Goal: Transaction & Acquisition: Purchase product/service

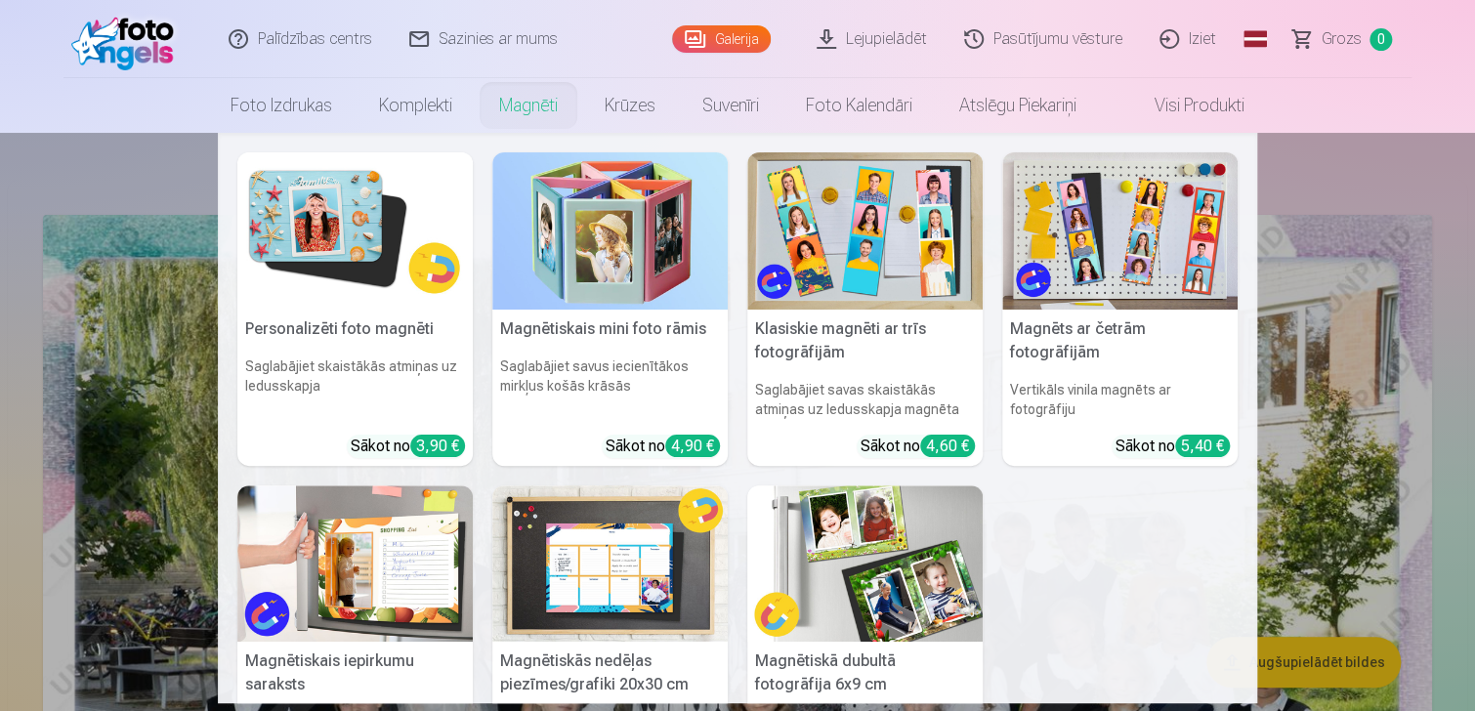
click at [524, 105] on link "Magnēti" at bounding box center [528, 105] width 105 height 55
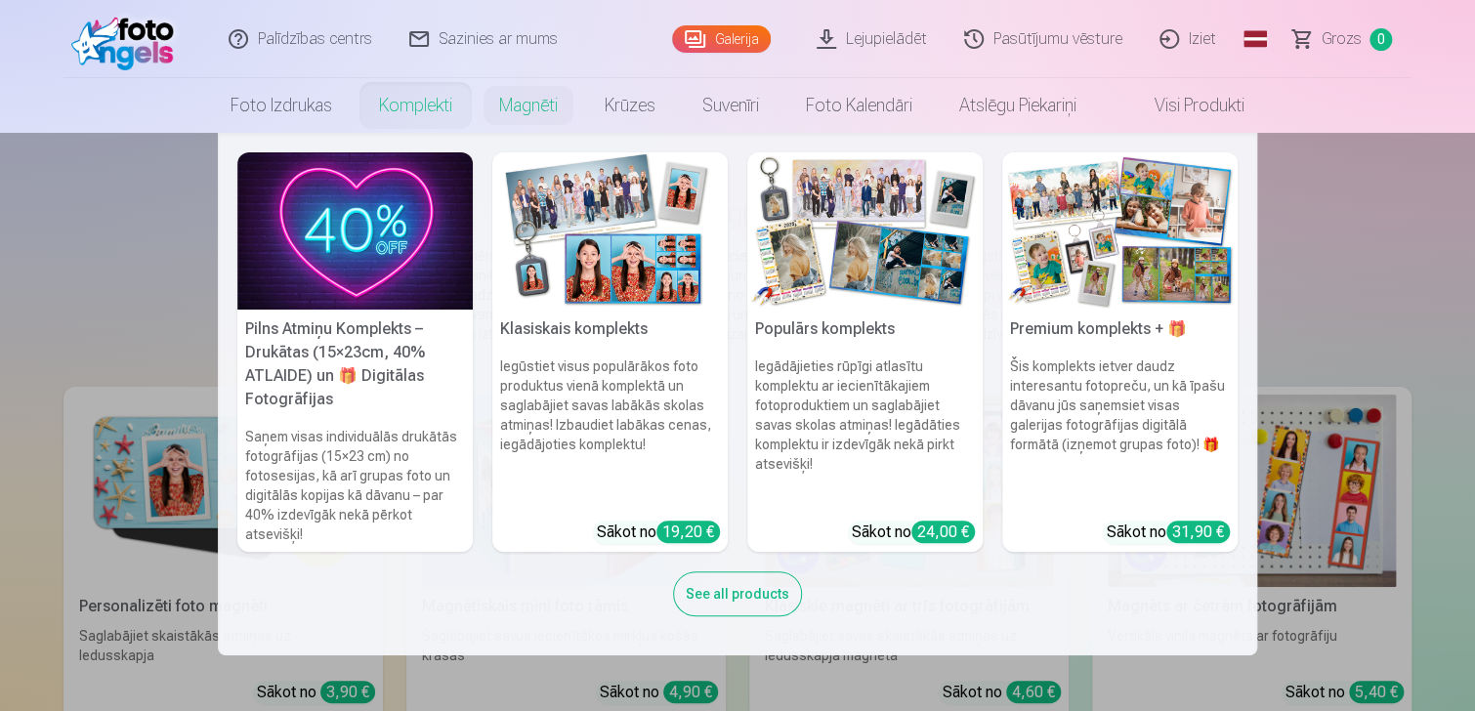
click at [395, 105] on link "Komplekti" at bounding box center [416, 105] width 120 height 55
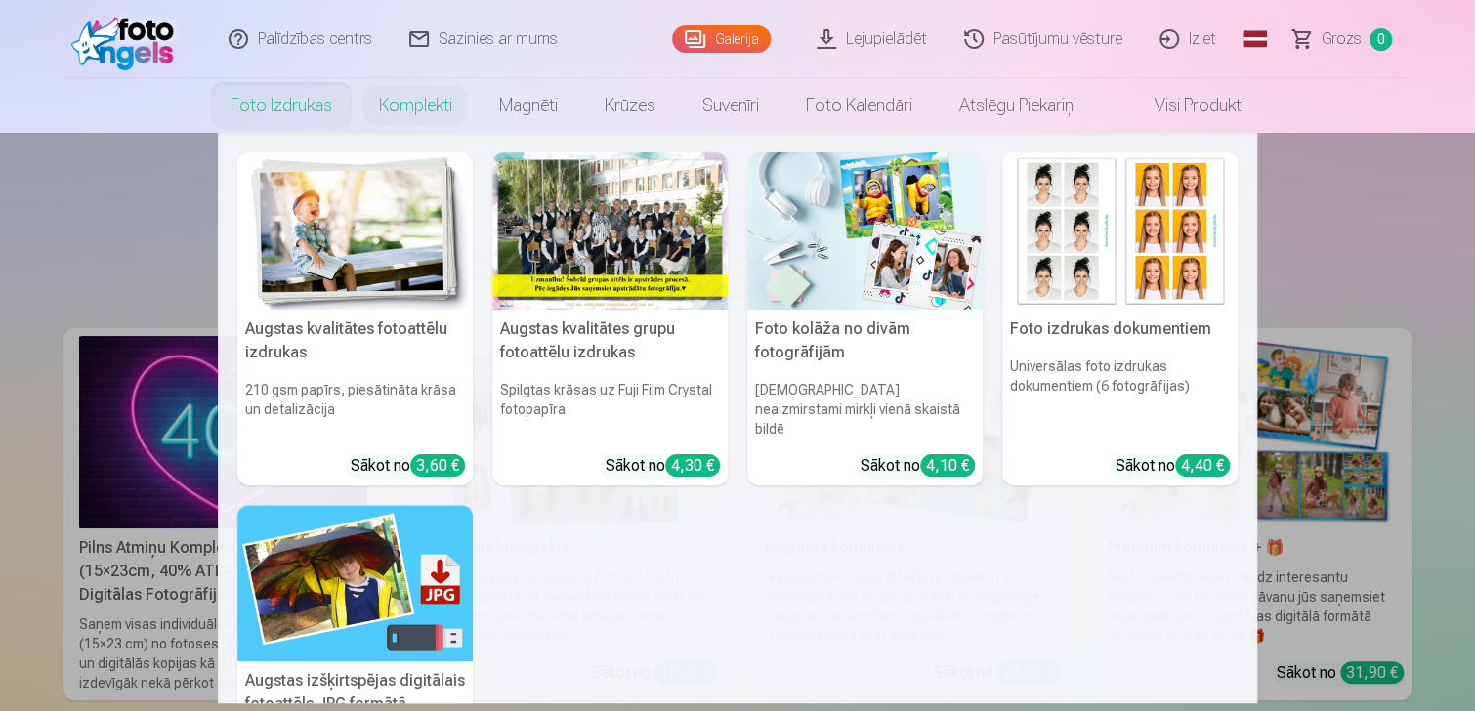
click at [319, 116] on link "Foto izdrukas" at bounding box center [281, 105] width 148 height 55
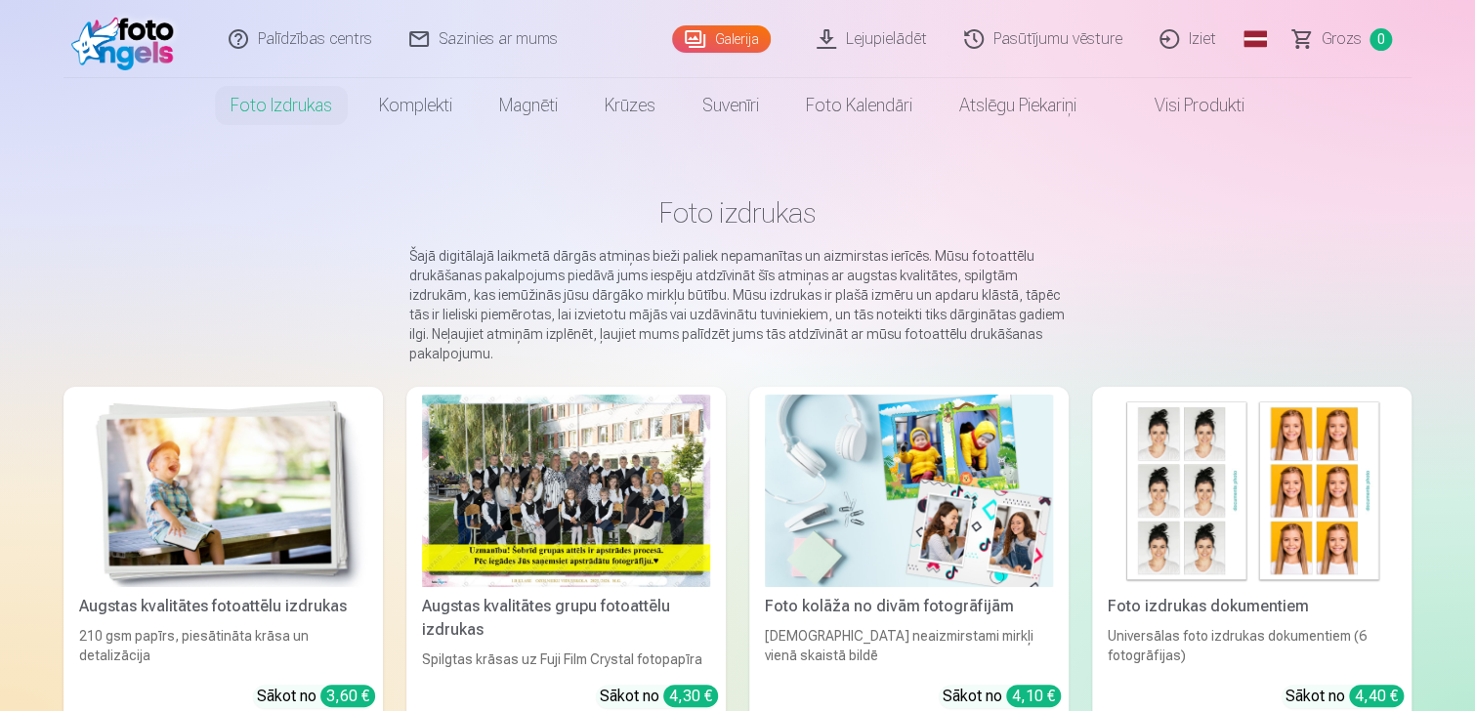
click at [587, 538] on div at bounding box center [566, 491] width 288 height 192
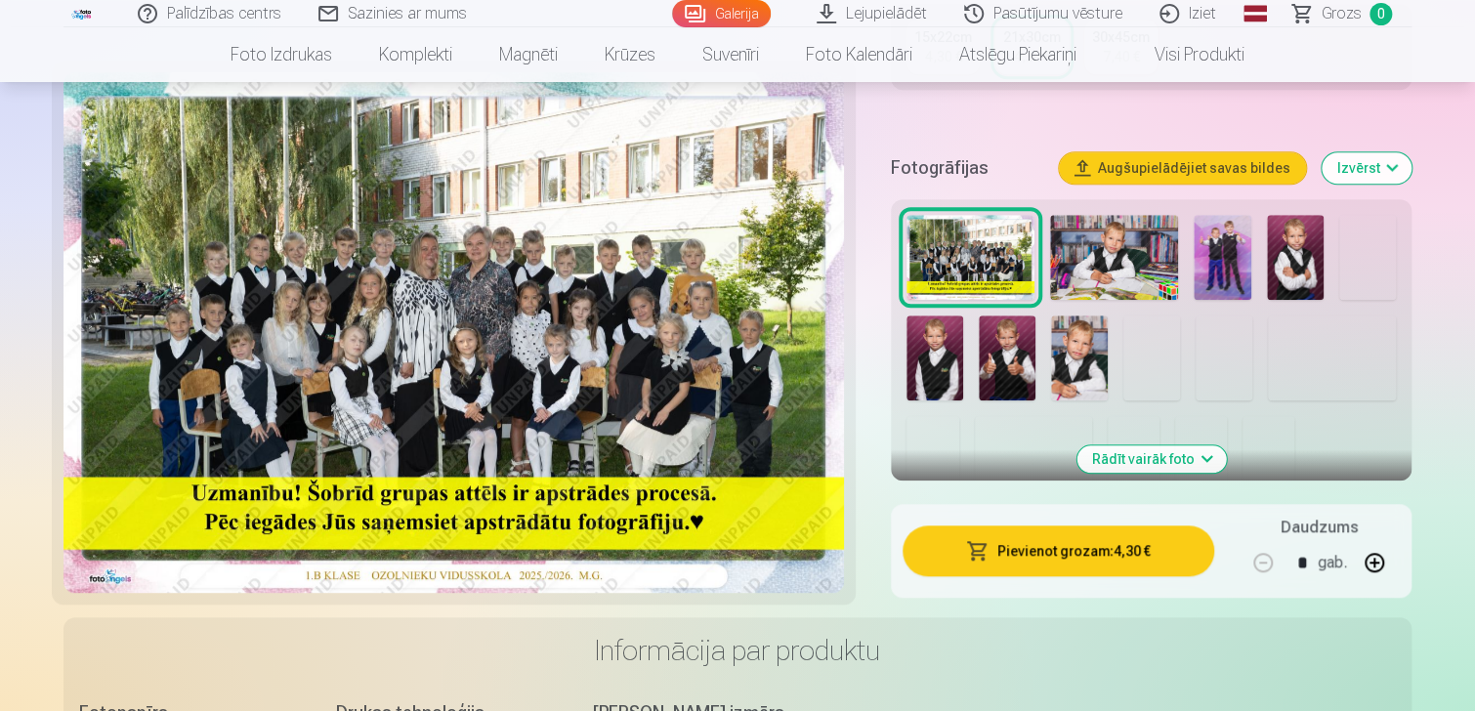
scroll to position [586, 0]
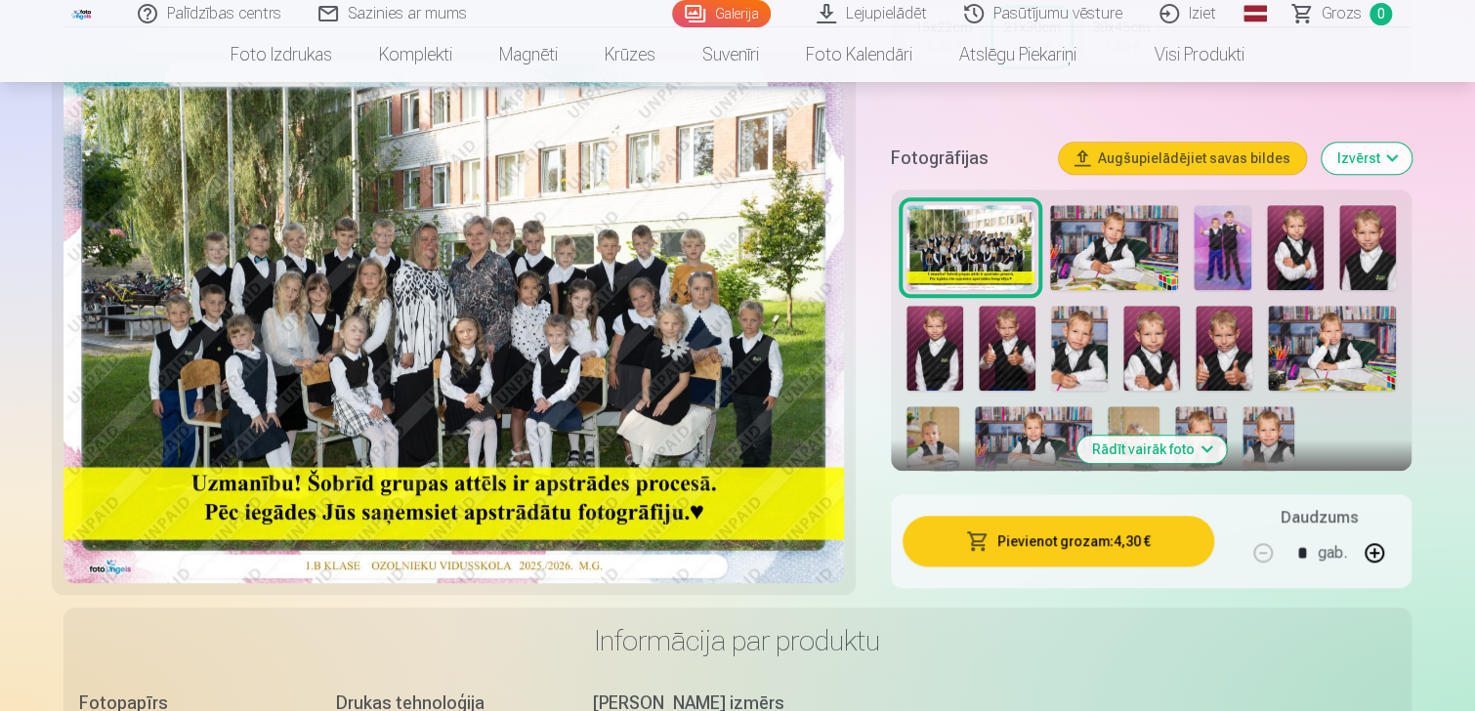
click at [1068, 547] on button "Pievienot grozam : 4,30 €" at bounding box center [1059, 541] width 312 height 51
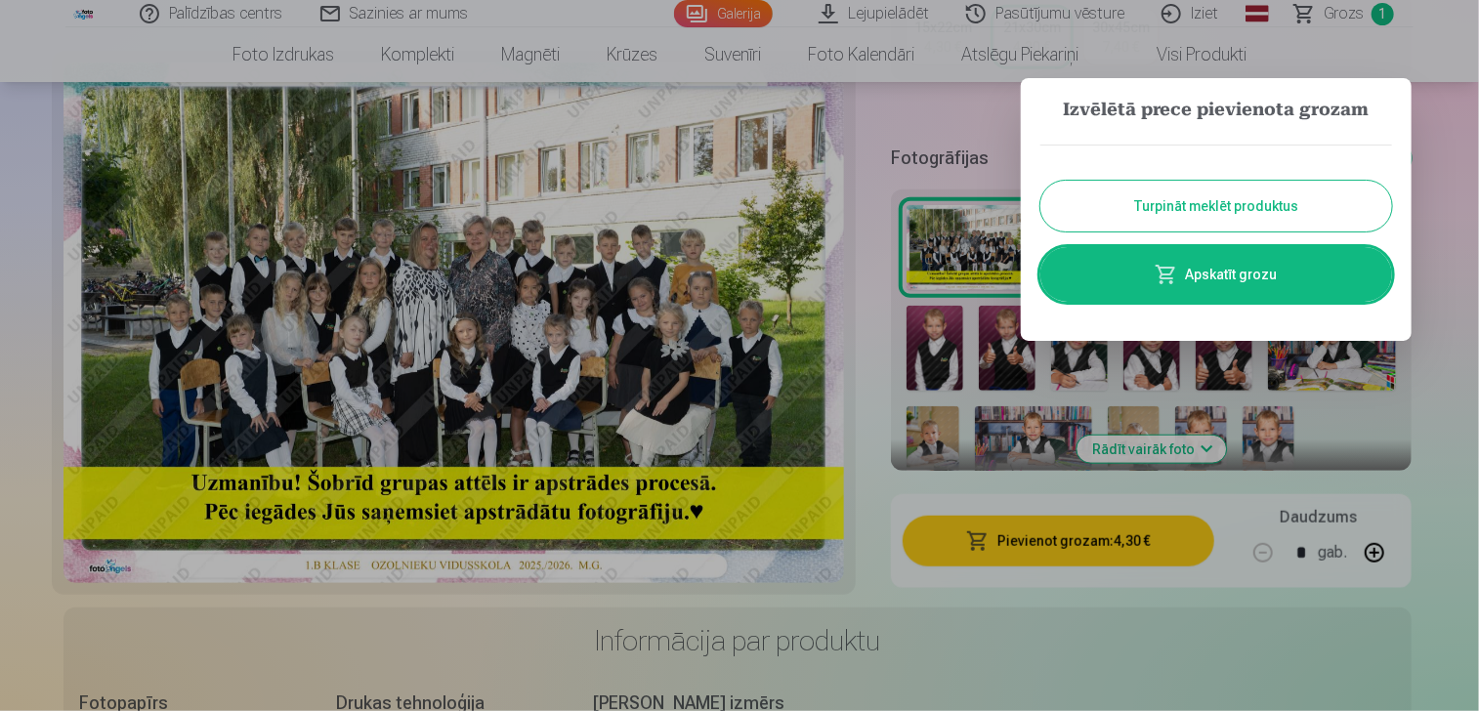
click at [1194, 214] on button "Turpināt meklēt produktus" at bounding box center [1216, 206] width 352 height 51
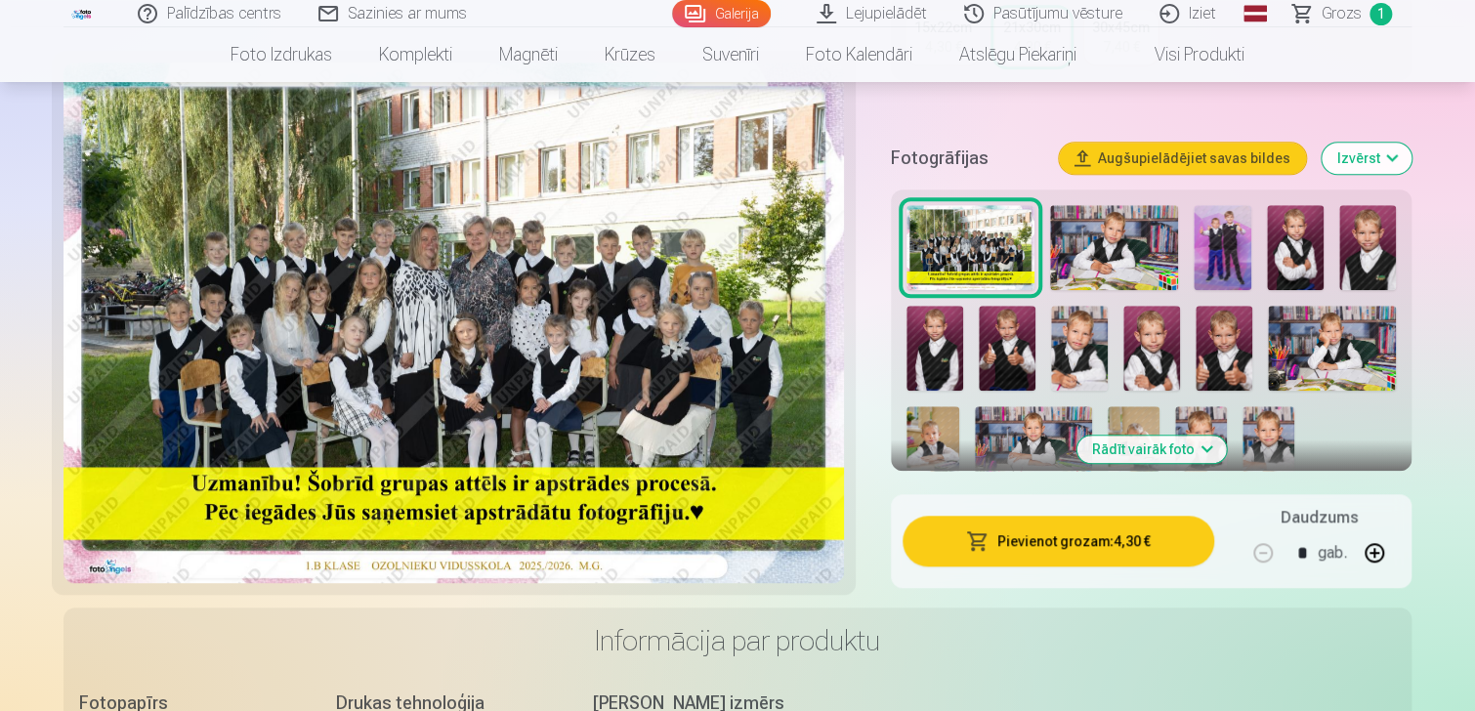
click at [1220, 231] on img at bounding box center [1222, 247] width 57 height 85
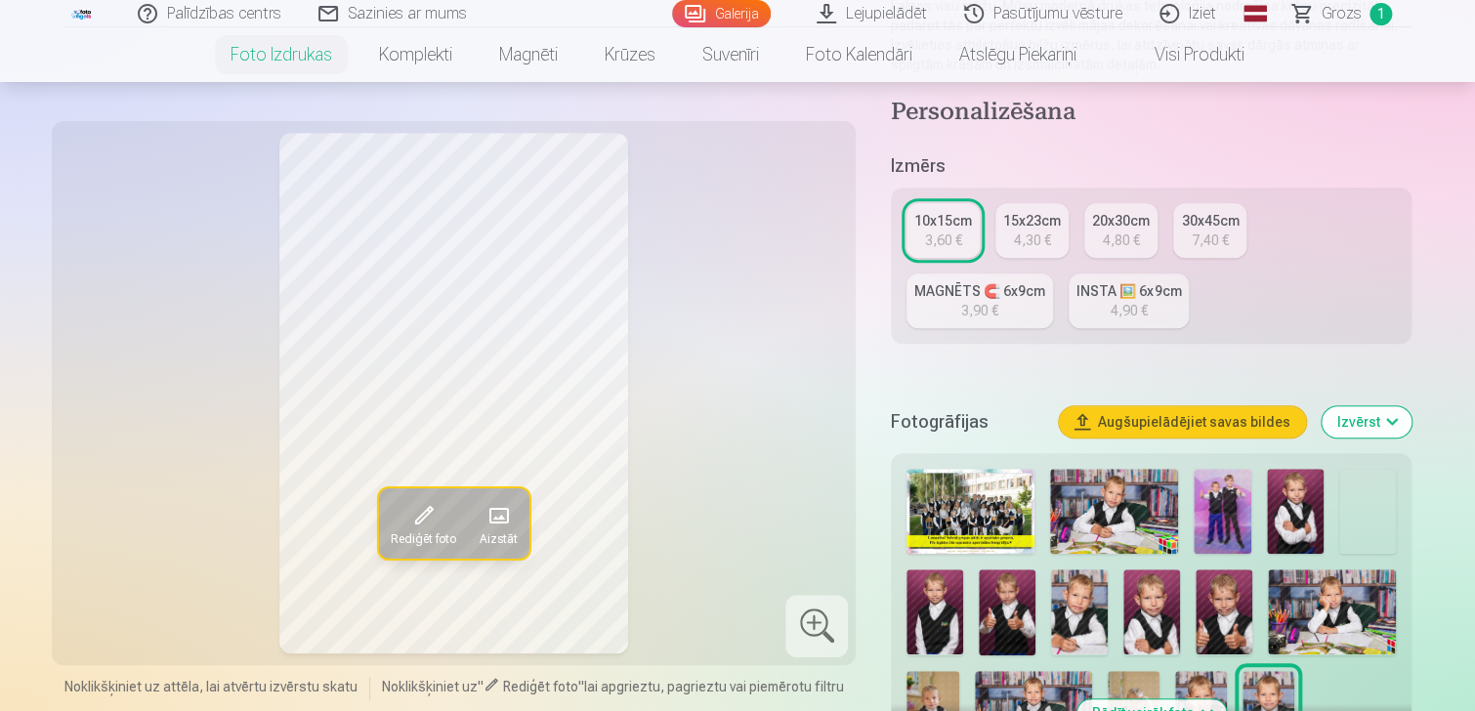
scroll to position [391, 0]
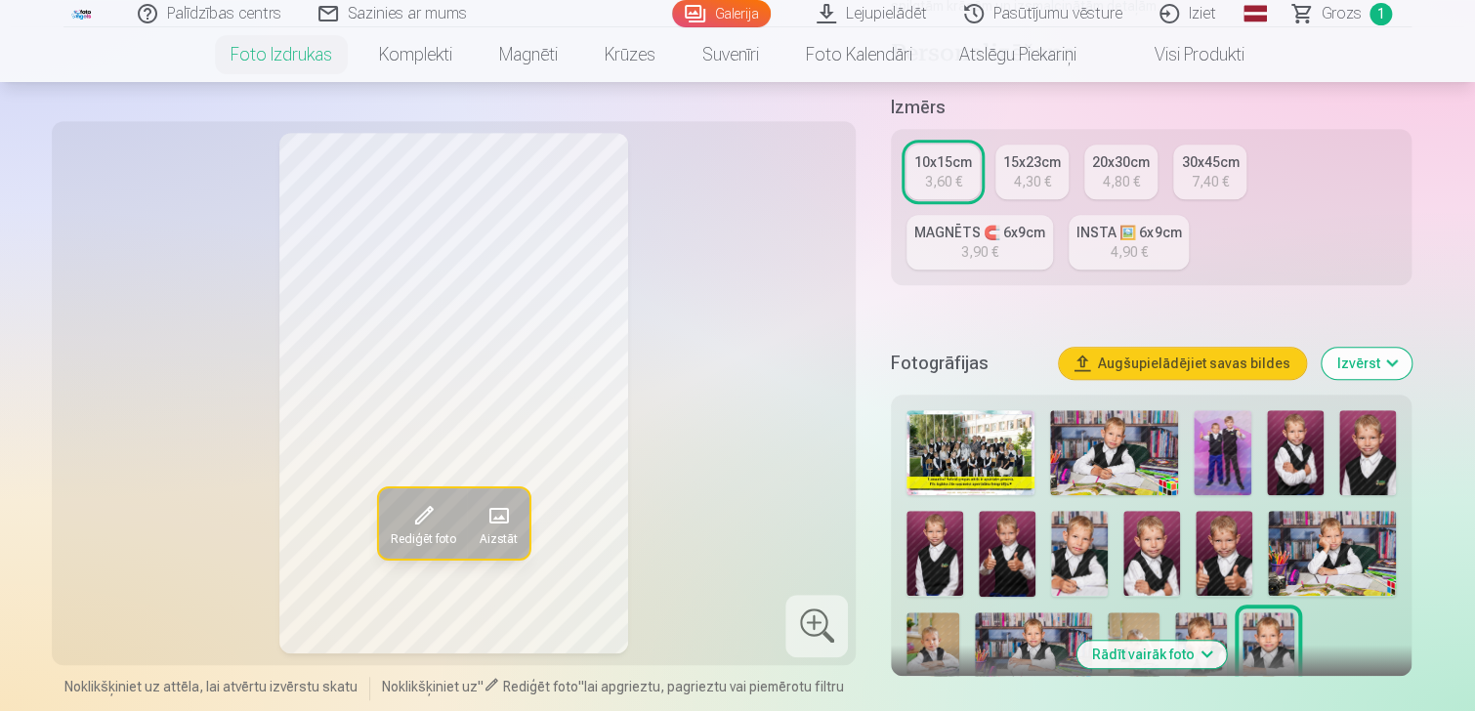
click at [1230, 480] on img at bounding box center [1222, 452] width 57 height 85
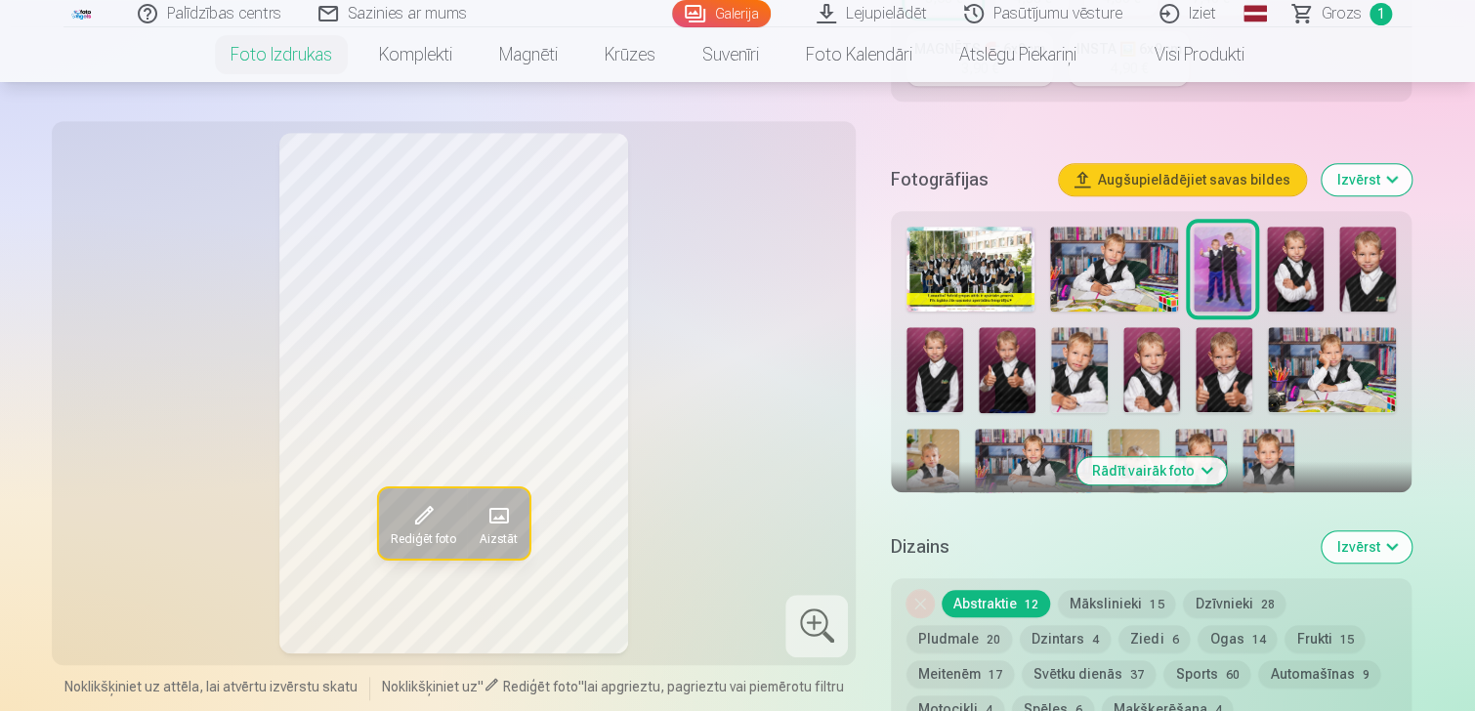
scroll to position [586, 0]
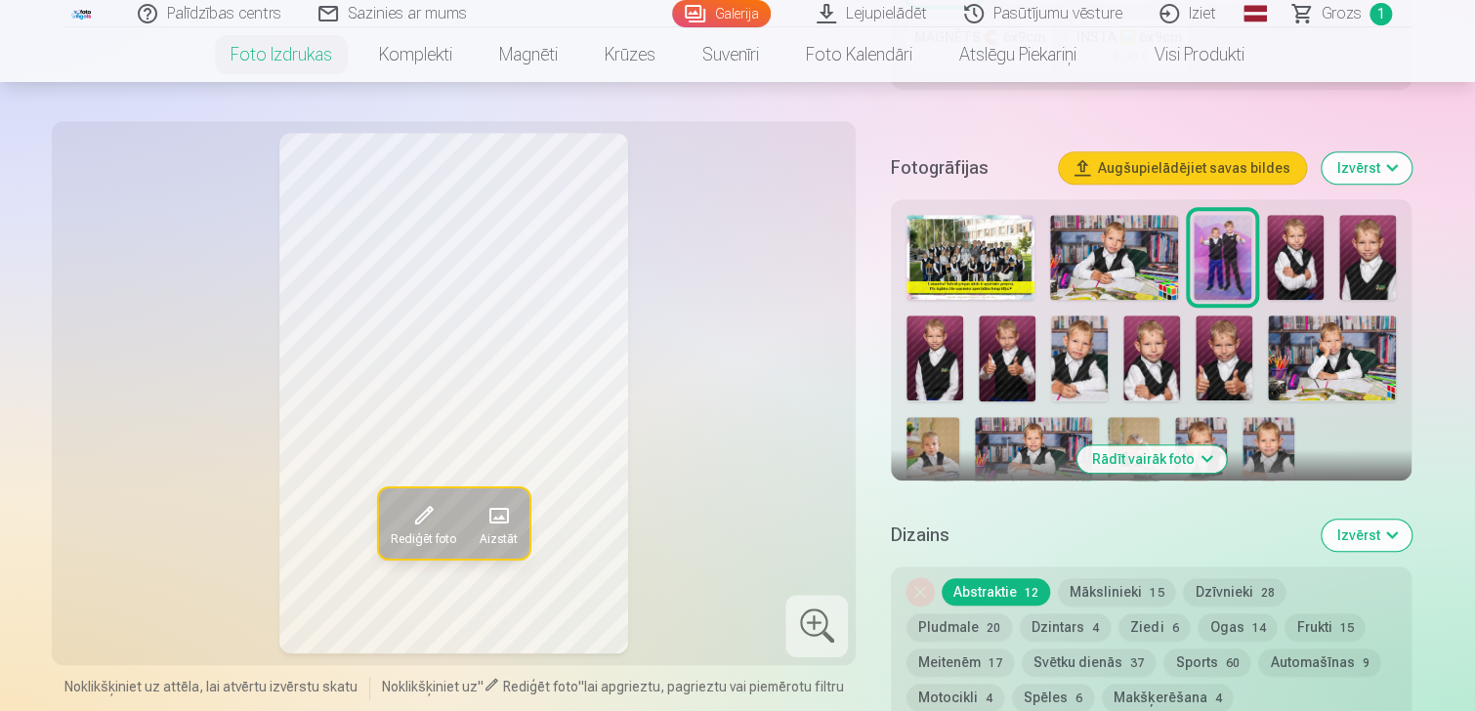
click at [1219, 268] on img at bounding box center [1222, 257] width 57 height 85
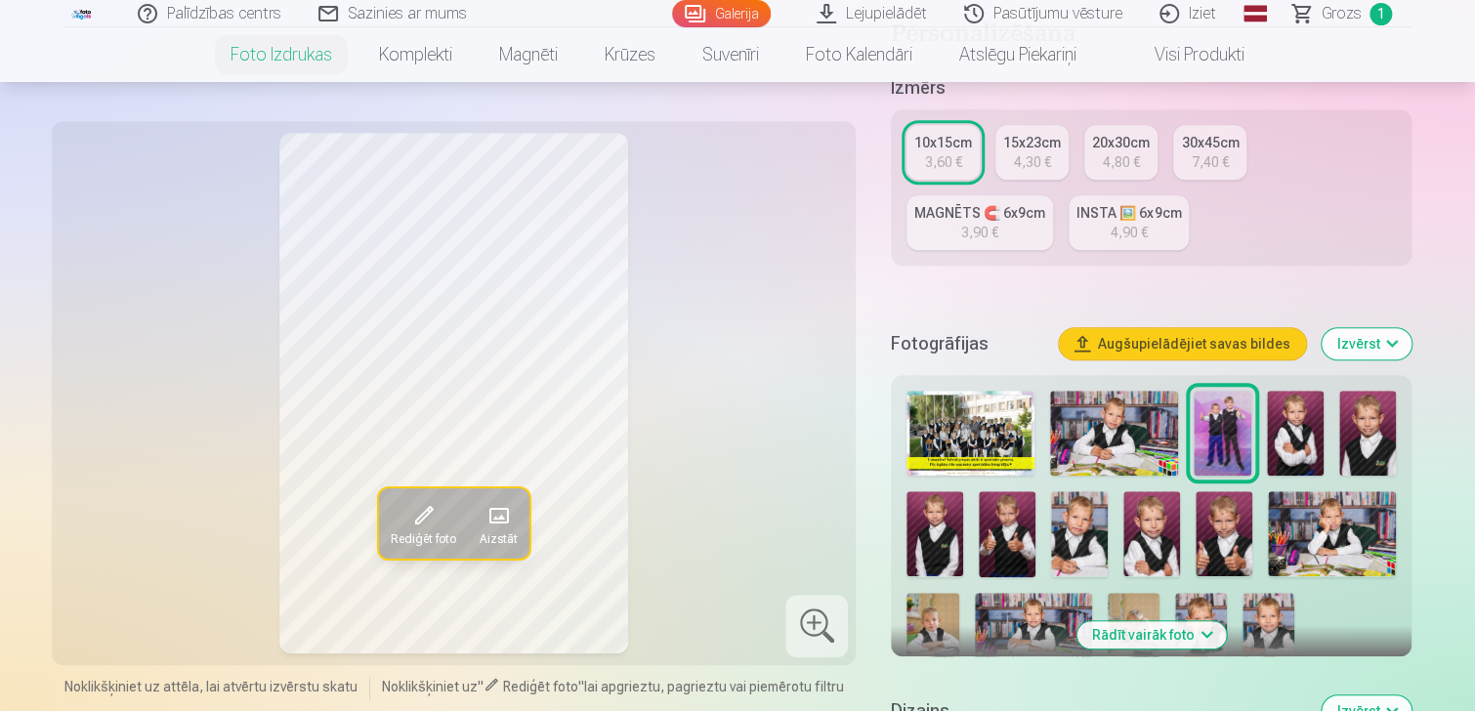
scroll to position [293, 0]
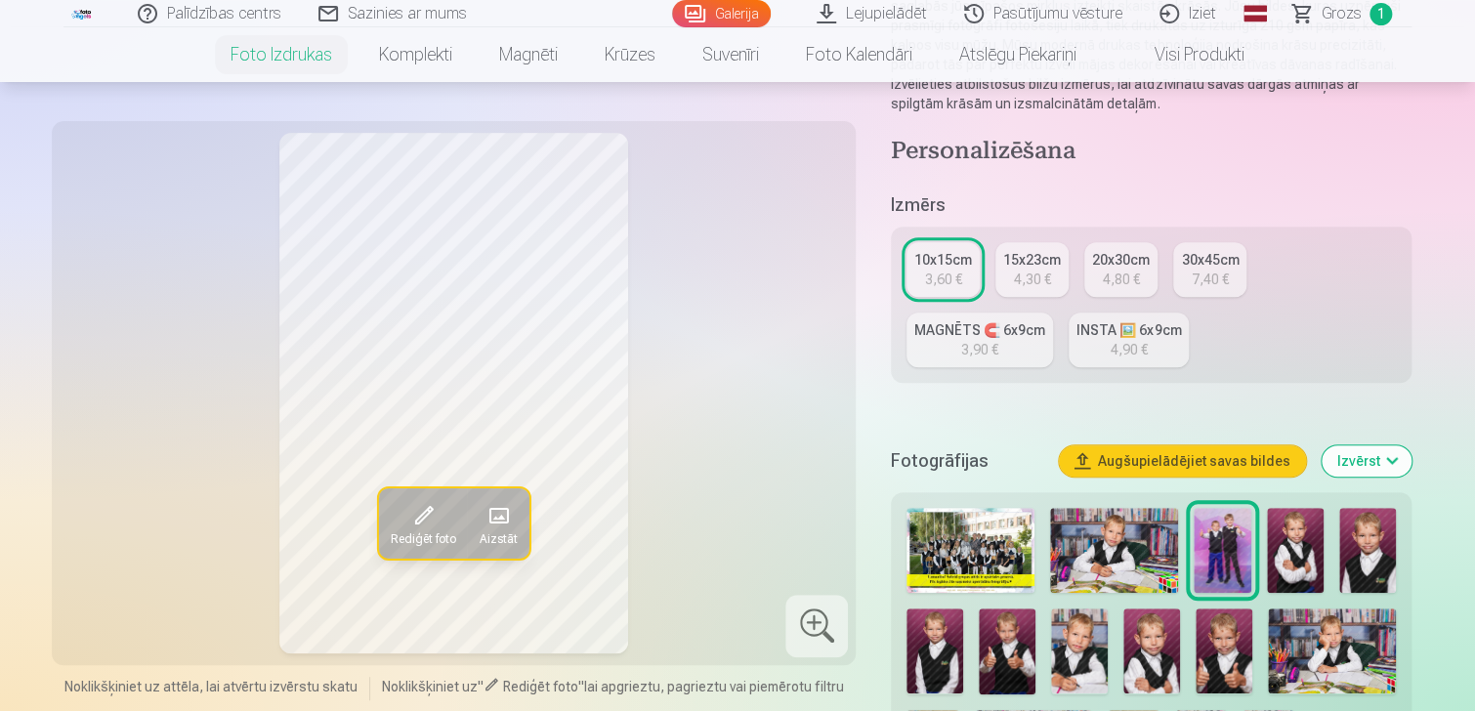
click at [1230, 546] on img at bounding box center [1222, 550] width 57 height 85
click at [943, 278] on div "3,60 €" at bounding box center [943, 280] width 37 height 20
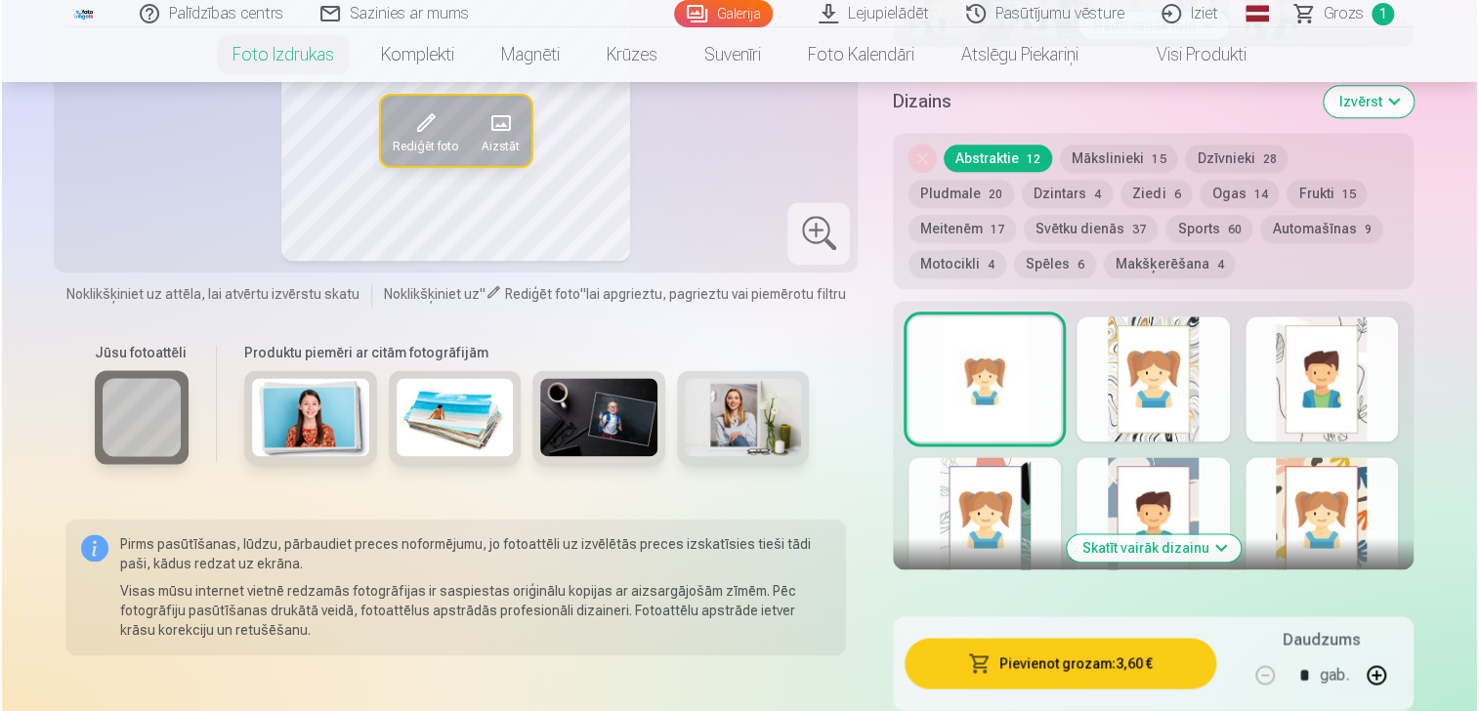
scroll to position [1074, 0]
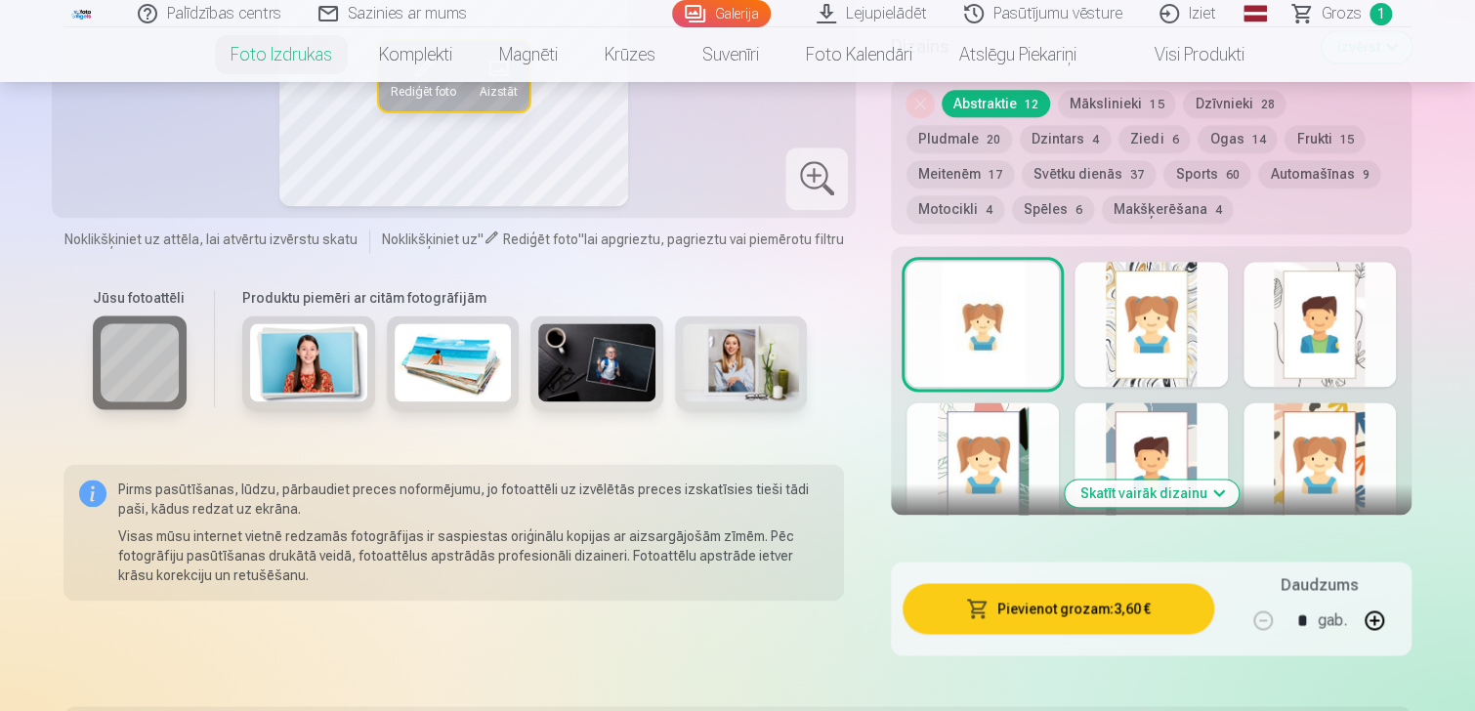
click at [1035, 601] on button "Pievienot grozam : 3,60 €" at bounding box center [1059, 608] width 312 height 51
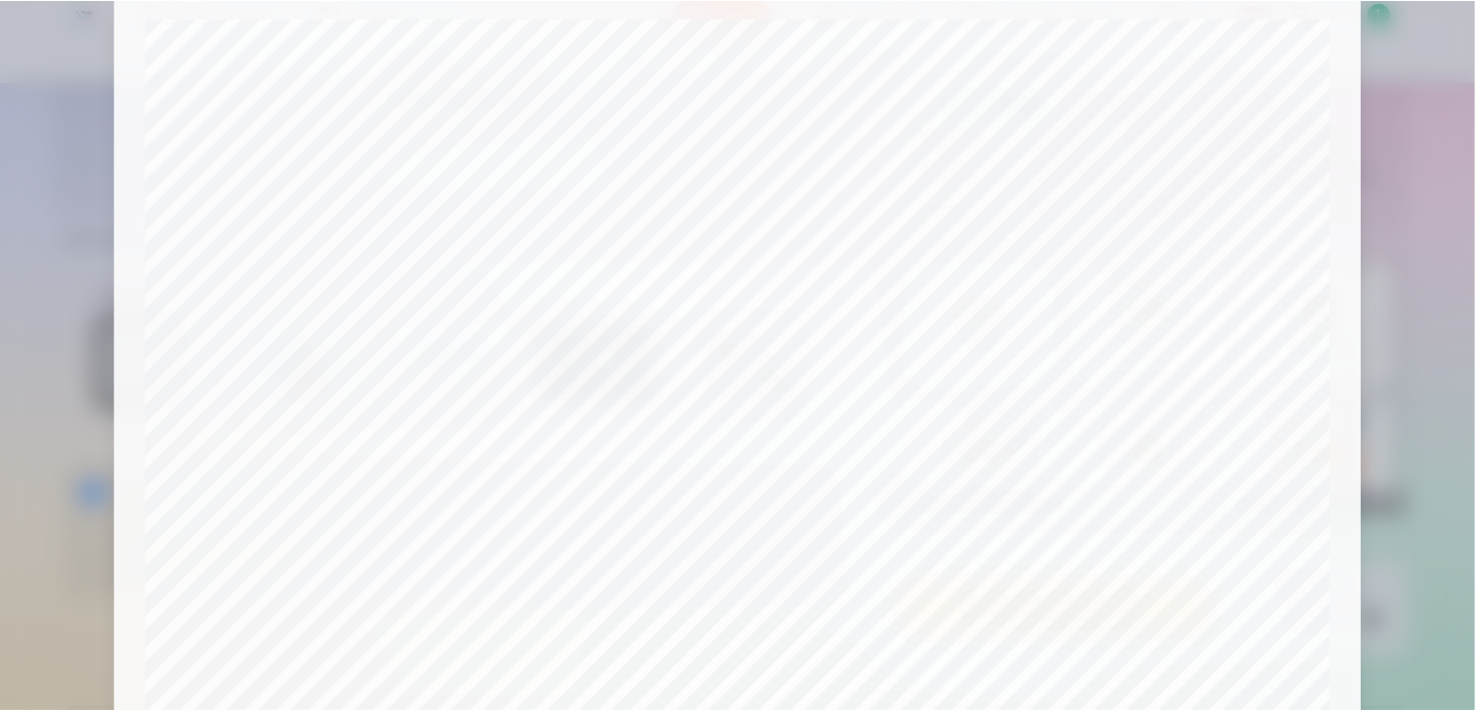
scroll to position [0, 0]
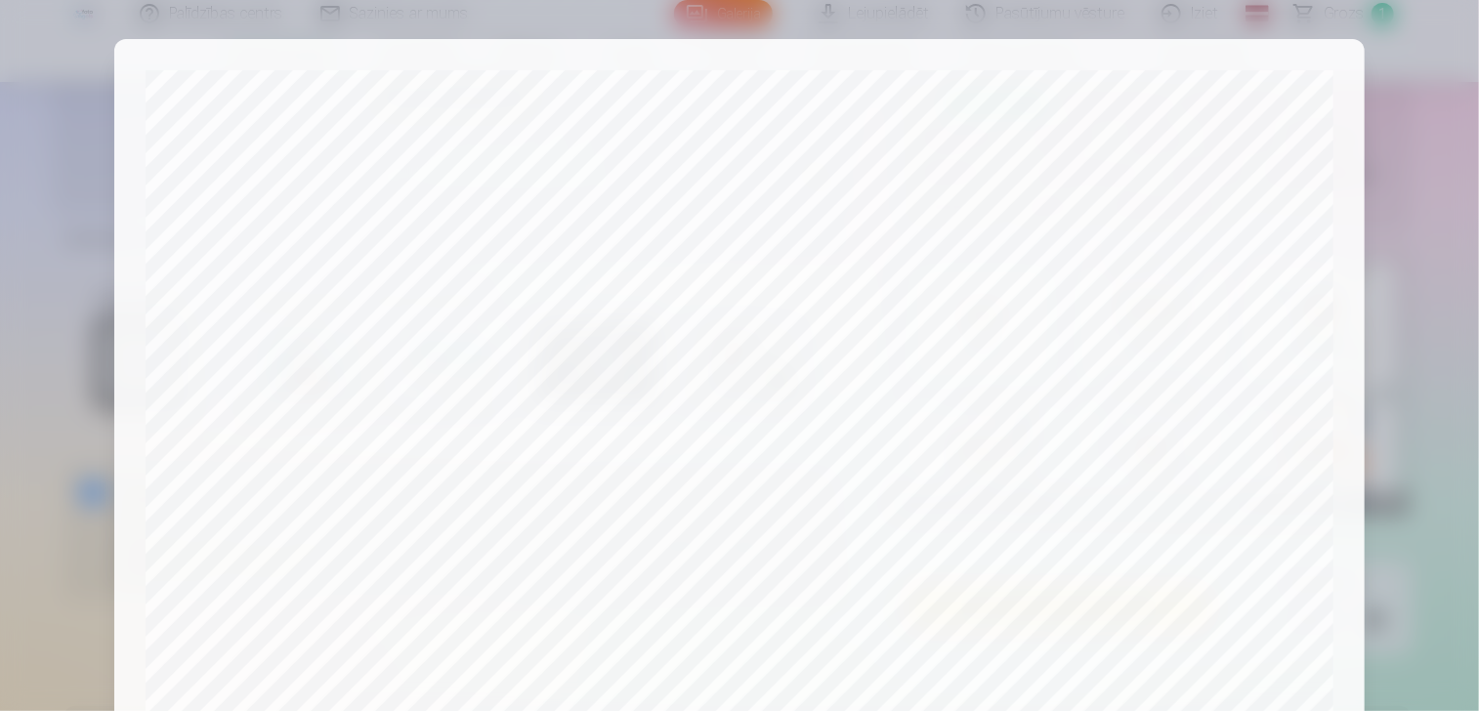
click at [1446, 98] on div at bounding box center [739, 355] width 1479 height 711
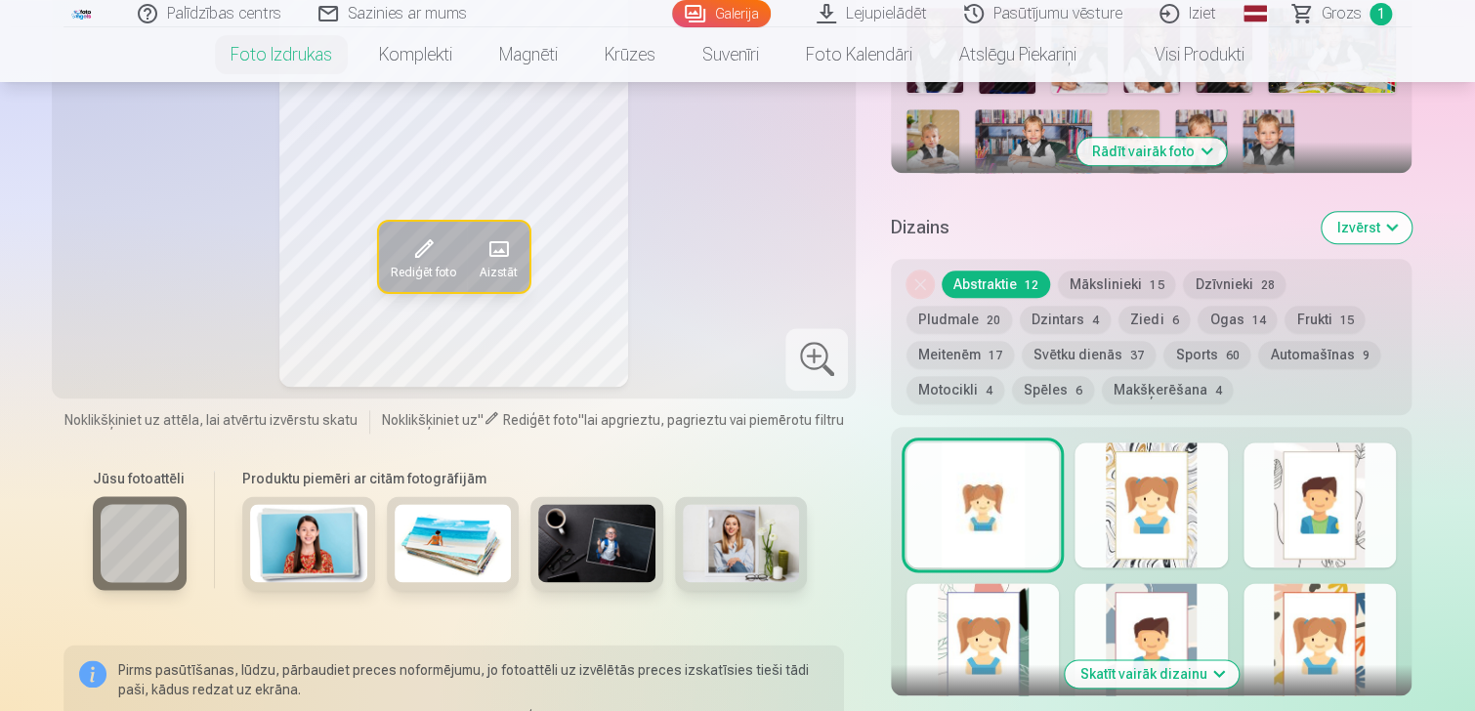
scroll to position [684, 0]
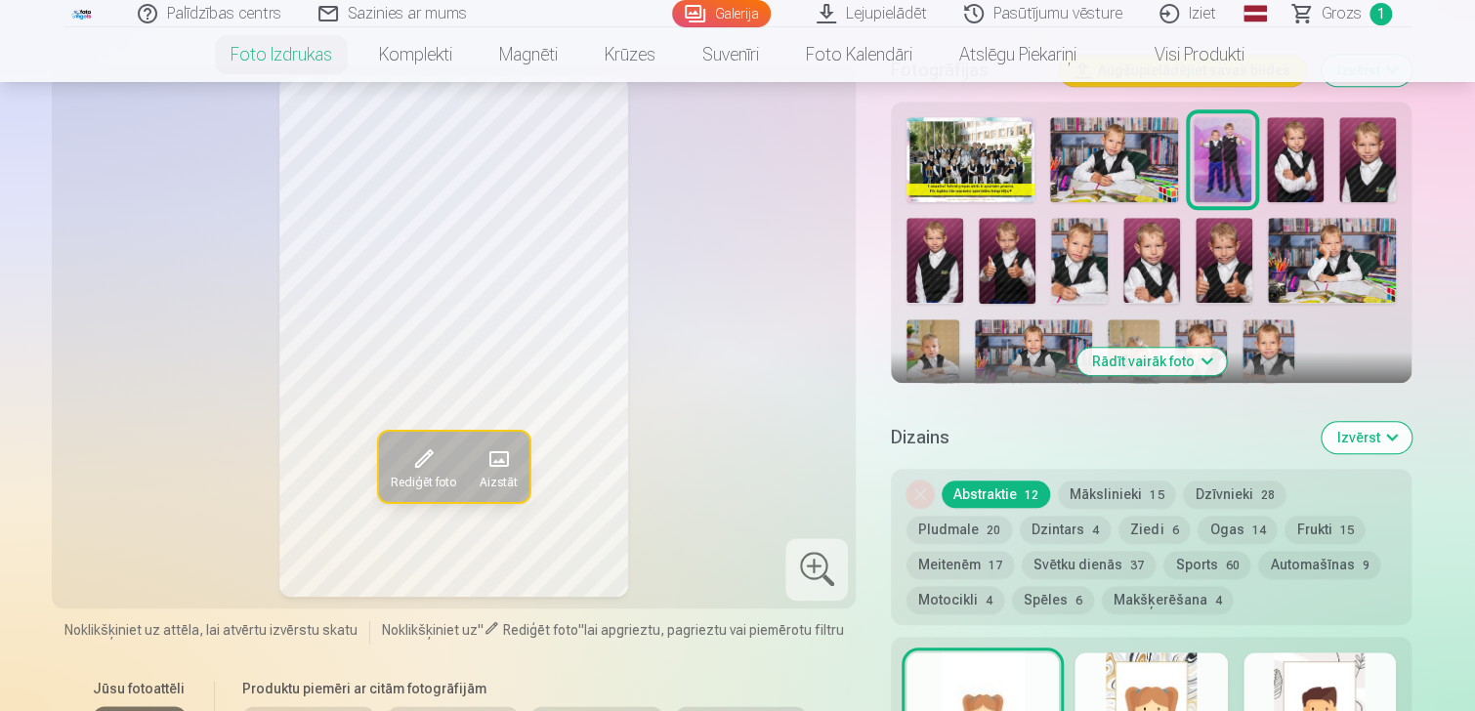
click at [1141, 367] on button "Rādīt vairāk foto" at bounding box center [1150, 361] width 149 height 27
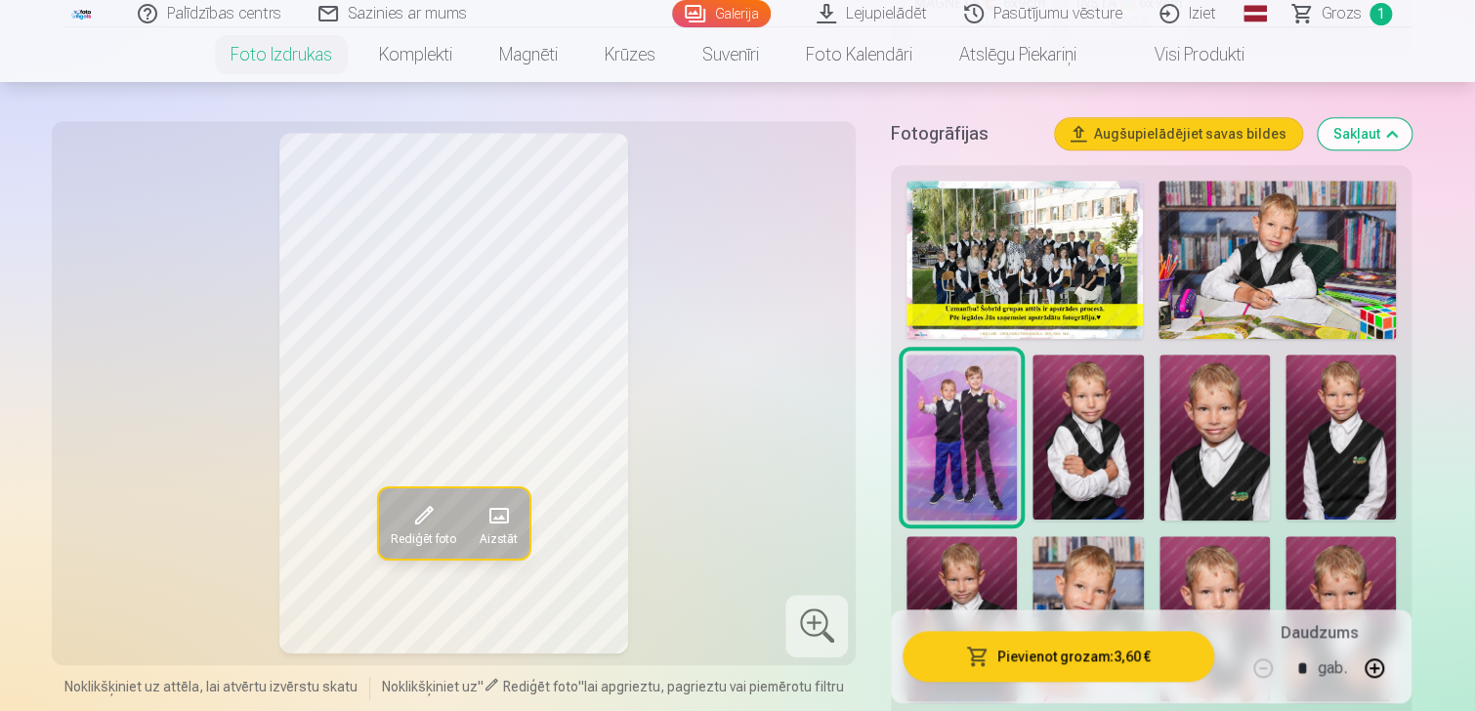
scroll to position [586, 0]
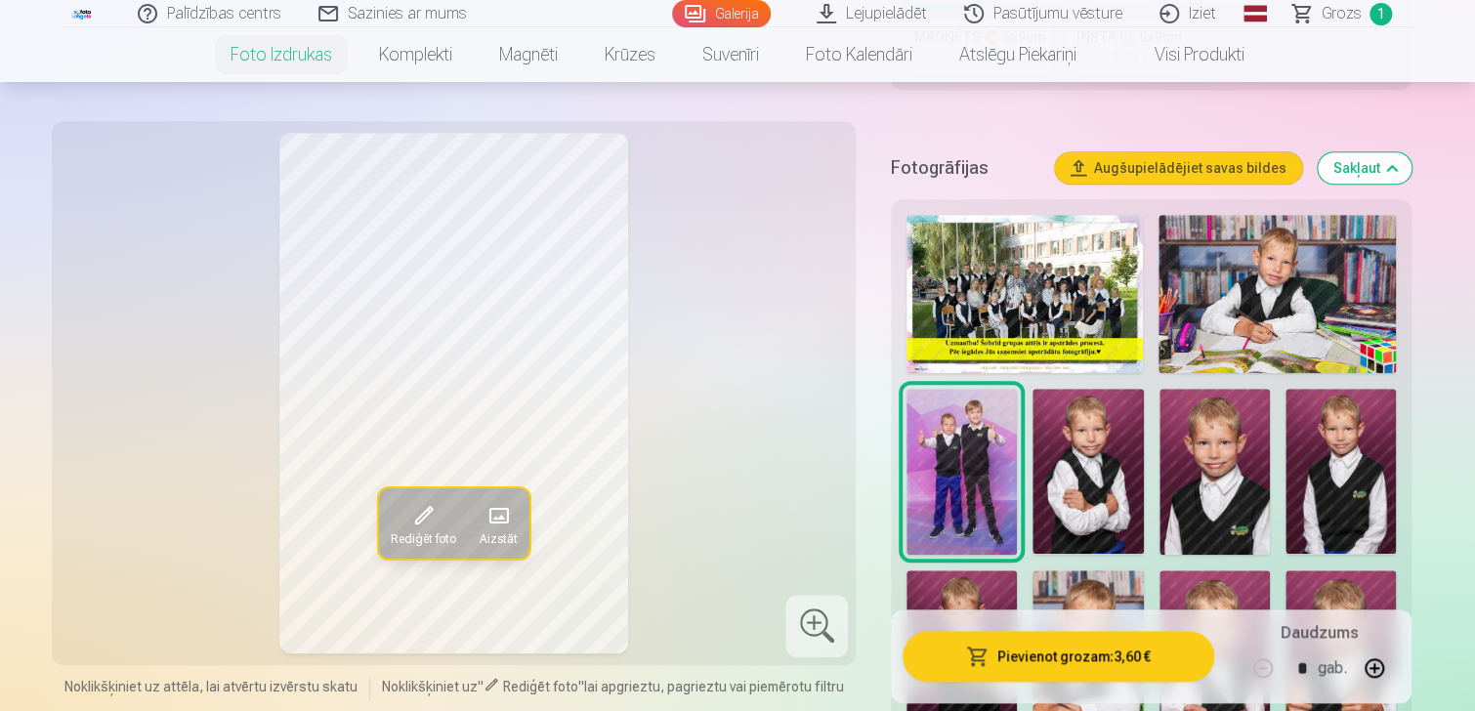
click at [1225, 269] on img at bounding box center [1276, 294] width 237 height 158
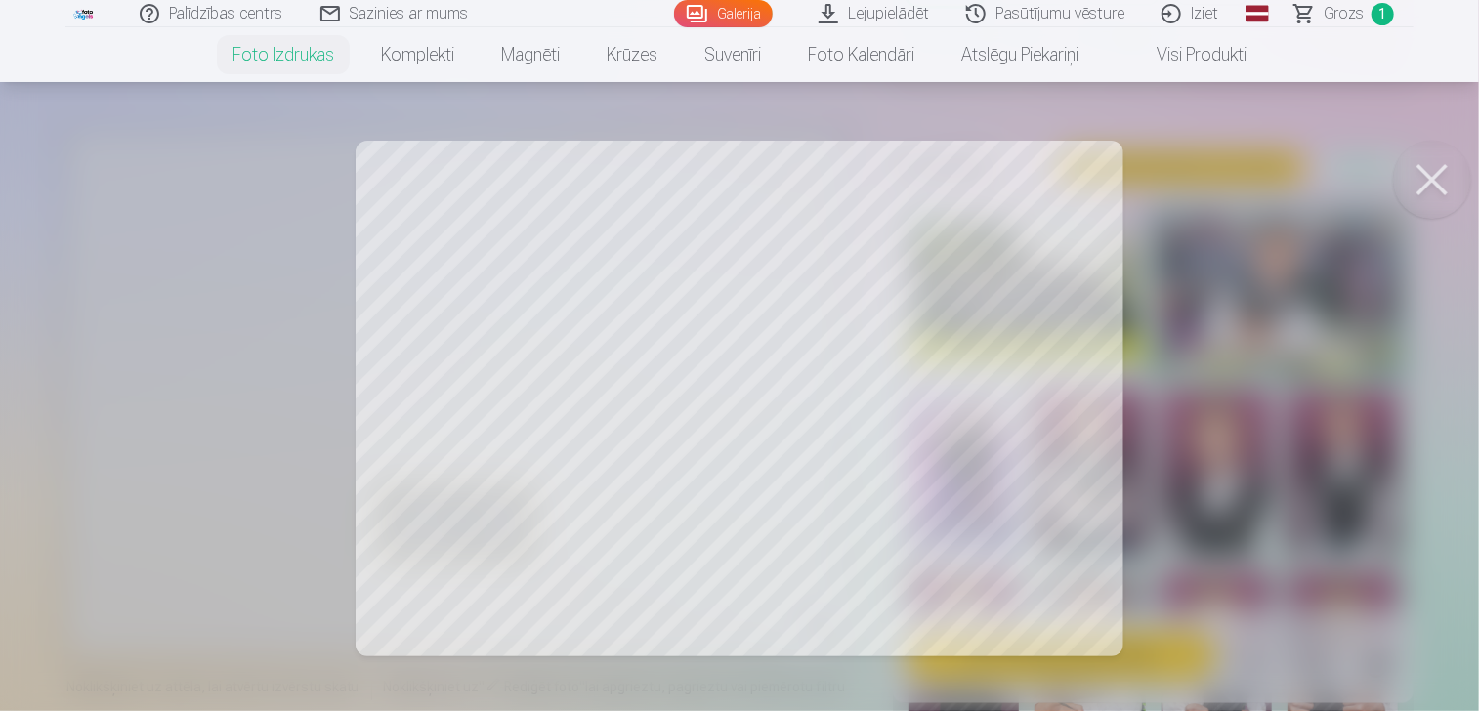
click at [1430, 188] on button at bounding box center [1432, 180] width 78 height 78
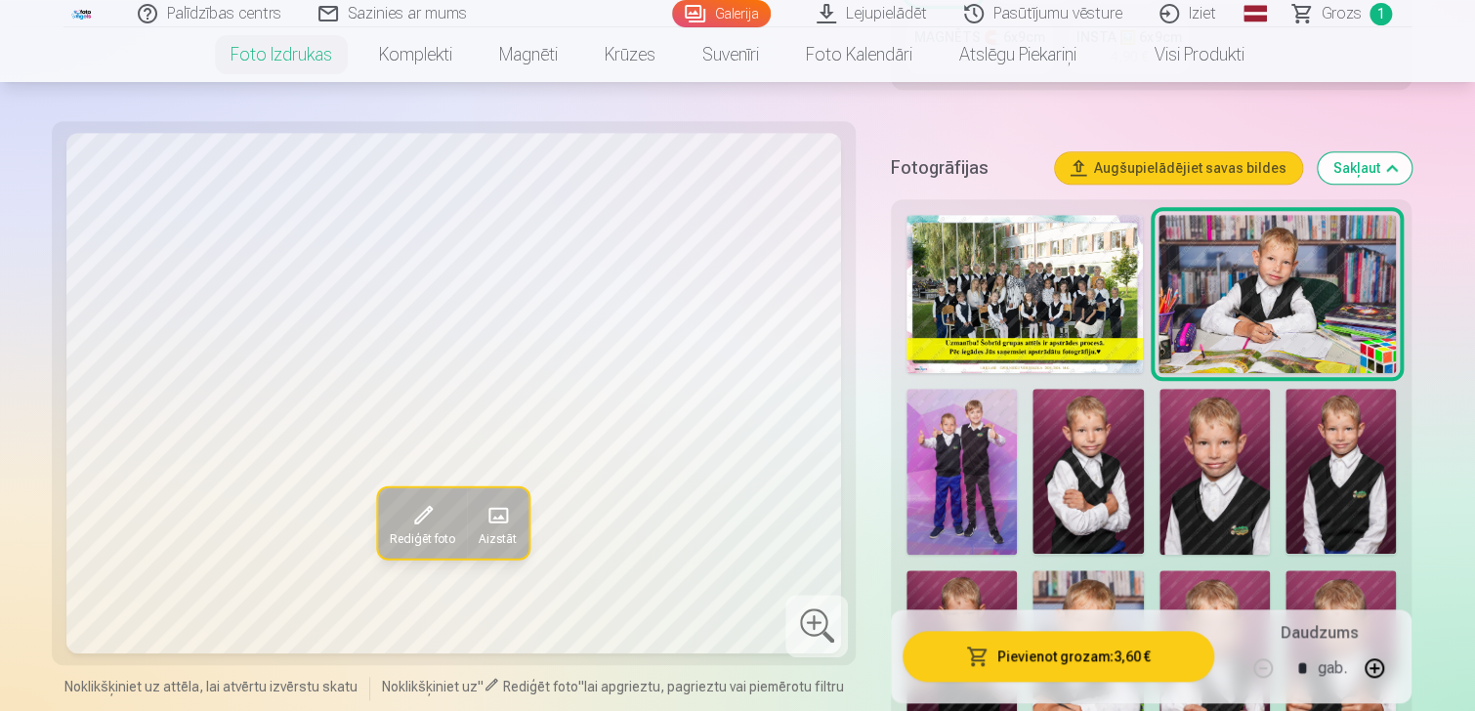
click at [1109, 472] on img at bounding box center [1087, 472] width 110 height 166
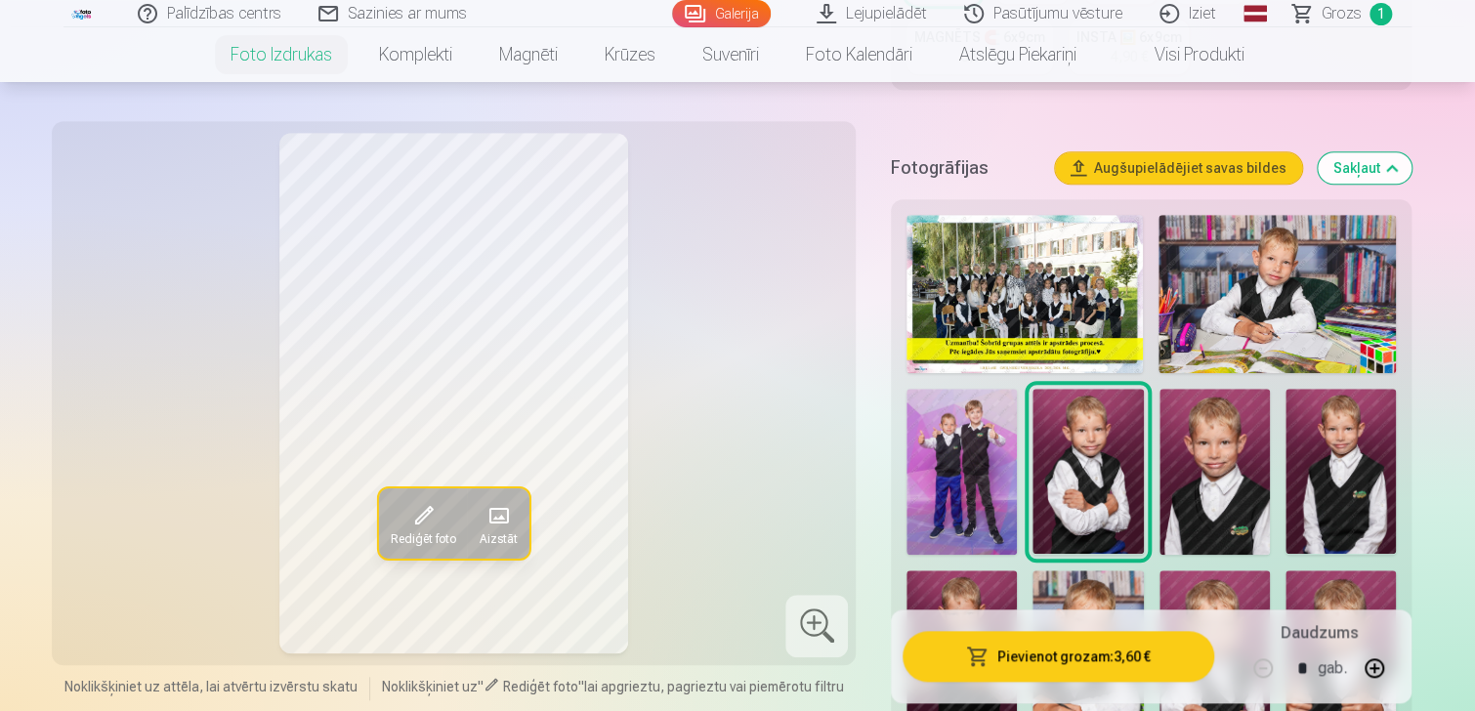
click at [1260, 458] on img at bounding box center [1214, 472] width 110 height 166
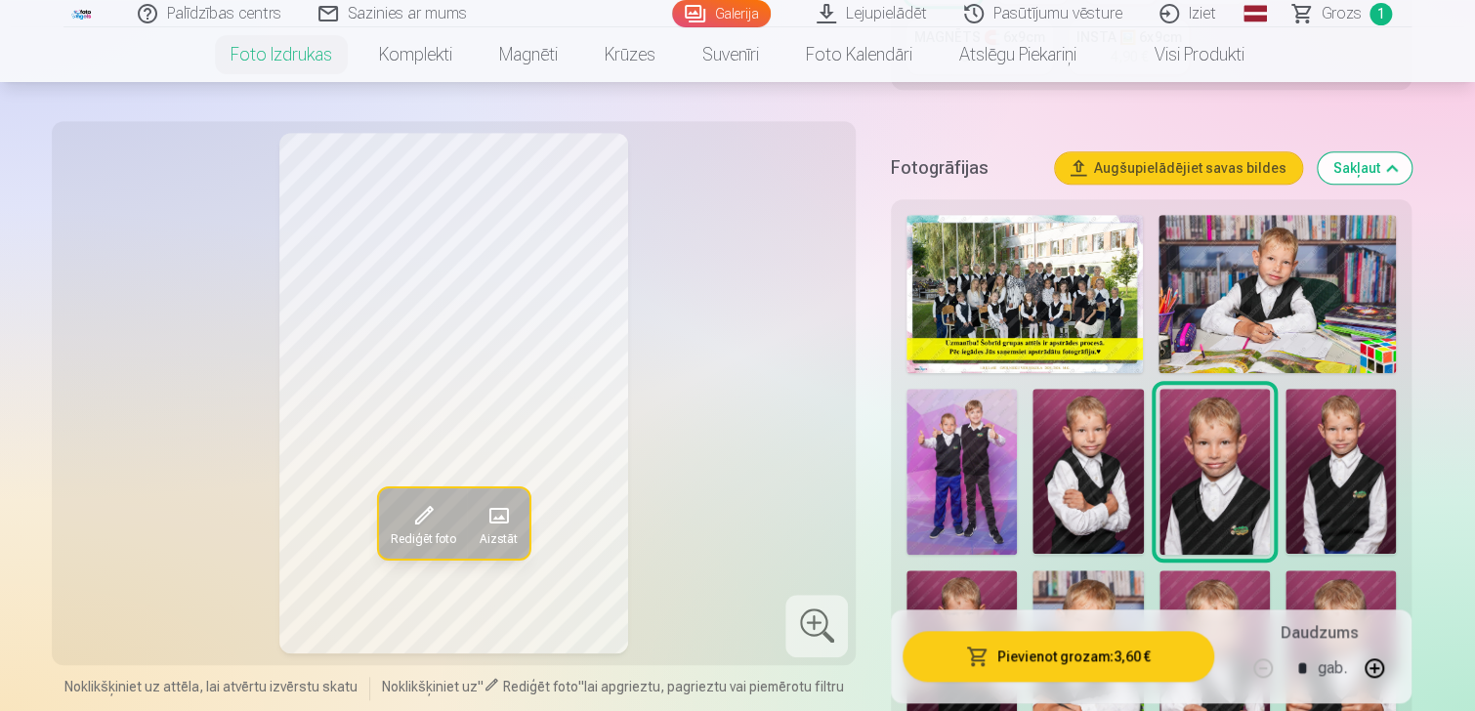
click at [844, 411] on div "Rediģēt foto Aizstāt" at bounding box center [453, 393] width 780 height 521
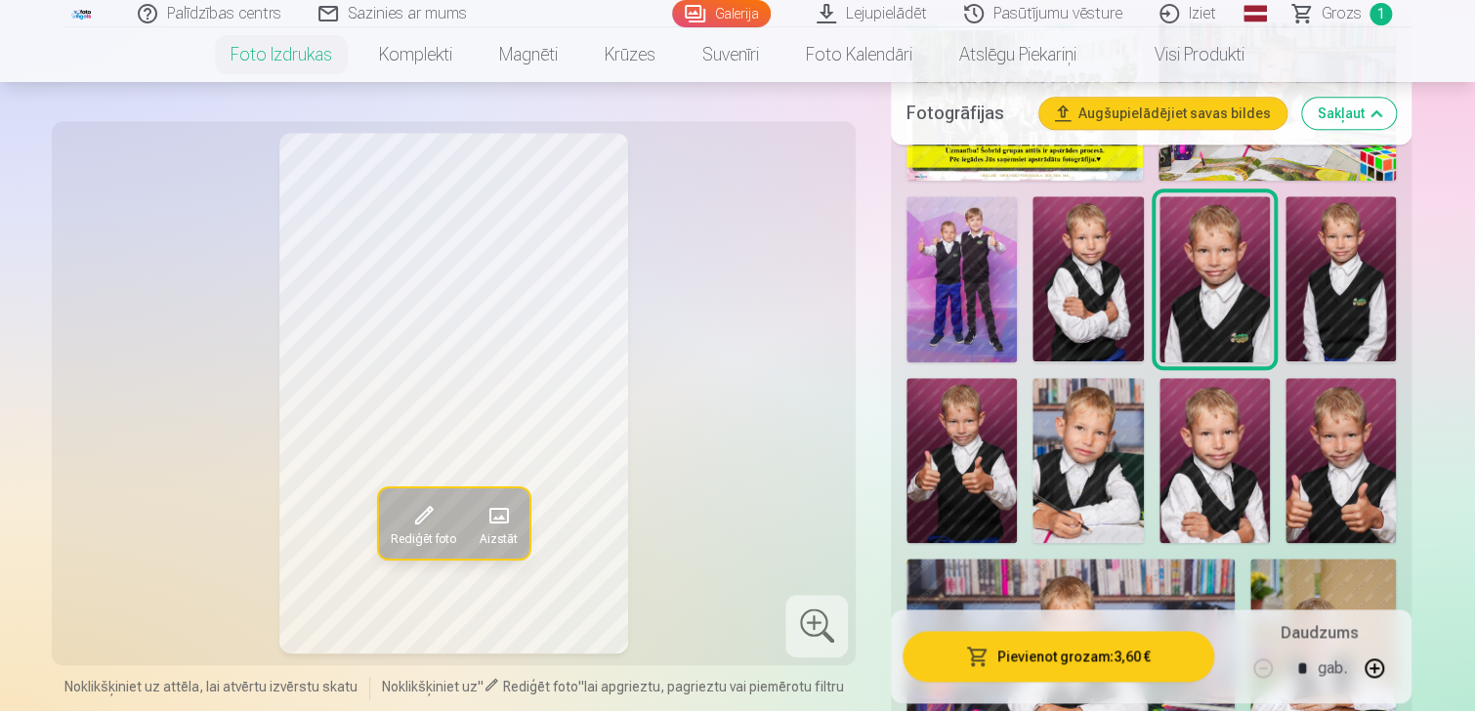
scroll to position [781, 0]
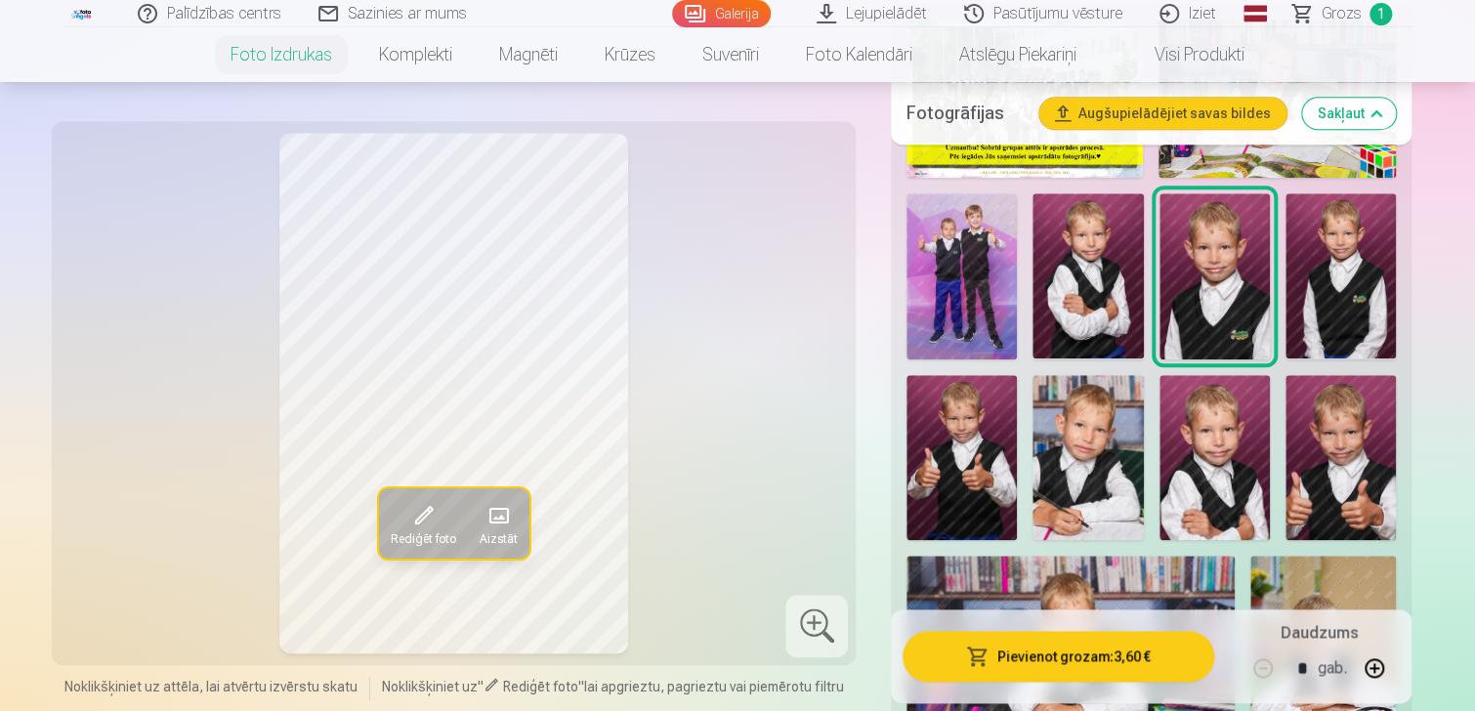
click at [969, 456] on img at bounding box center [961, 458] width 110 height 166
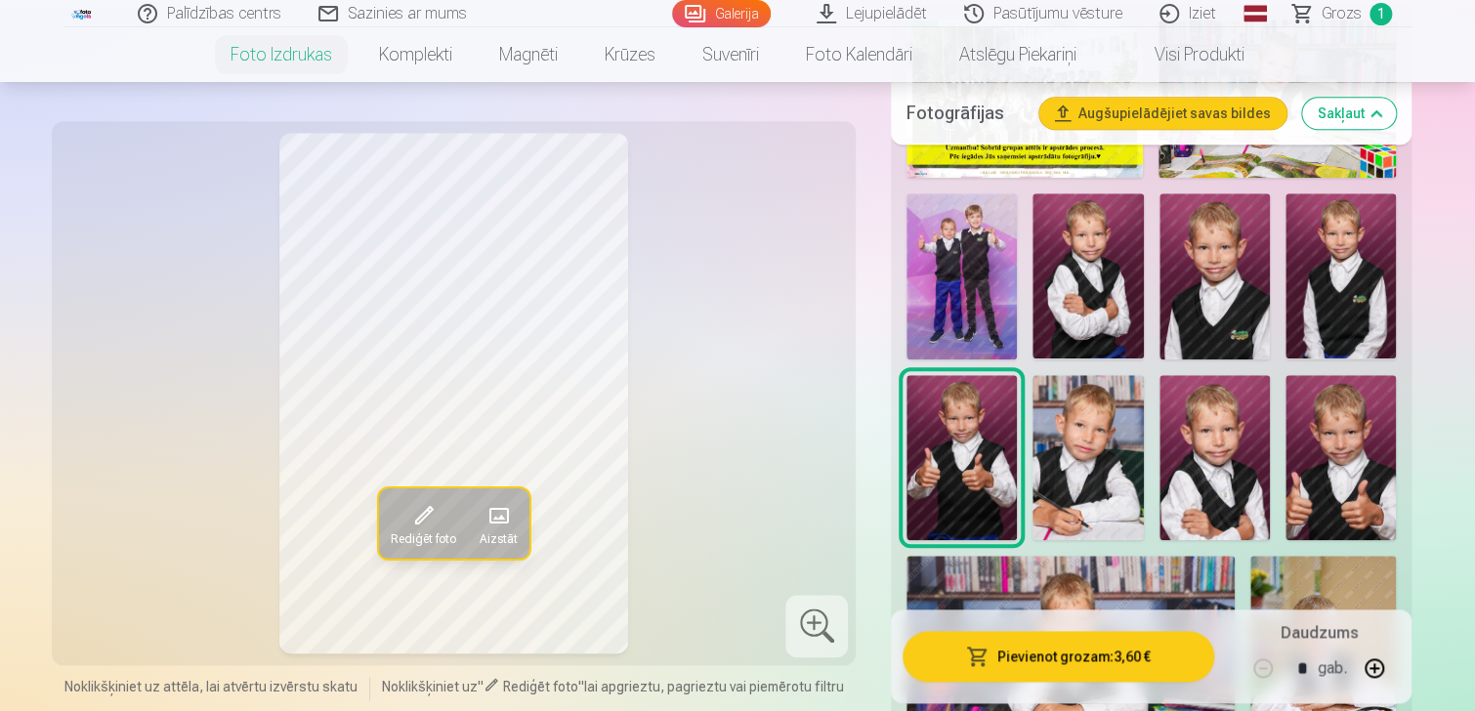
click at [1076, 439] on img at bounding box center [1087, 458] width 110 height 166
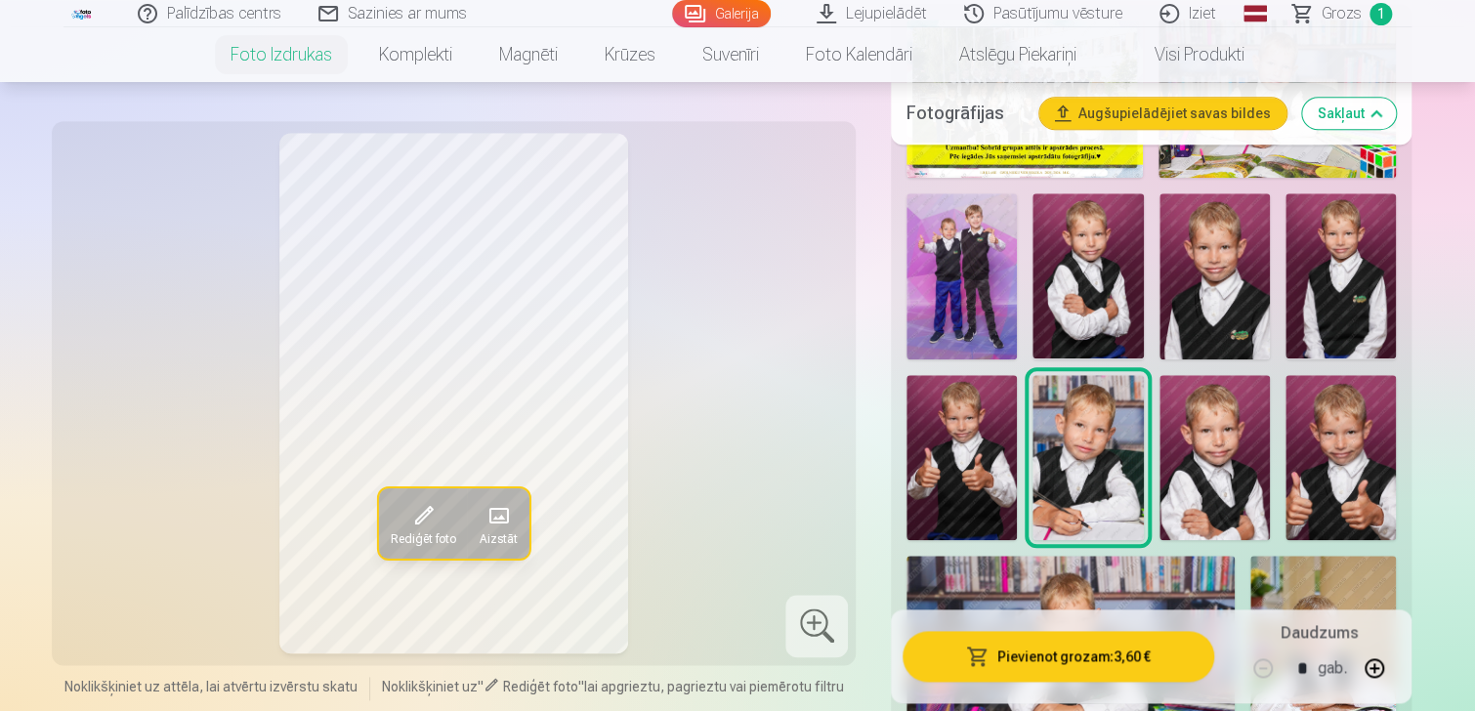
click at [1249, 460] on img at bounding box center [1214, 458] width 110 height 166
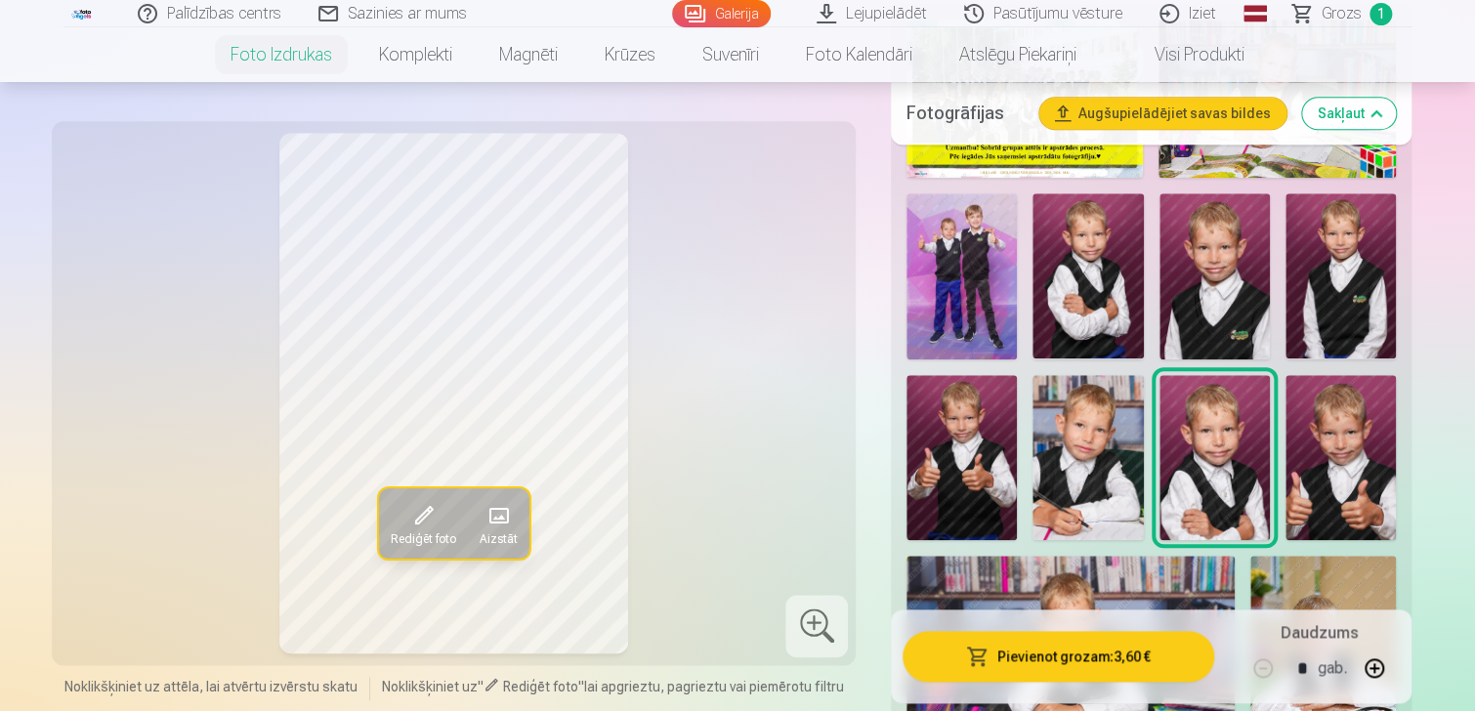
click at [1334, 473] on img at bounding box center [1340, 458] width 110 height 166
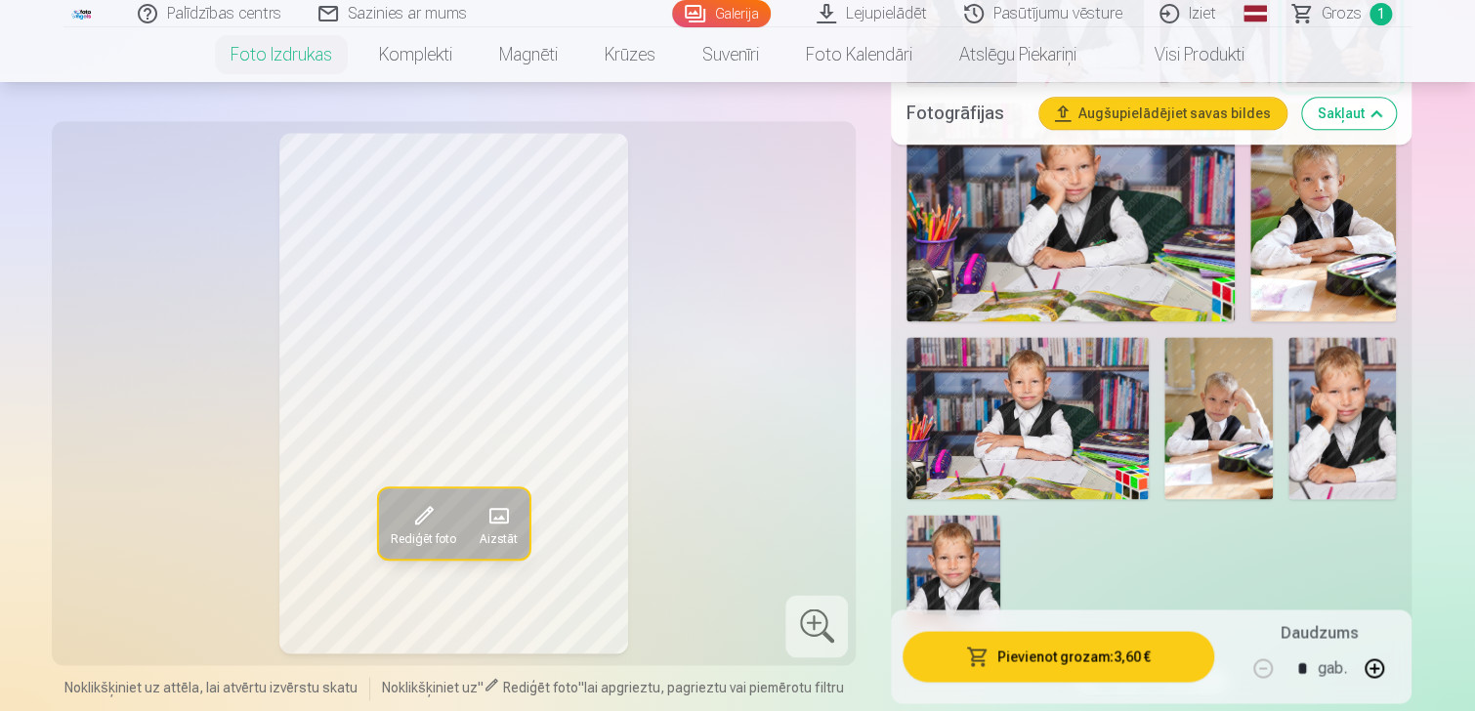
scroll to position [1270, 0]
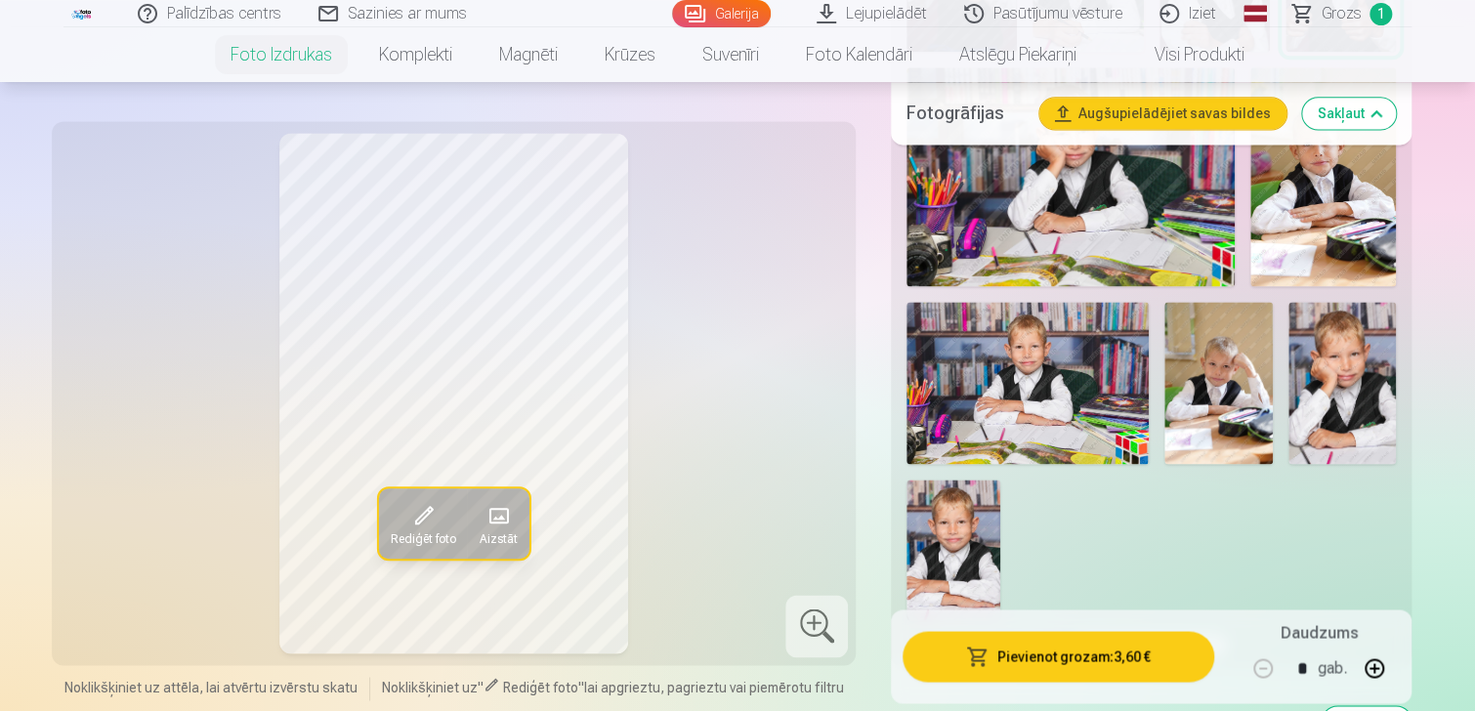
click at [1141, 137] on div "Fotogrāfijas Augšupielādējiet savas bildes Sakļaut" at bounding box center [1151, 113] width 521 height 63
click at [1147, 167] on img at bounding box center [1070, 176] width 328 height 219
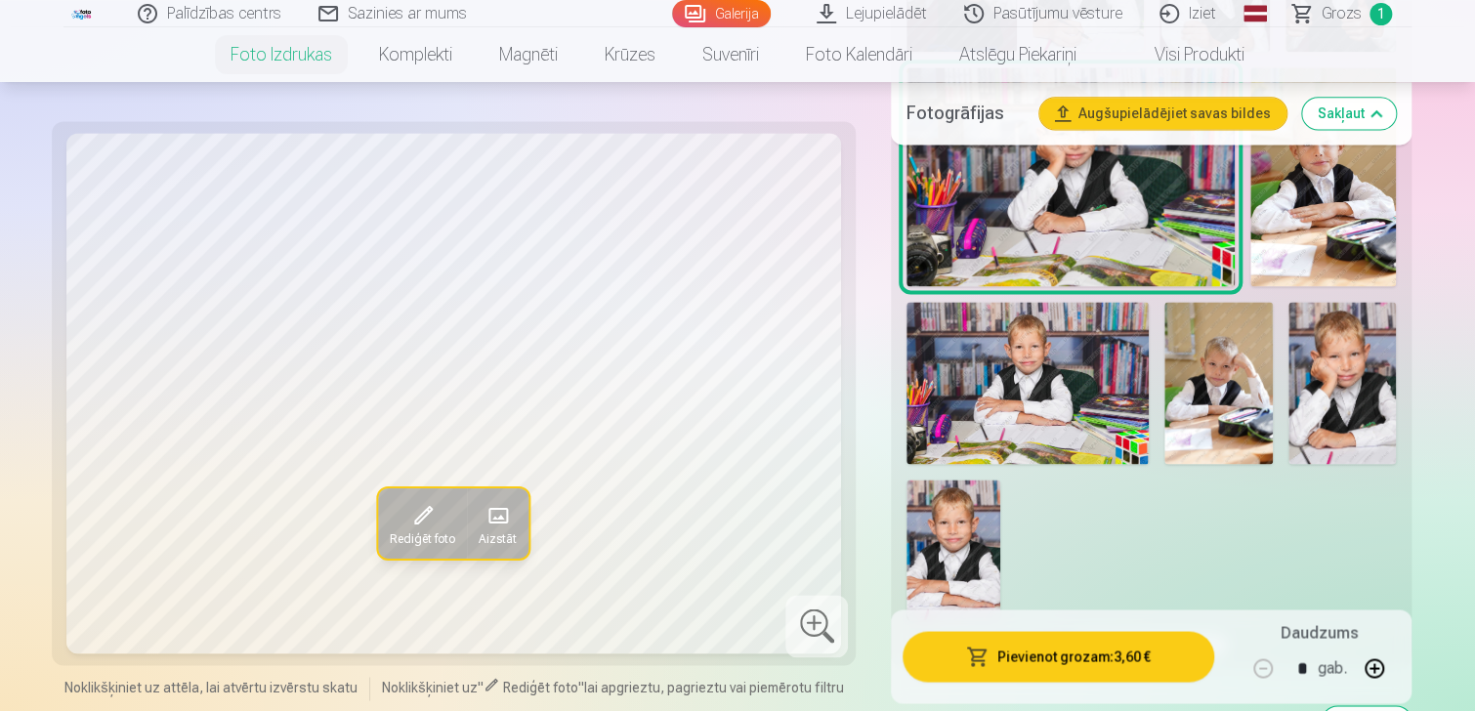
click at [1309, 194] on img at bounding box center [1323, 176] width 146 height 219
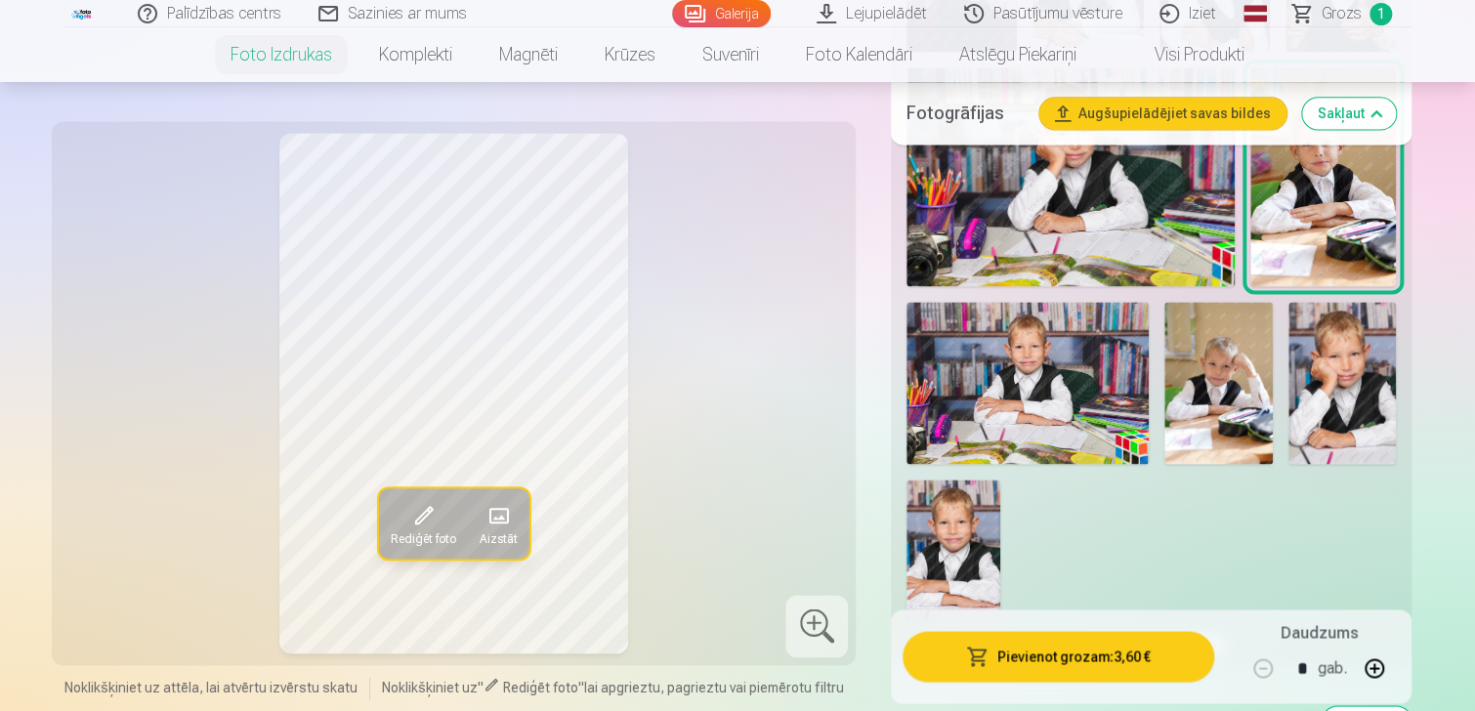
click at [988, 390] on img at bounding box center [1027, 382] width 242 height 161
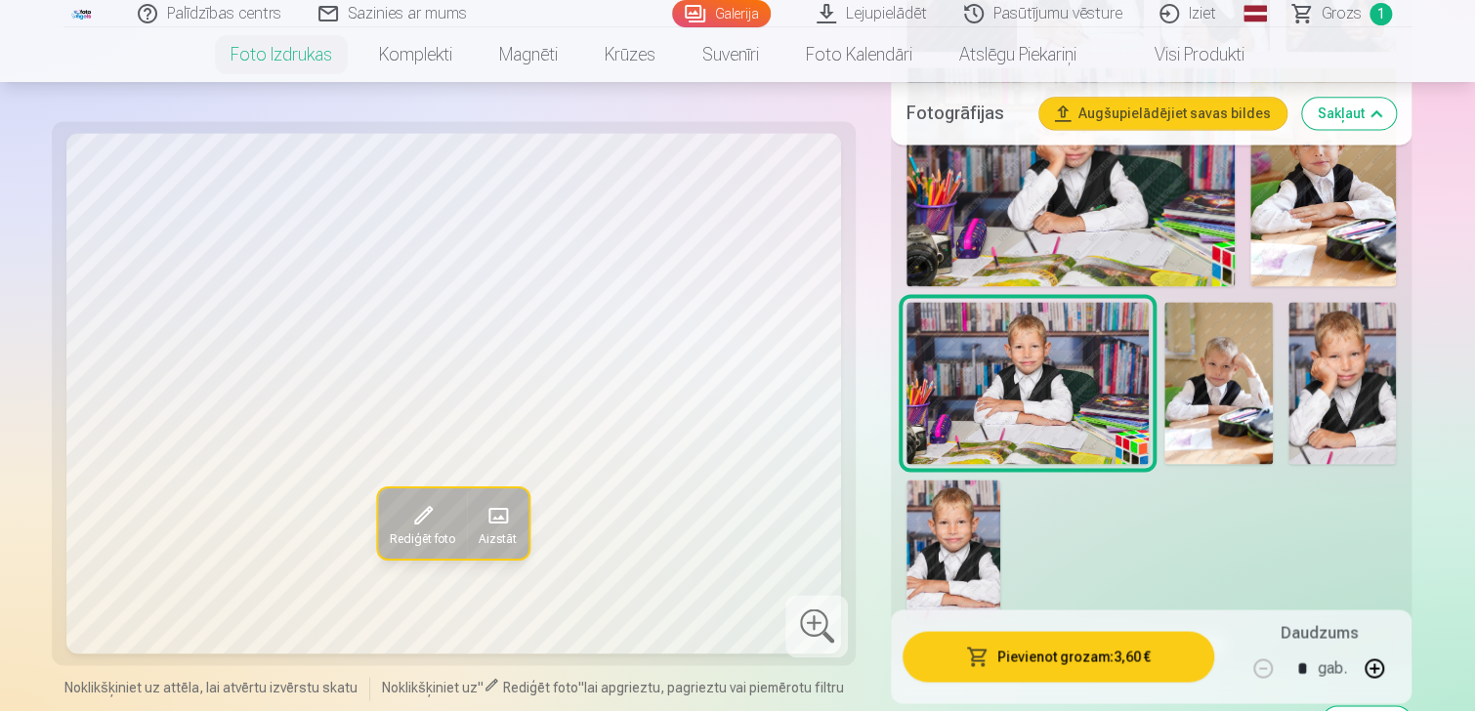
click at [1240, 395] on img at bounding box center [1217, 383] width 107 height 162
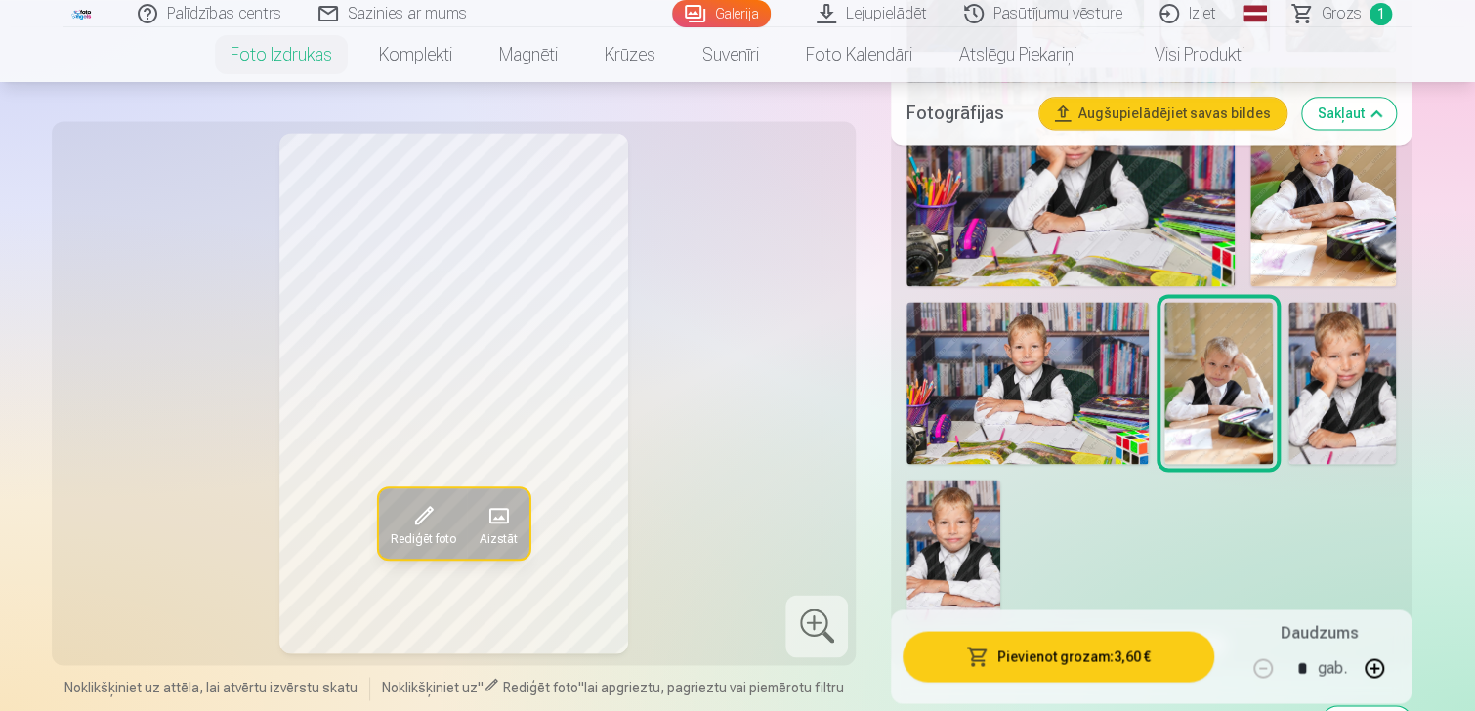
click at [1352, 399] on img at bounding box center [1341, 382] width 107 height 161
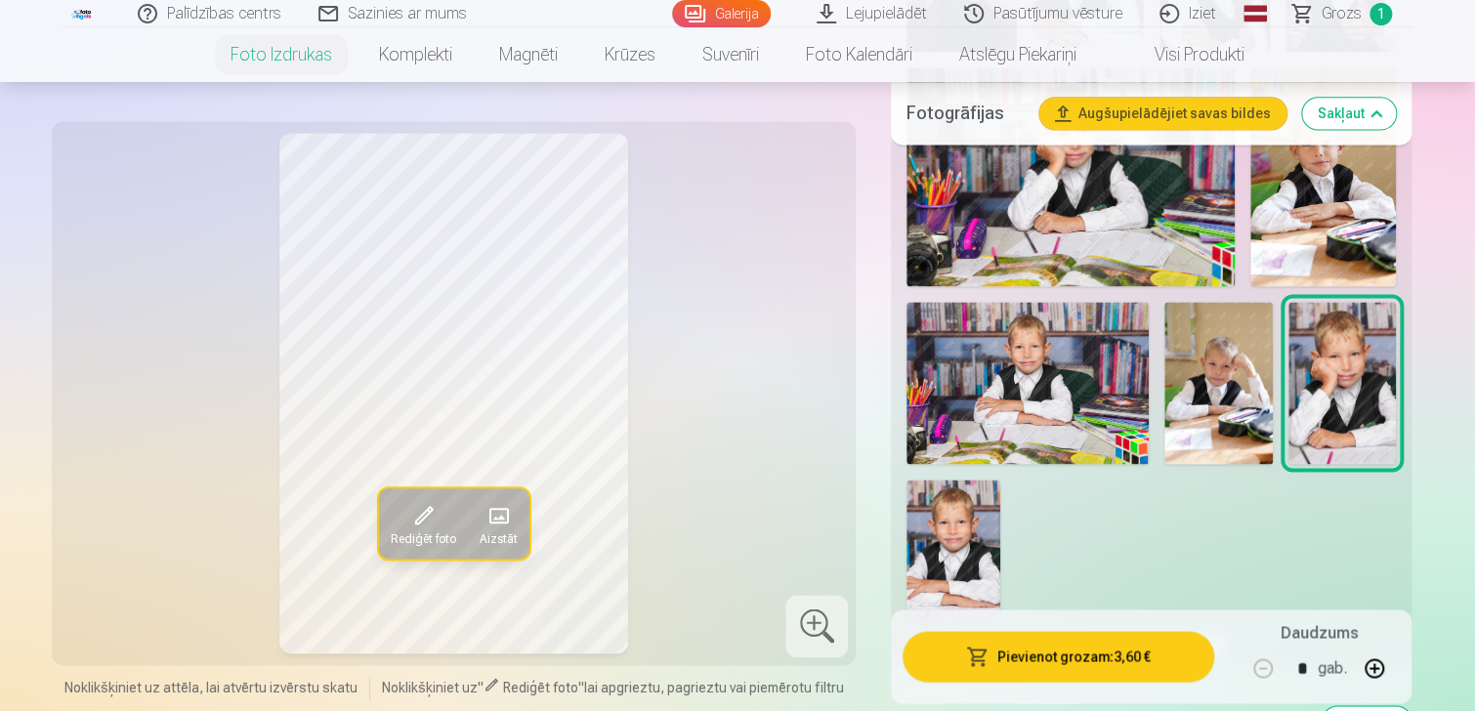
click at [939, 570] on img at bounding box center [953, 550] width 94 height 141
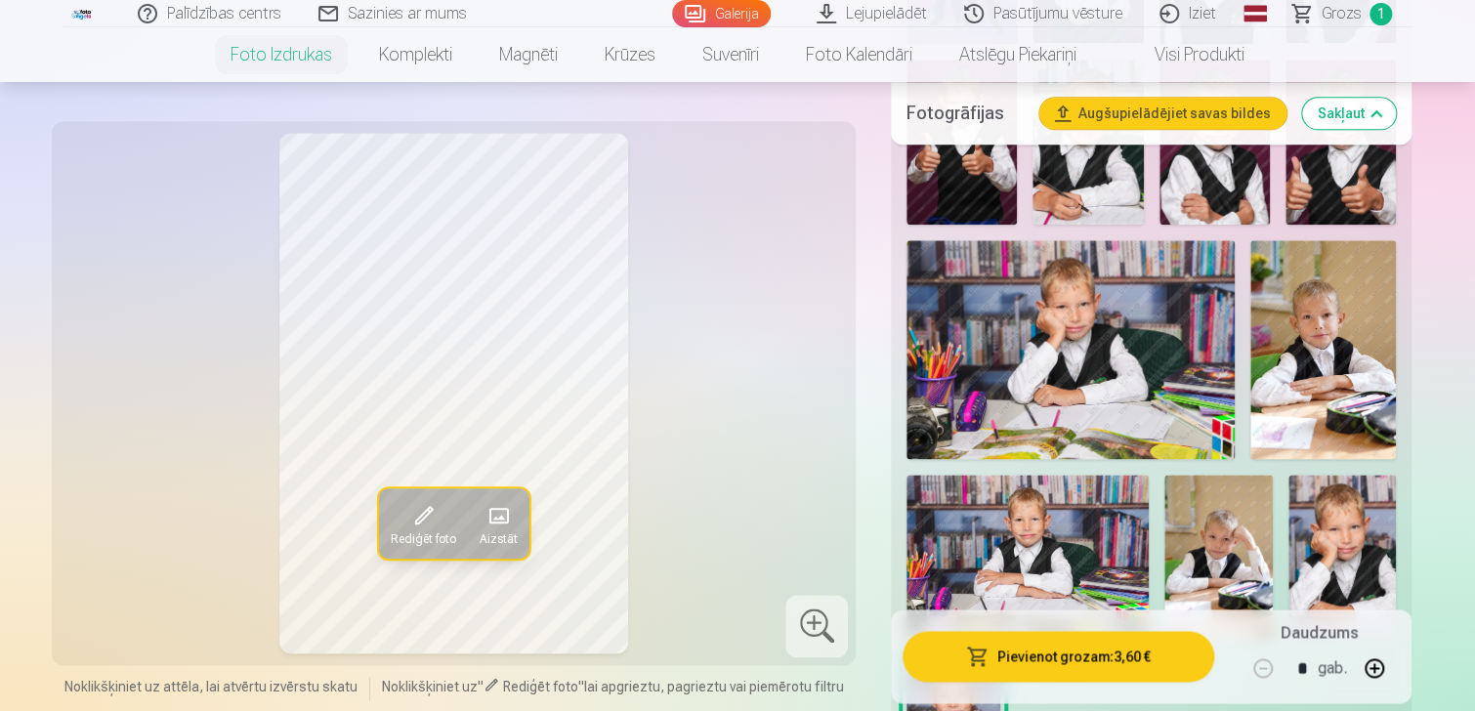
scroll to position [977, 0]
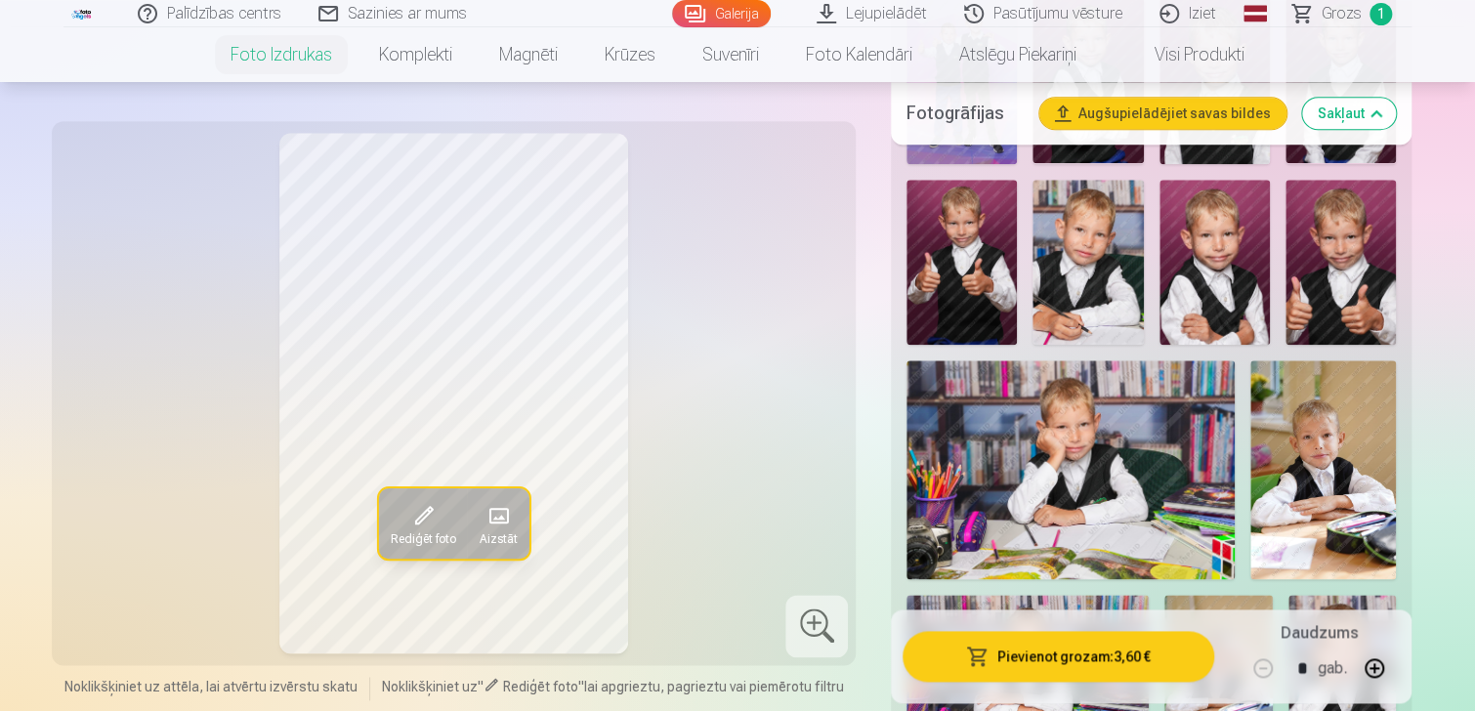
click at [1073, 233] on img at bounding box center [1087, 263] width 110 height 166
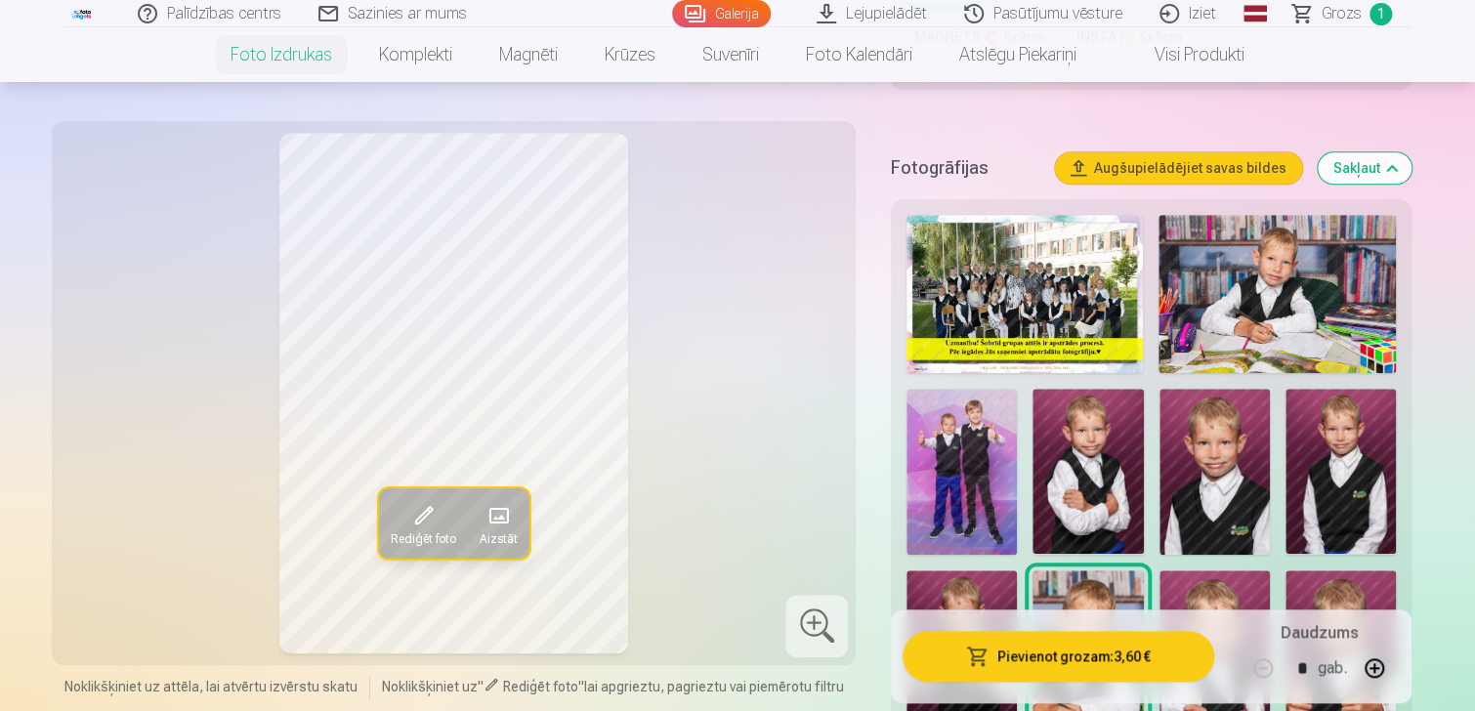
scroll to position [586, 0]
click at [1235, 444] on img at bounding box center [1214, 472] width 110 height 166
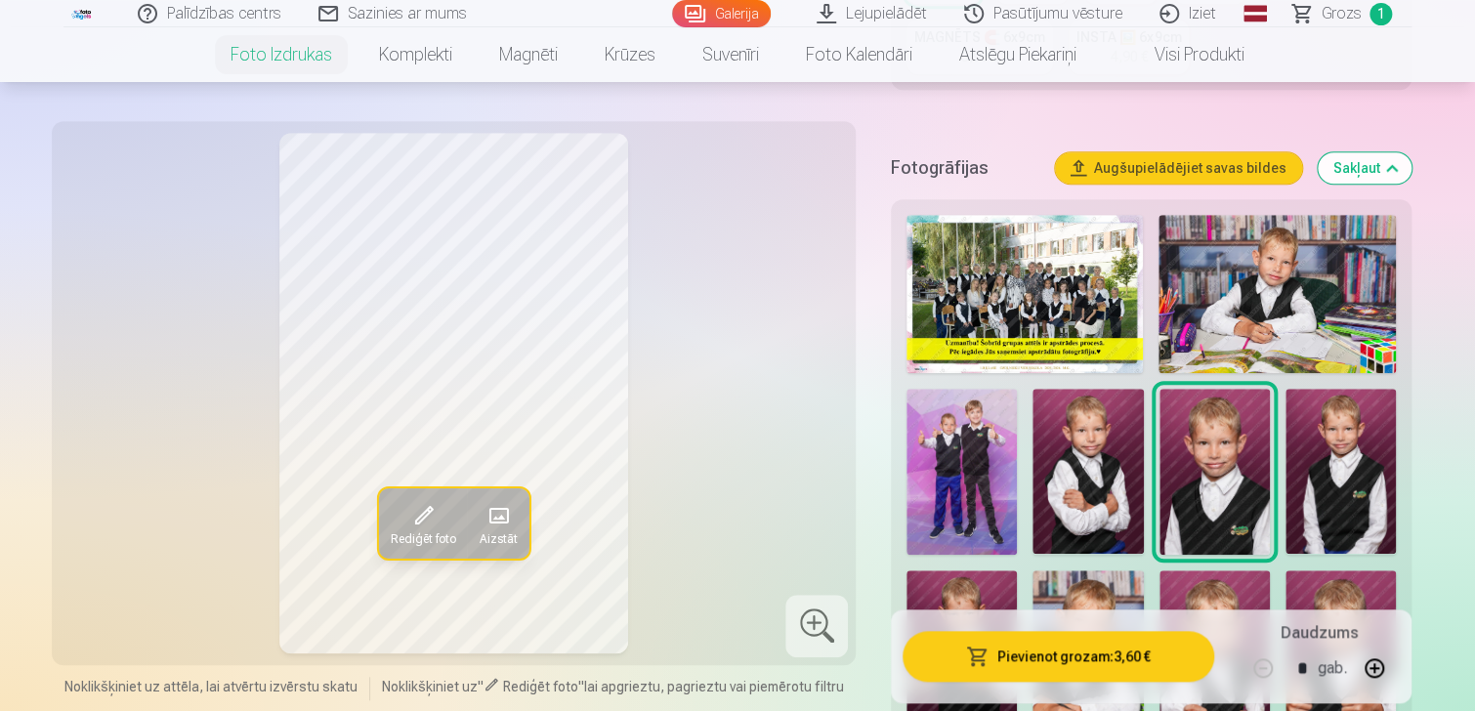
click at [1336, 450] on img at bounding box center [1340, 472] width 110 height 166
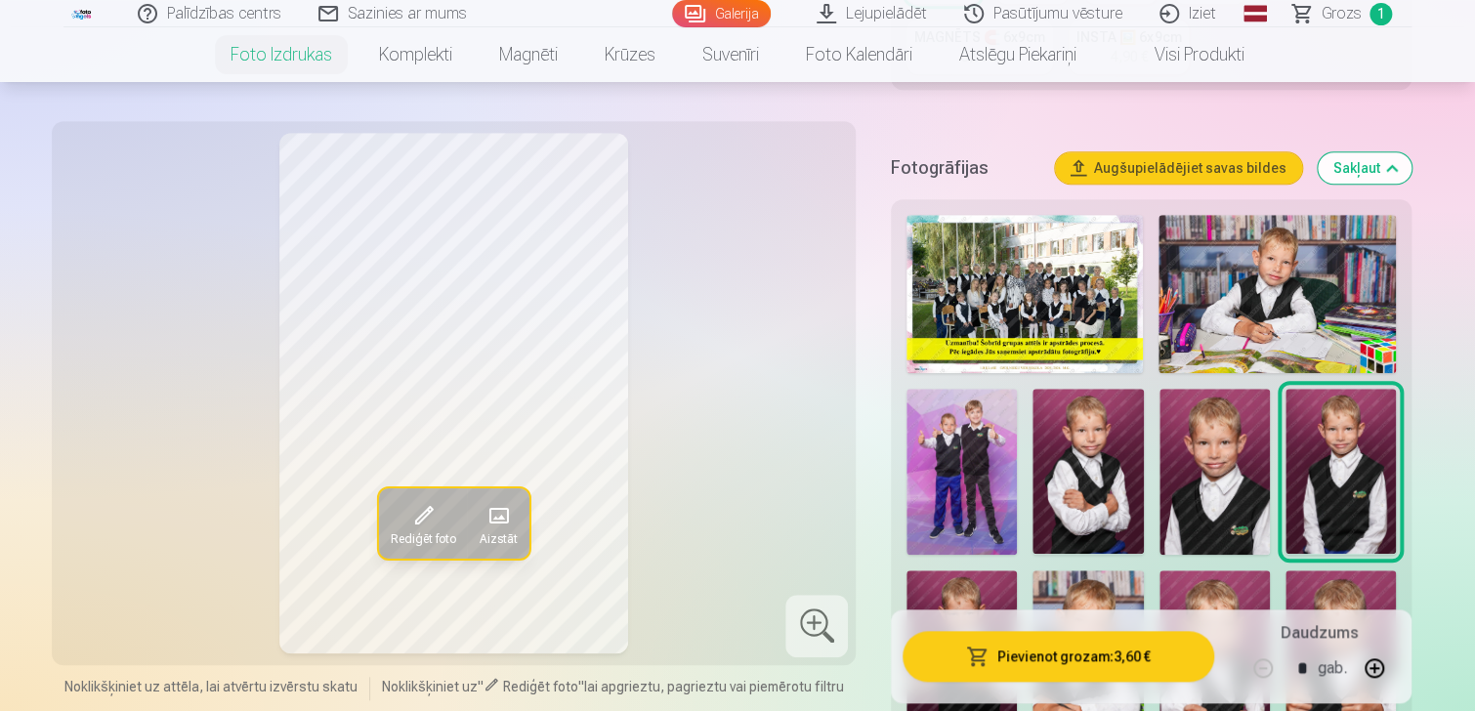
click at [1313, 485] on img at bounding box center [1340, 472] width 110 height 166
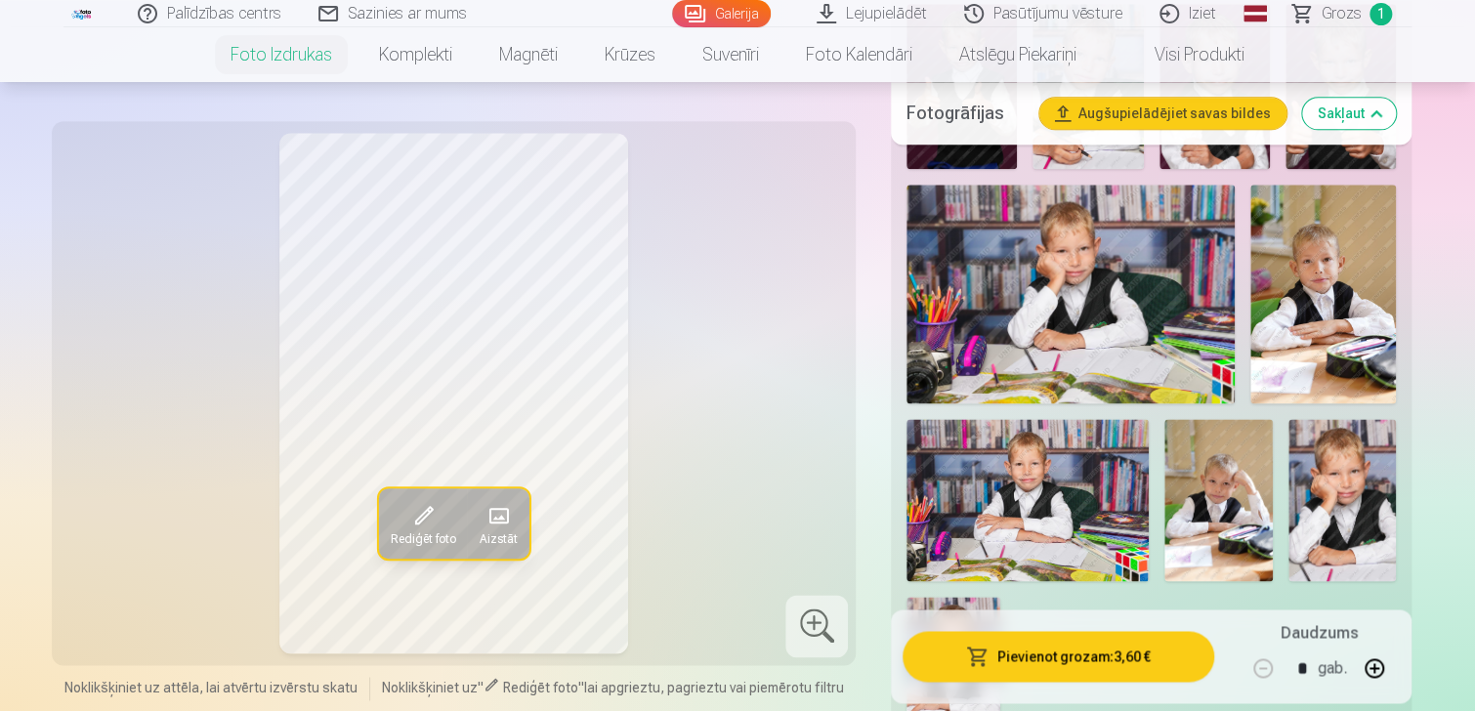
scroll to position [1270, 0]
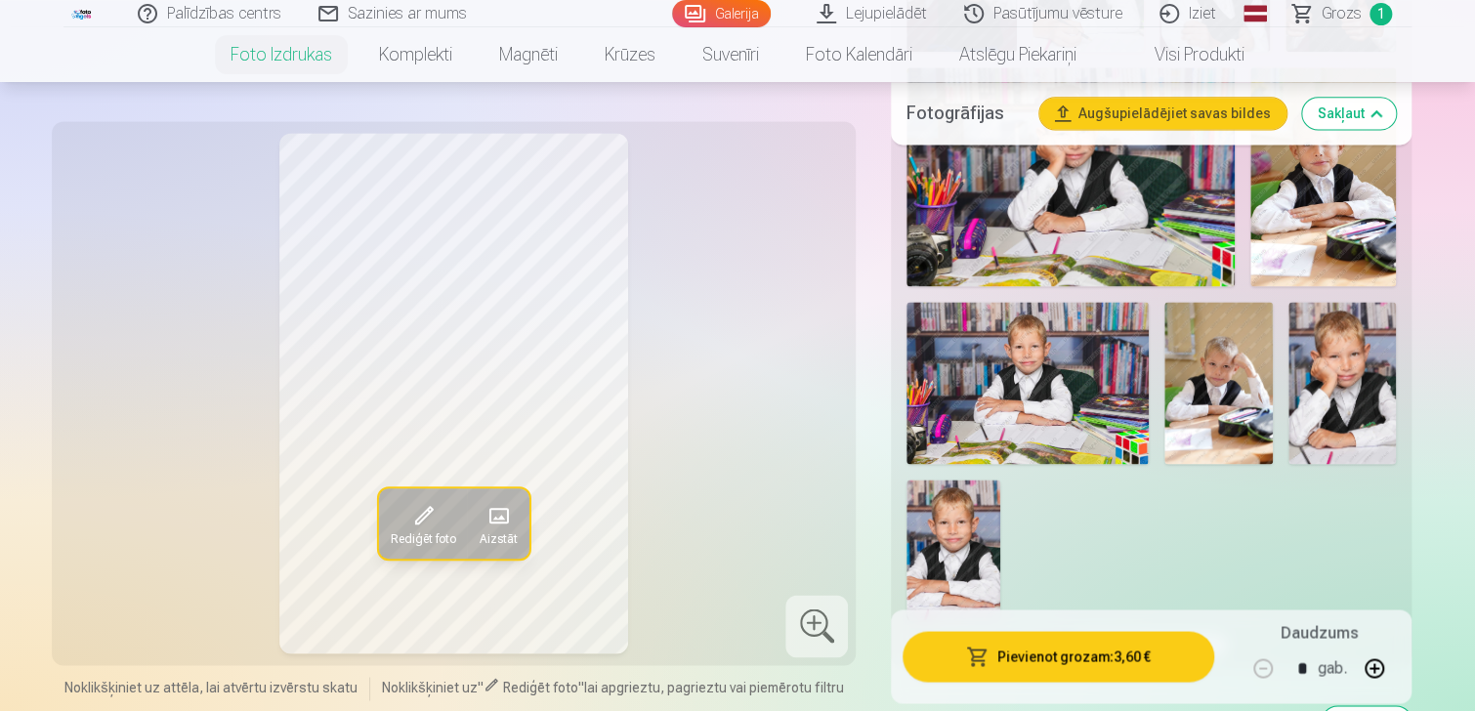
click at [941, 531] on img at bounding box center [953, 550] width 94 height 141
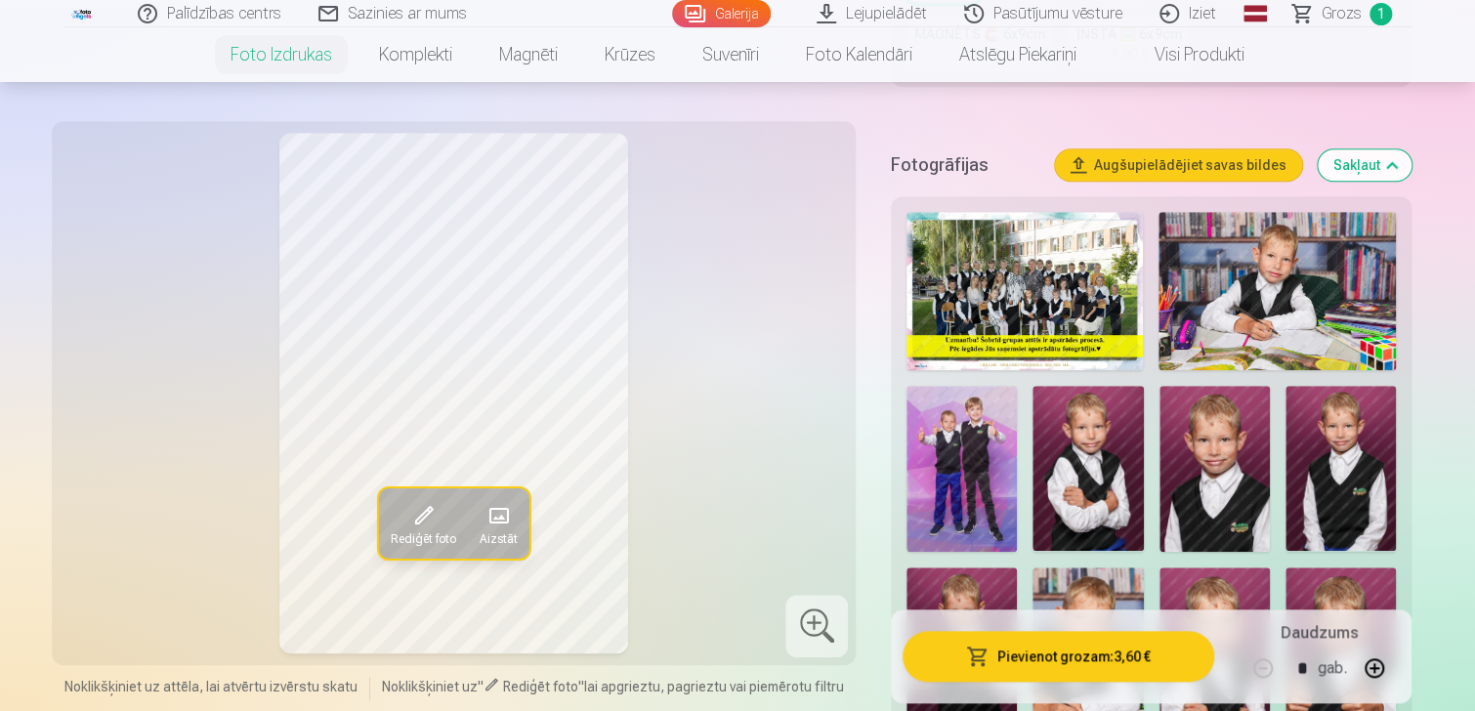
scroll to position [293, 0]
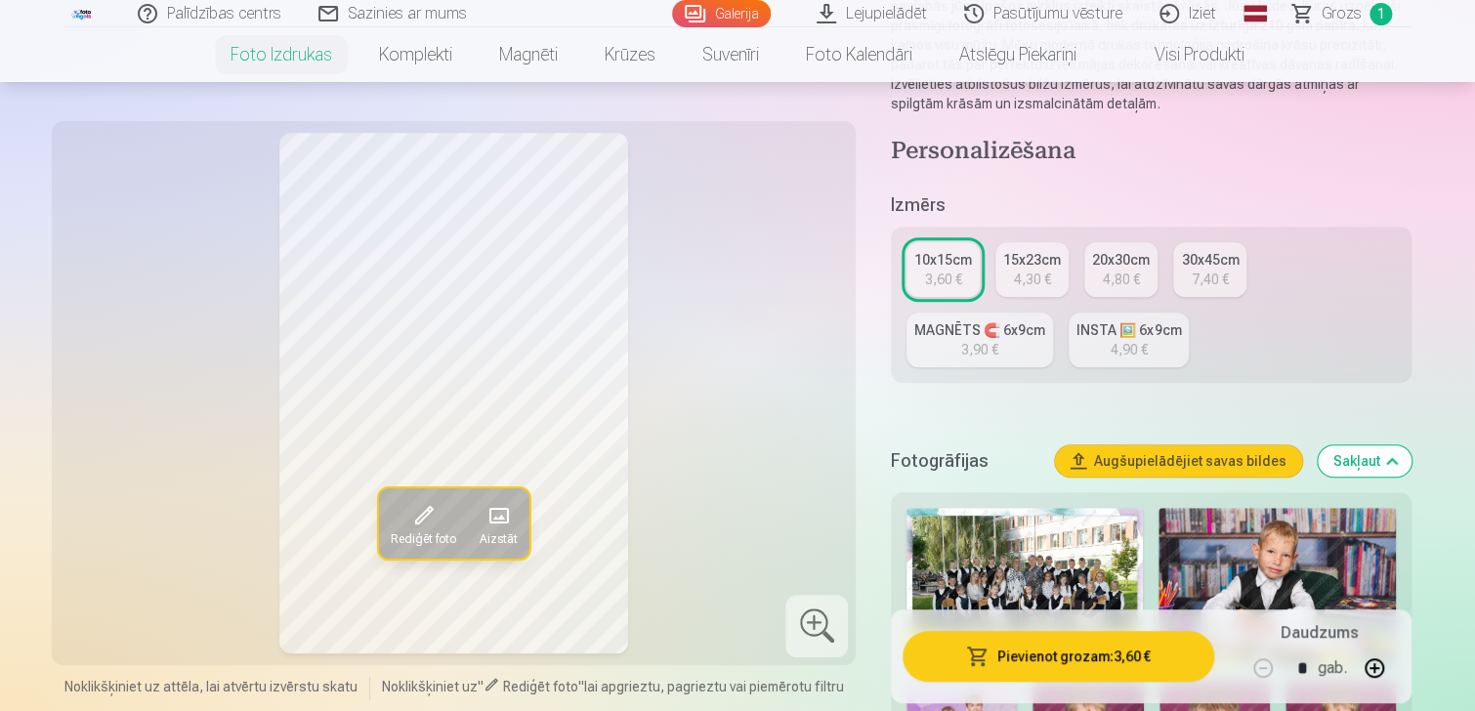
click at [990, 328] on div "MAGNĒTS 🧲 6x9cm" at bounding box center [979, 330] width 131 height 20
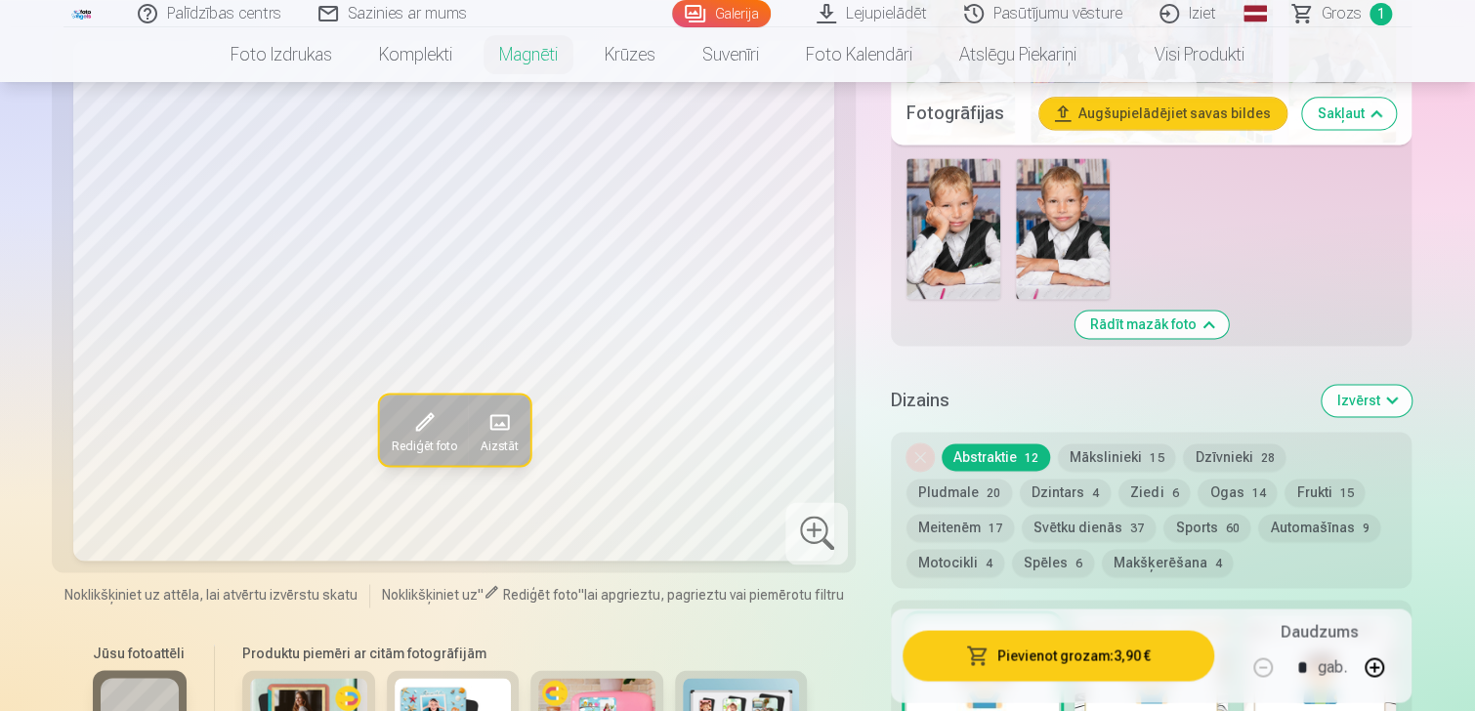
scroll to position [1172, 0]
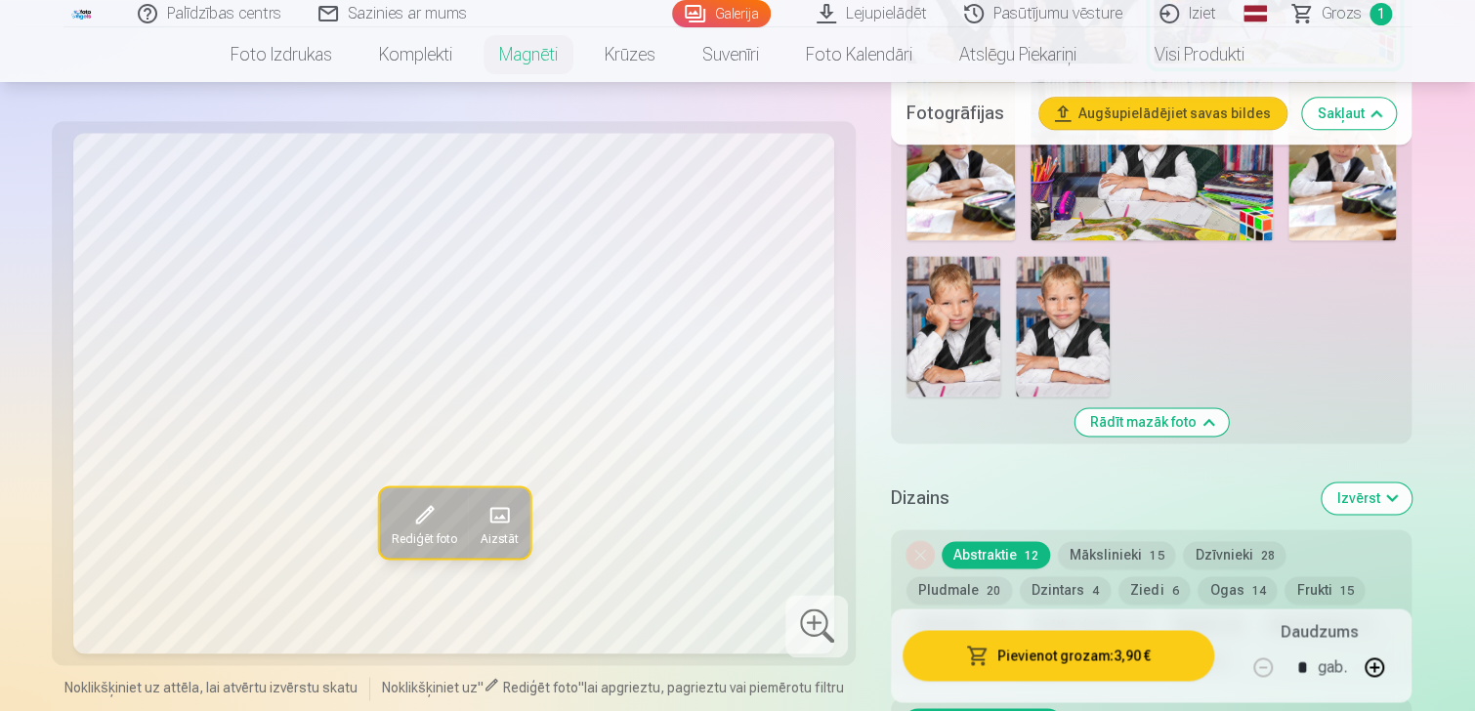
click at [1067, 345] on img at bounding box center [1063, 326] width 94 height 141
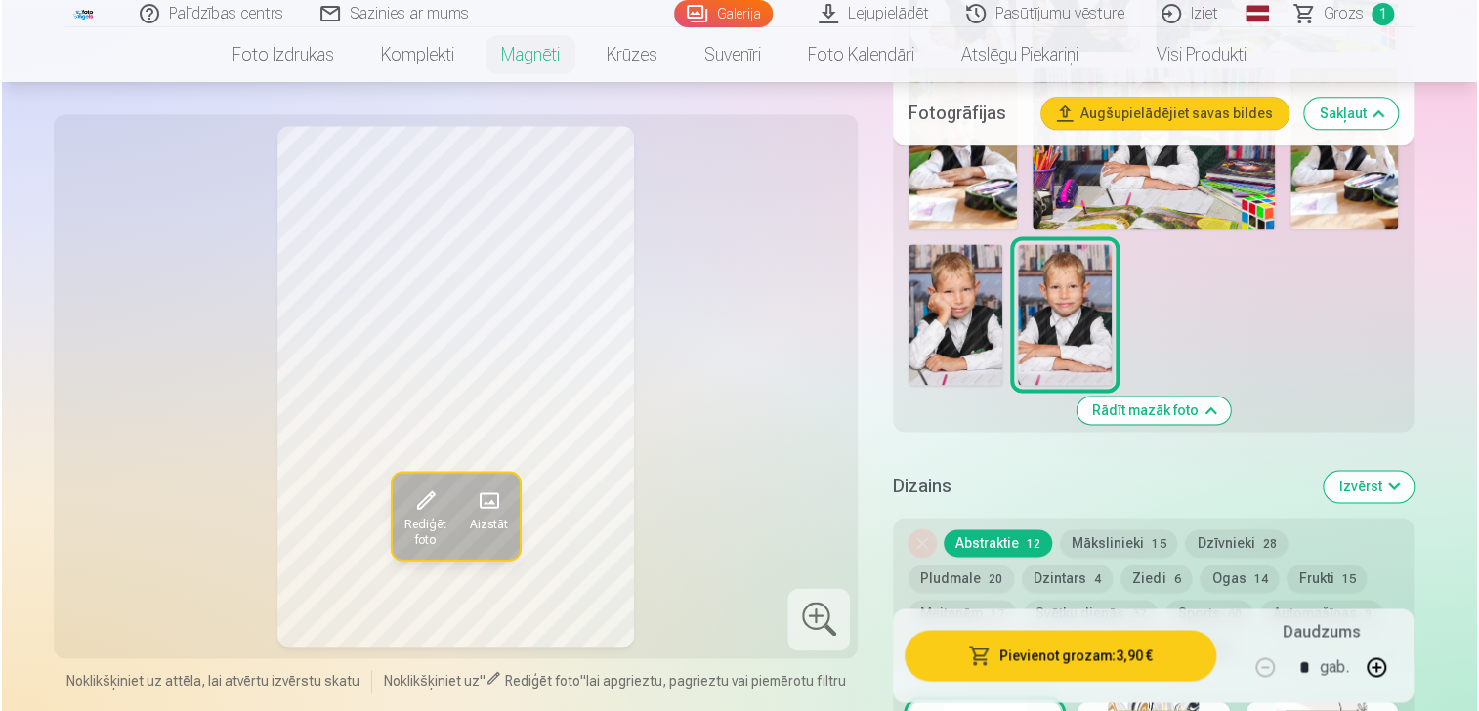
scroll to position [1270, 0]
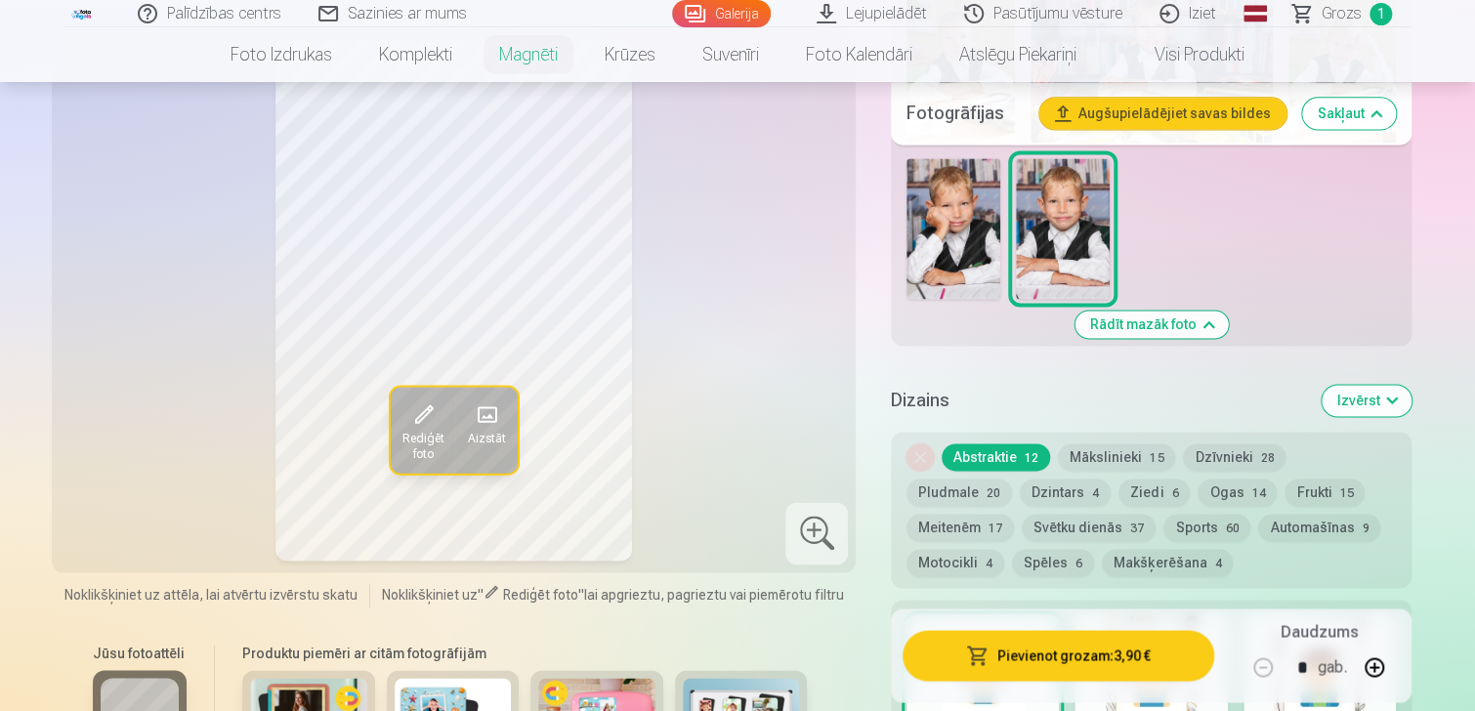
click at [1105, 659] on button "Pievienot grozam : 3,90 €" at bounding box center [1059, 656] width 312 height 51
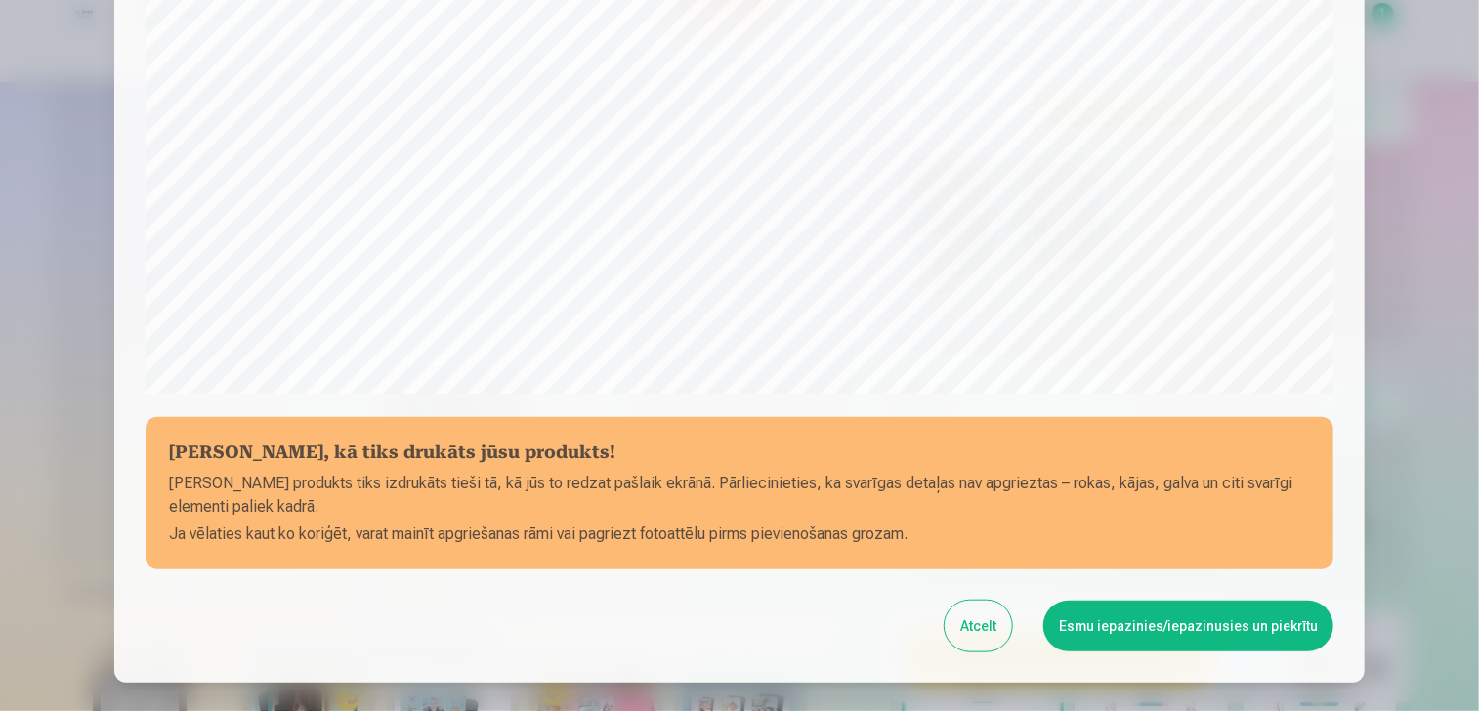
scroll to position [695, 0]
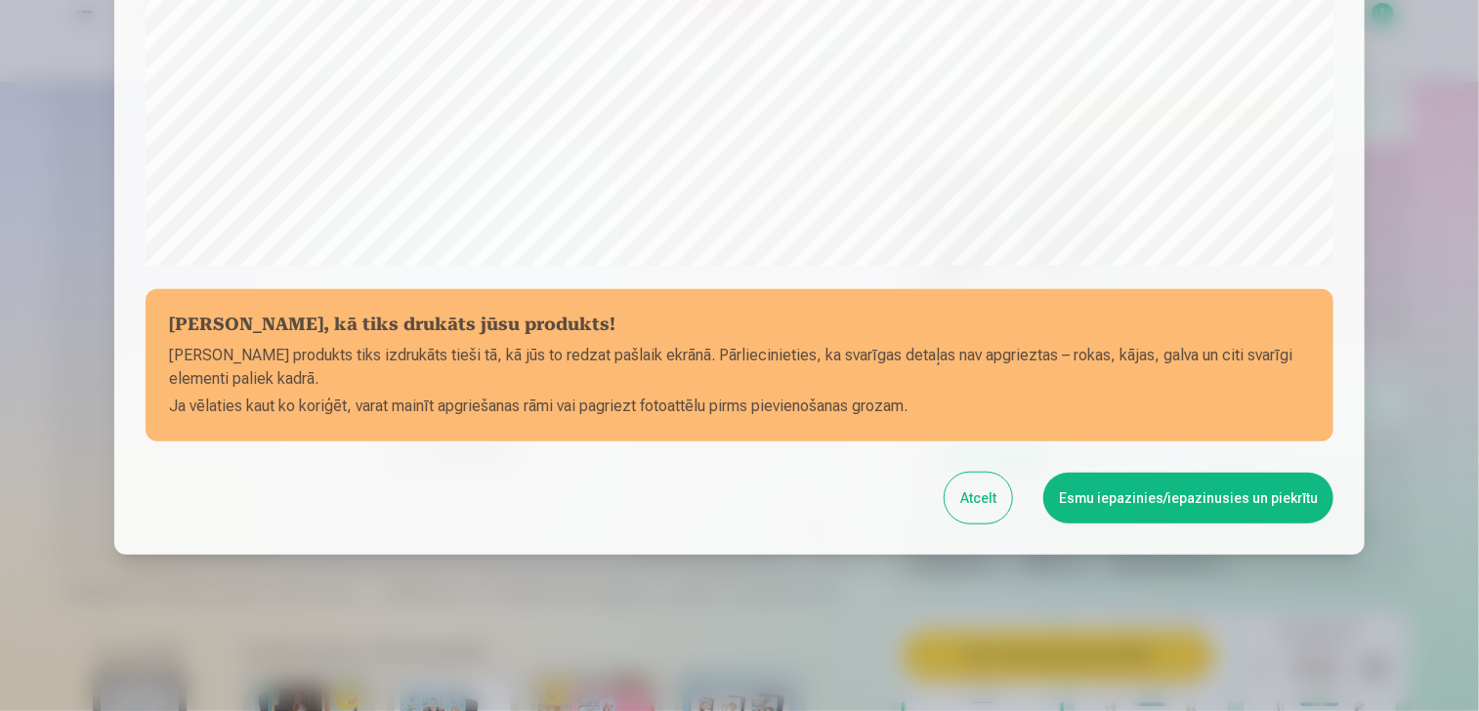
click at [1165, 509] on button "Esmu iepazinies/iepazinusies un piekrītu" at bounding box center [1188, 498] width 290 height 51
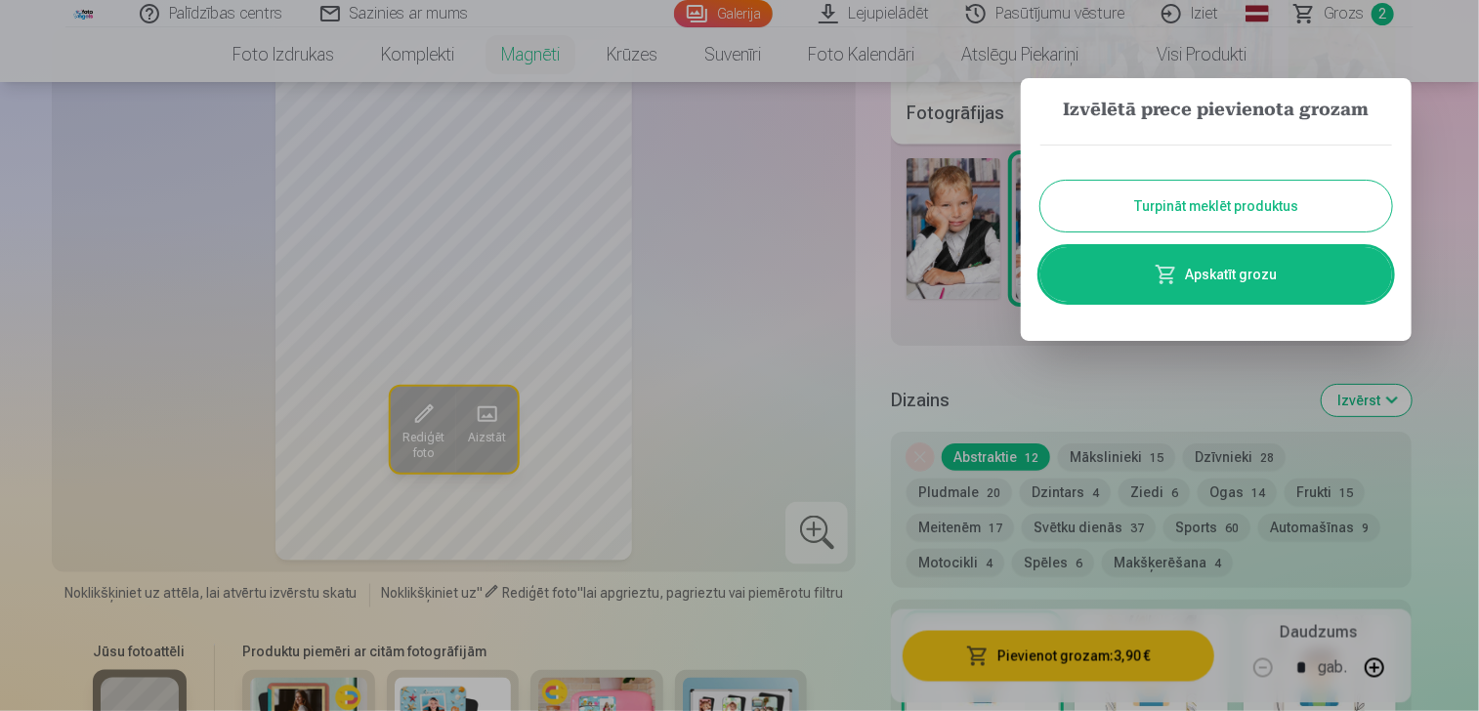
click at [1301, 269] on link "Apskatīt grozu" at bounding box center [1216, 274] width 352 height 55
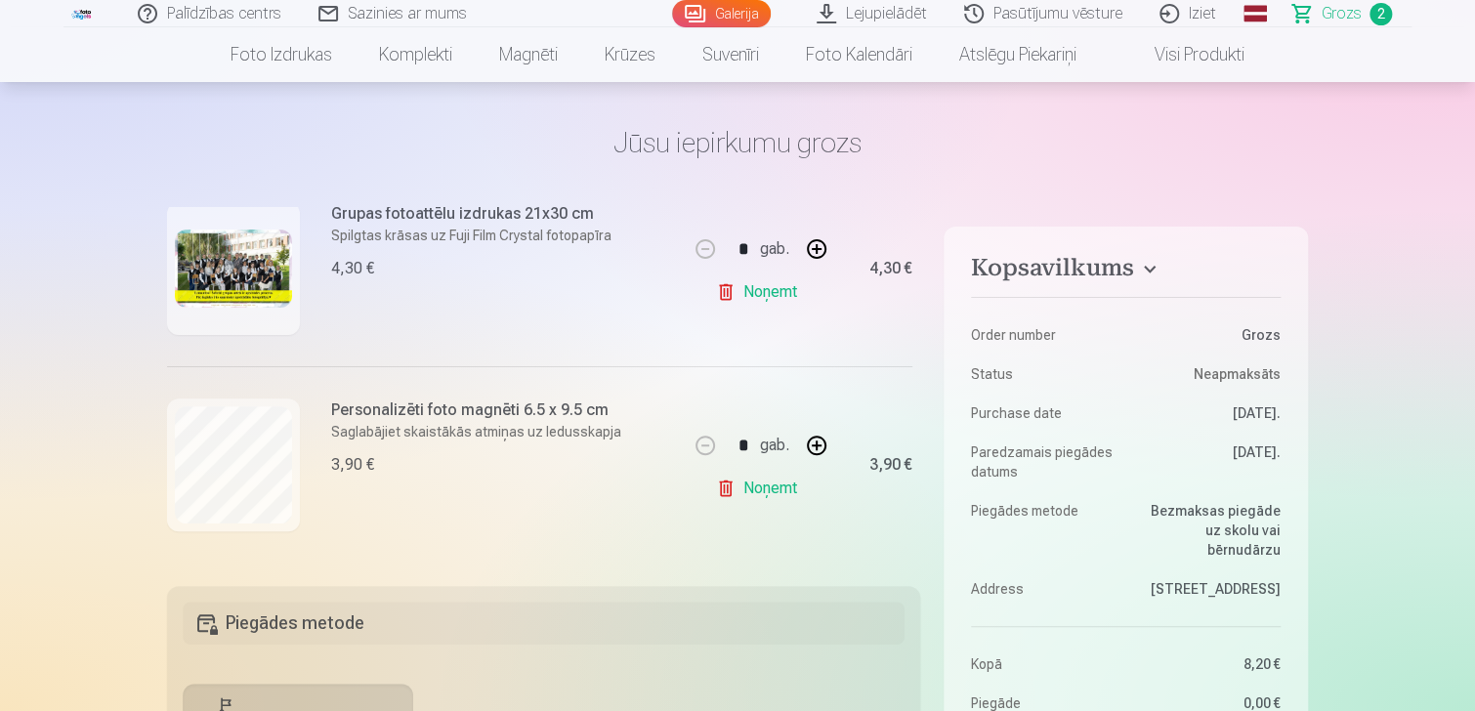
scroll to position [98, 0]
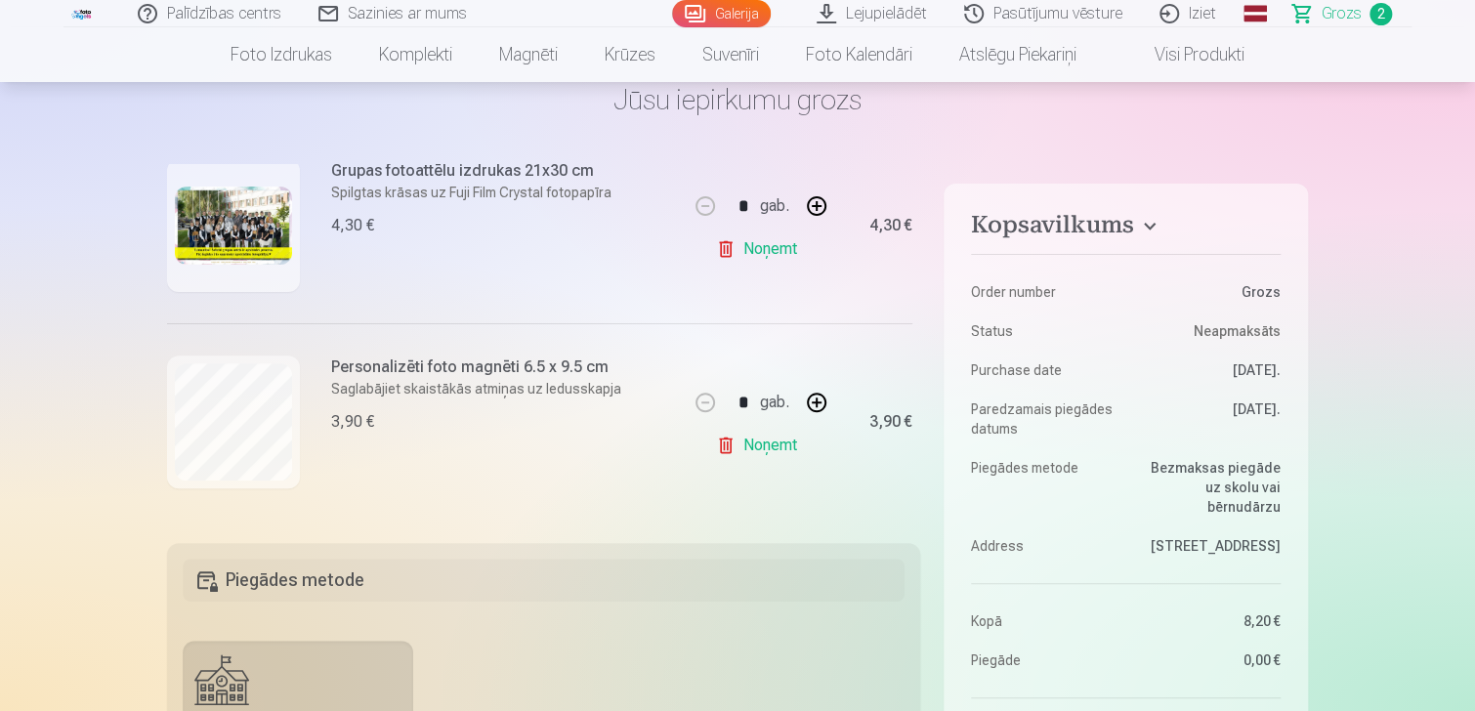
drag, startPoint x: 670, startPoint y: 519, endPoint x: 774, endPoint y: 523, distance: 103.6
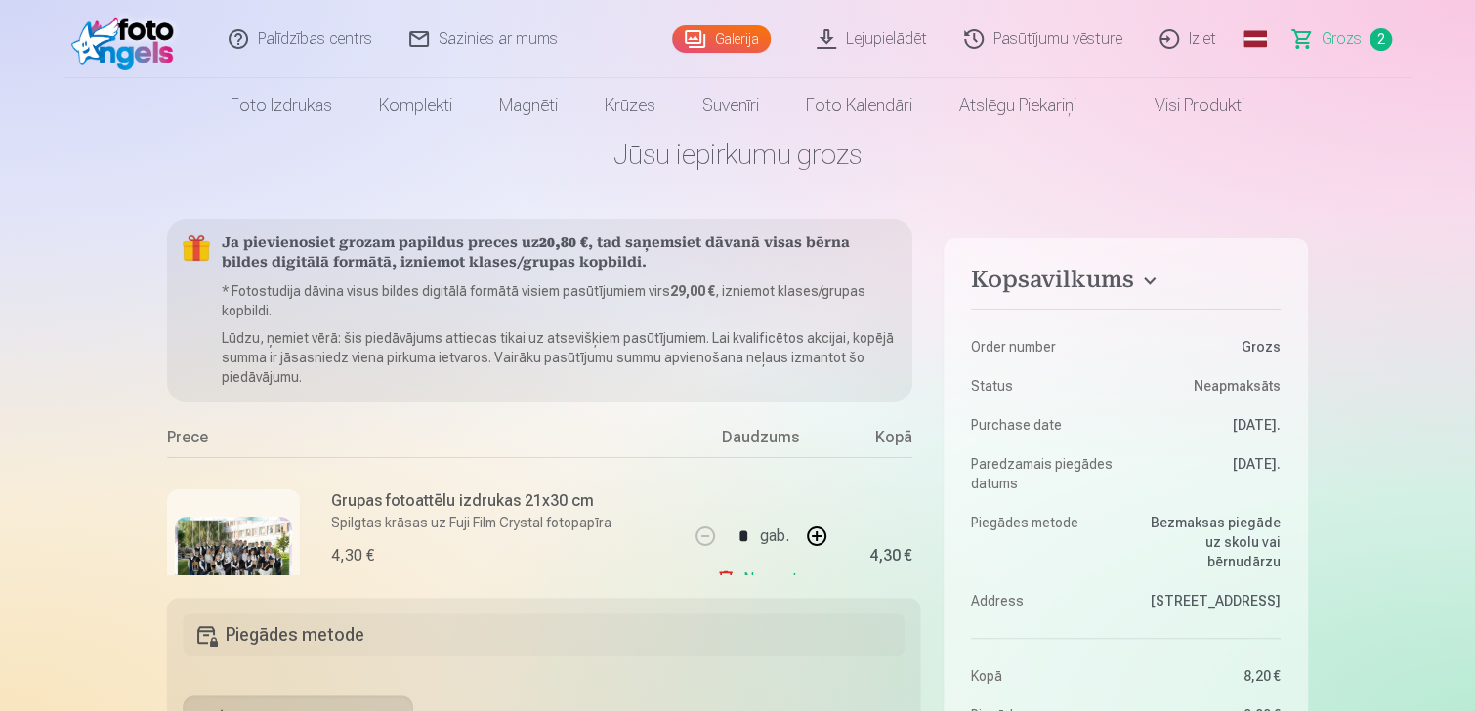
scroll to position [0, 0]
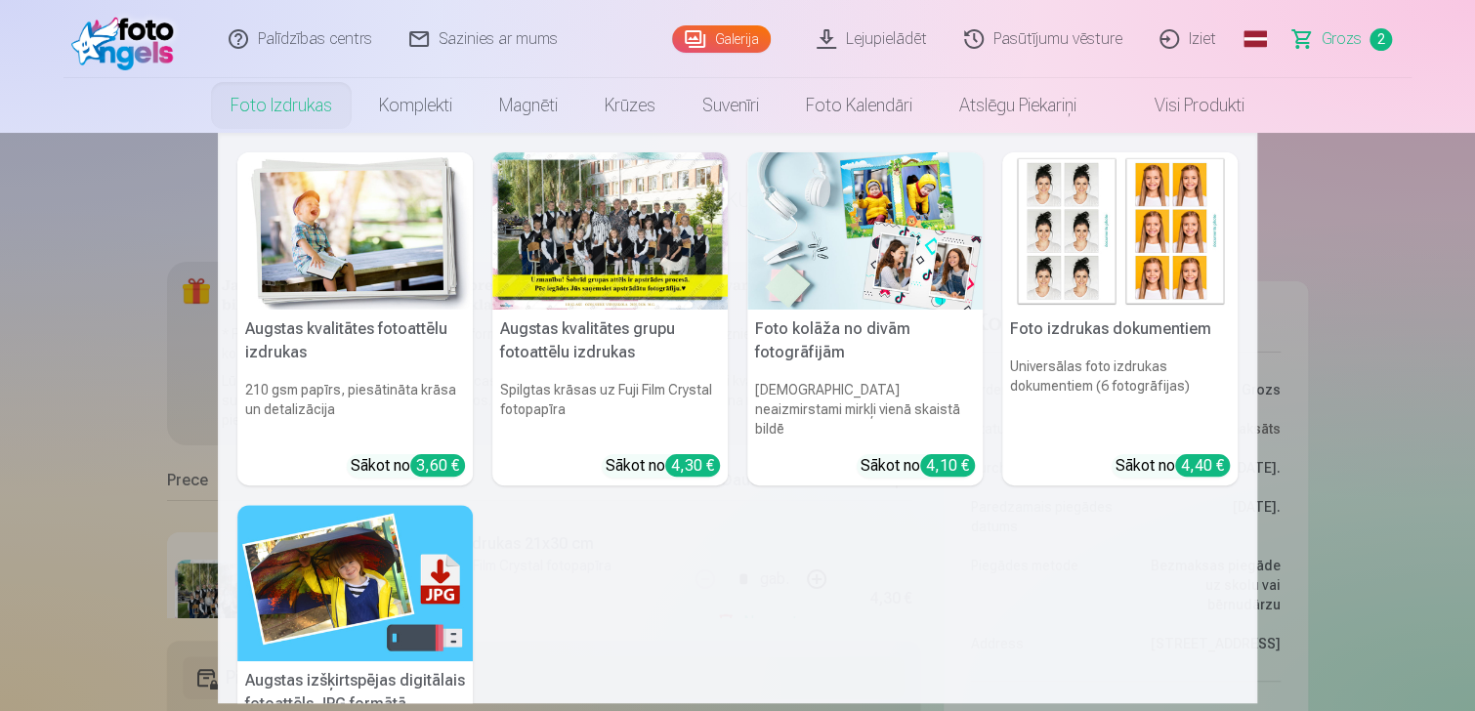
click at [270, 116] on link "Foto izdrukas" at bounding box center [281, 105] width 148 height 55
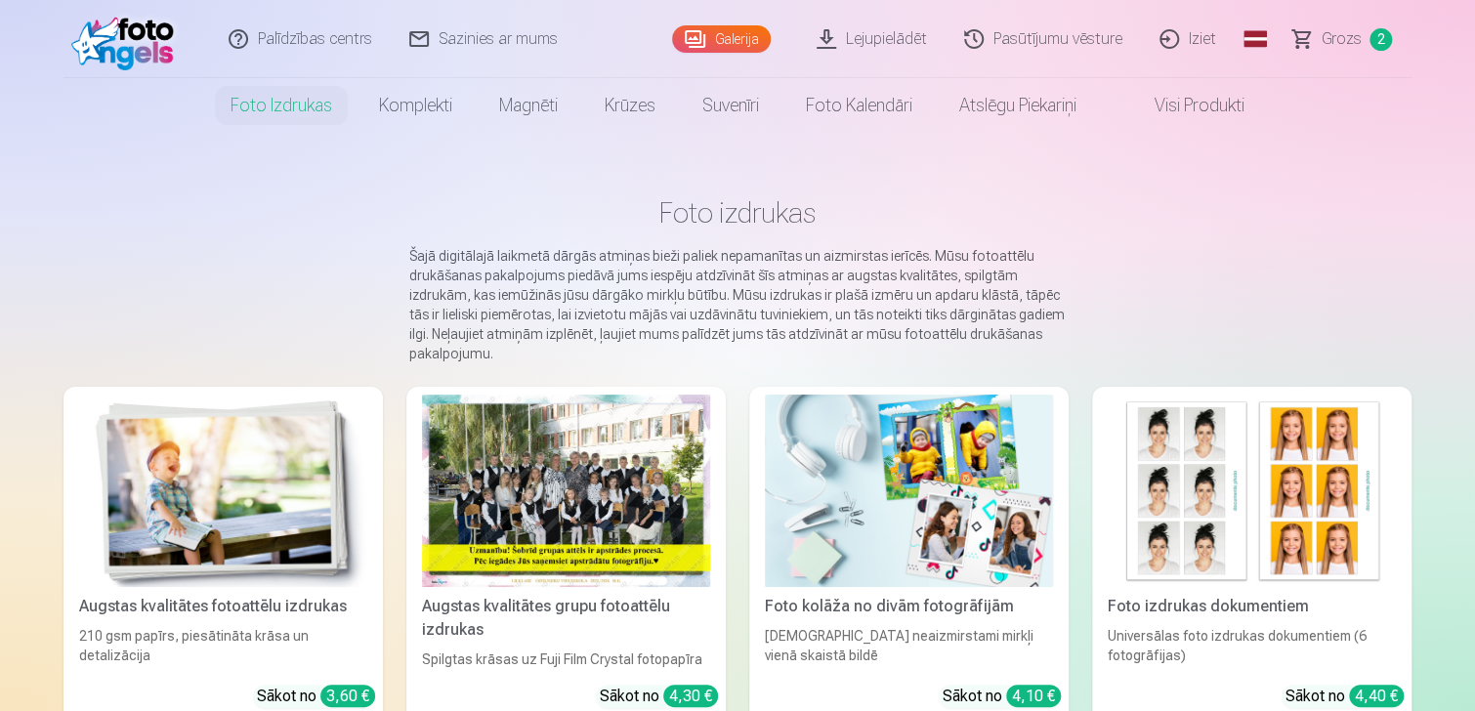
click at [621, 474] on div at bounding box center [566, 491] width 288 height 192
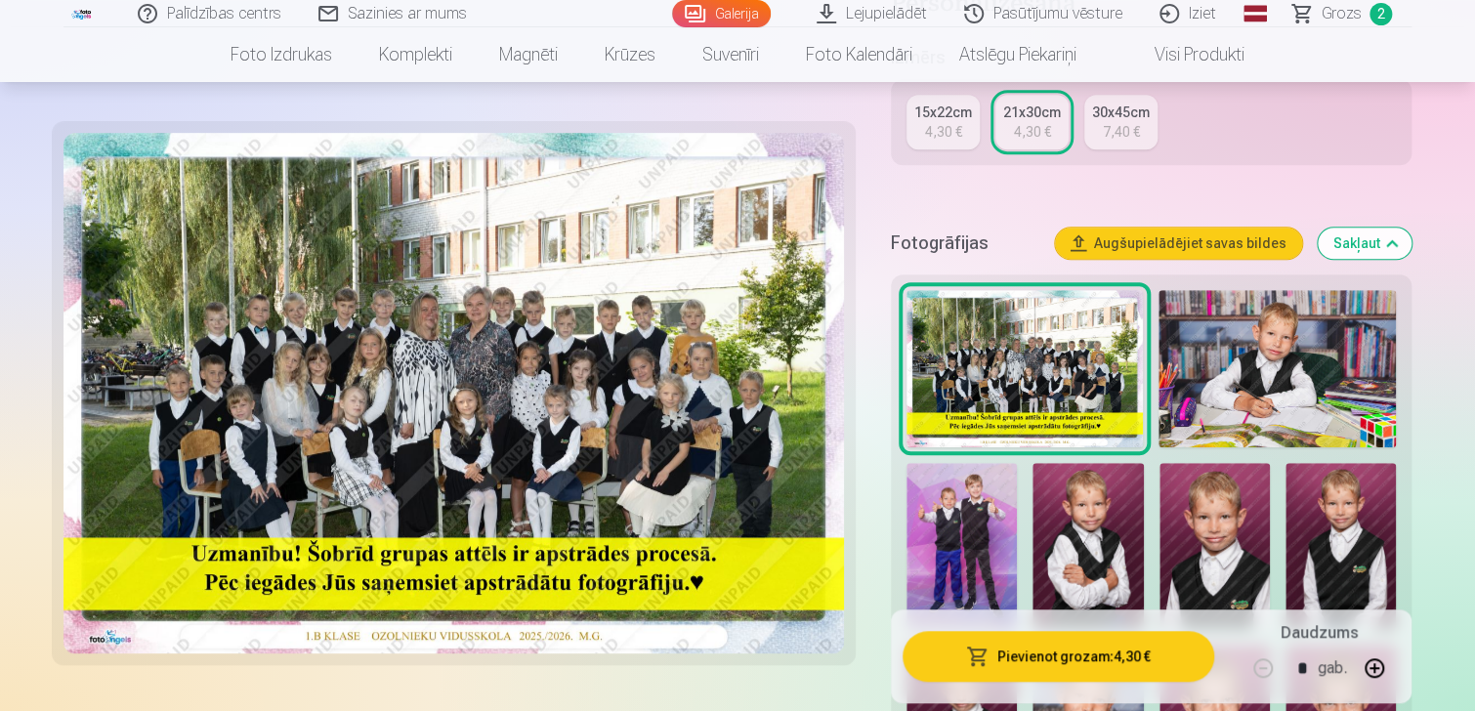
scroll to position [586, 0]
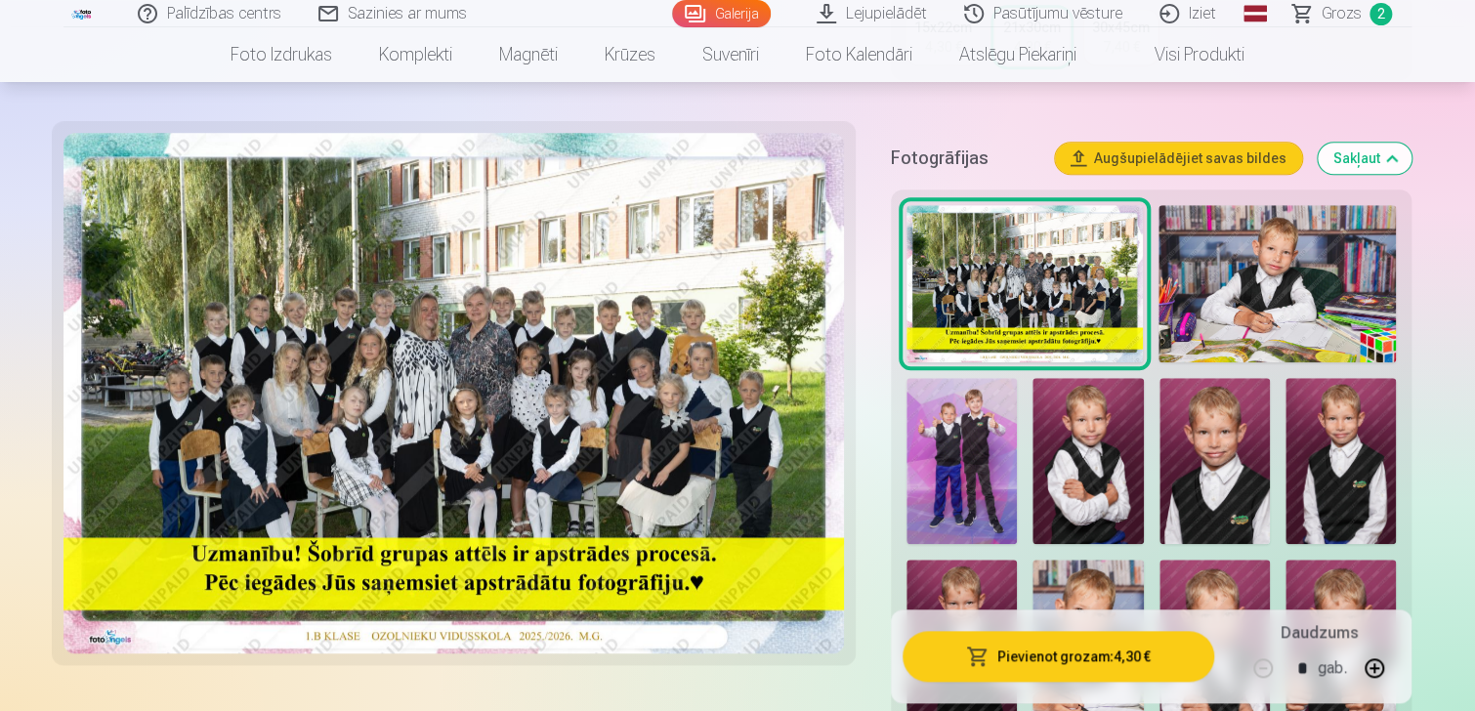
click at [953, 446] on img at bounding box center [961, 461] width 110 height 166
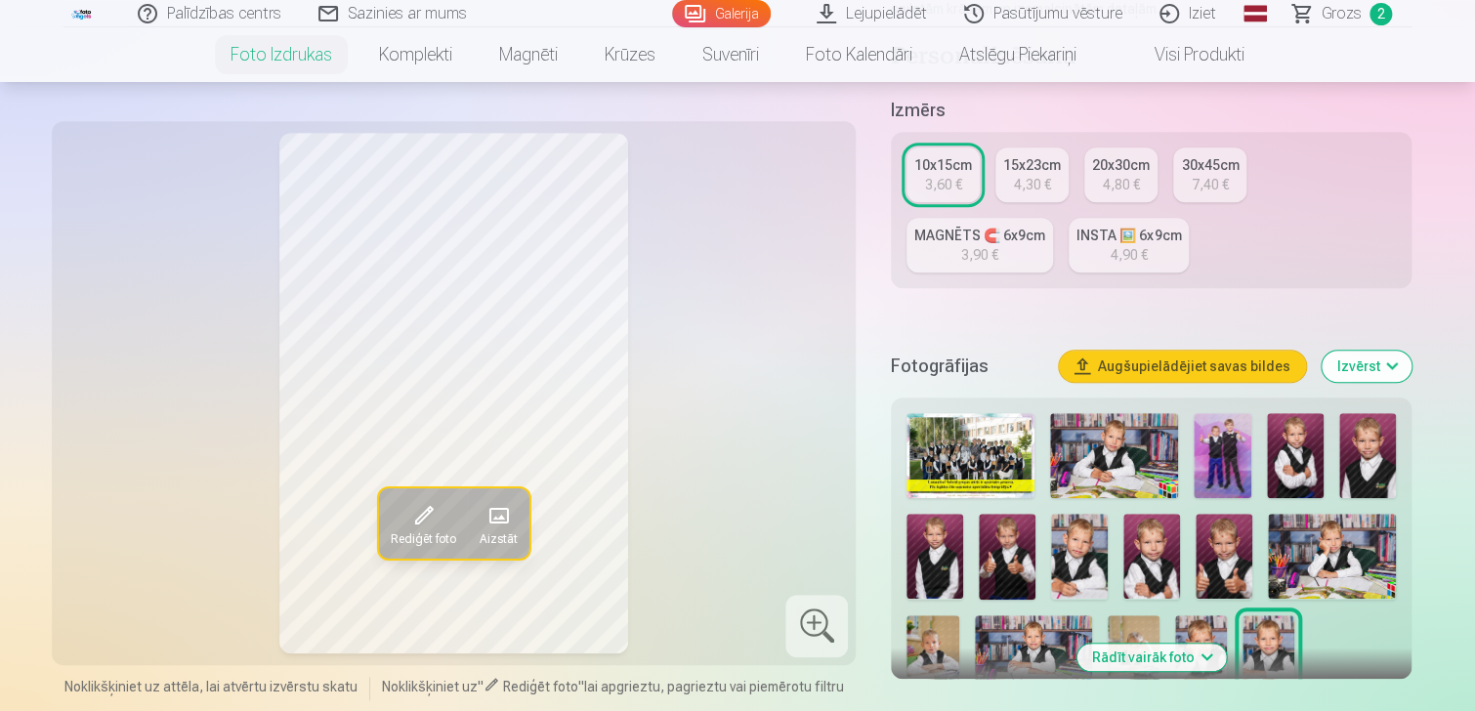
scroll to position [391, 0]
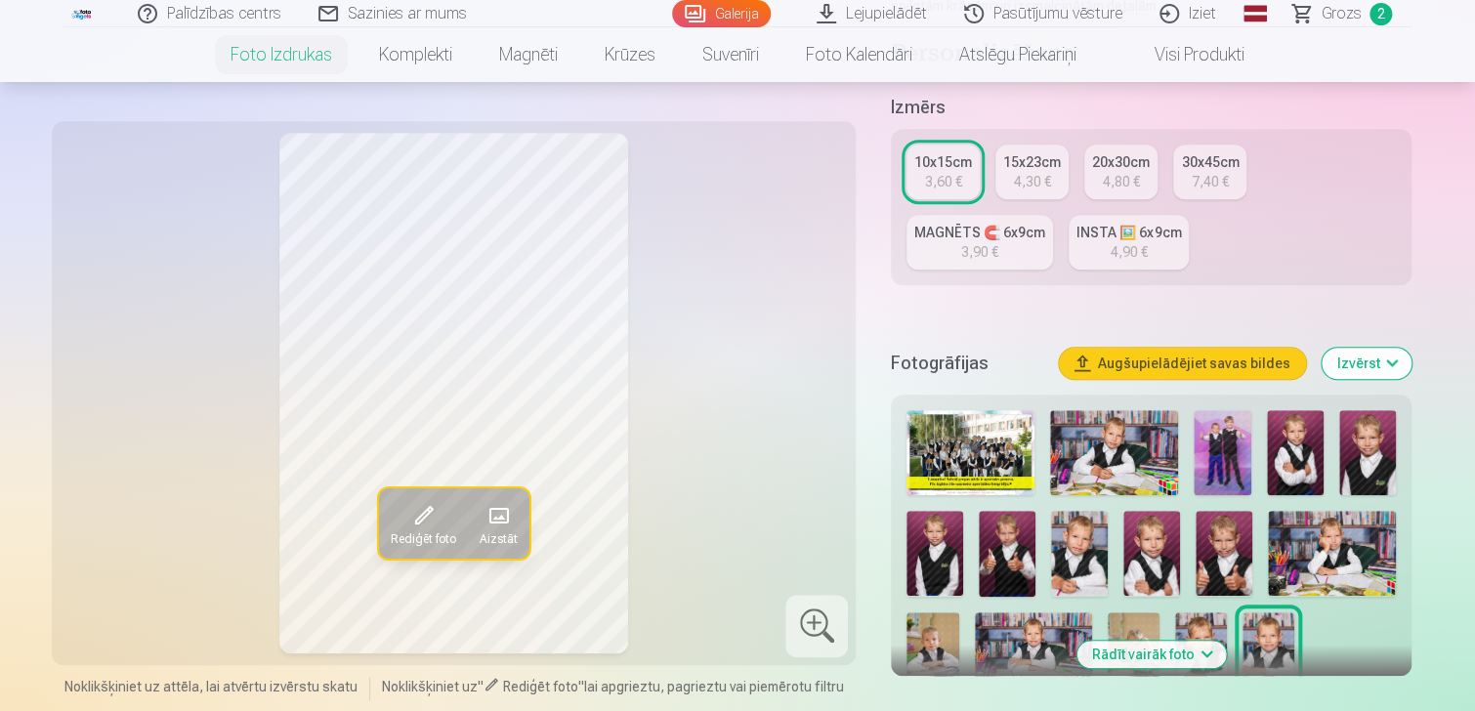
click at [1228, 450] on img at bounding box center [1222, 452] width 57 height 85
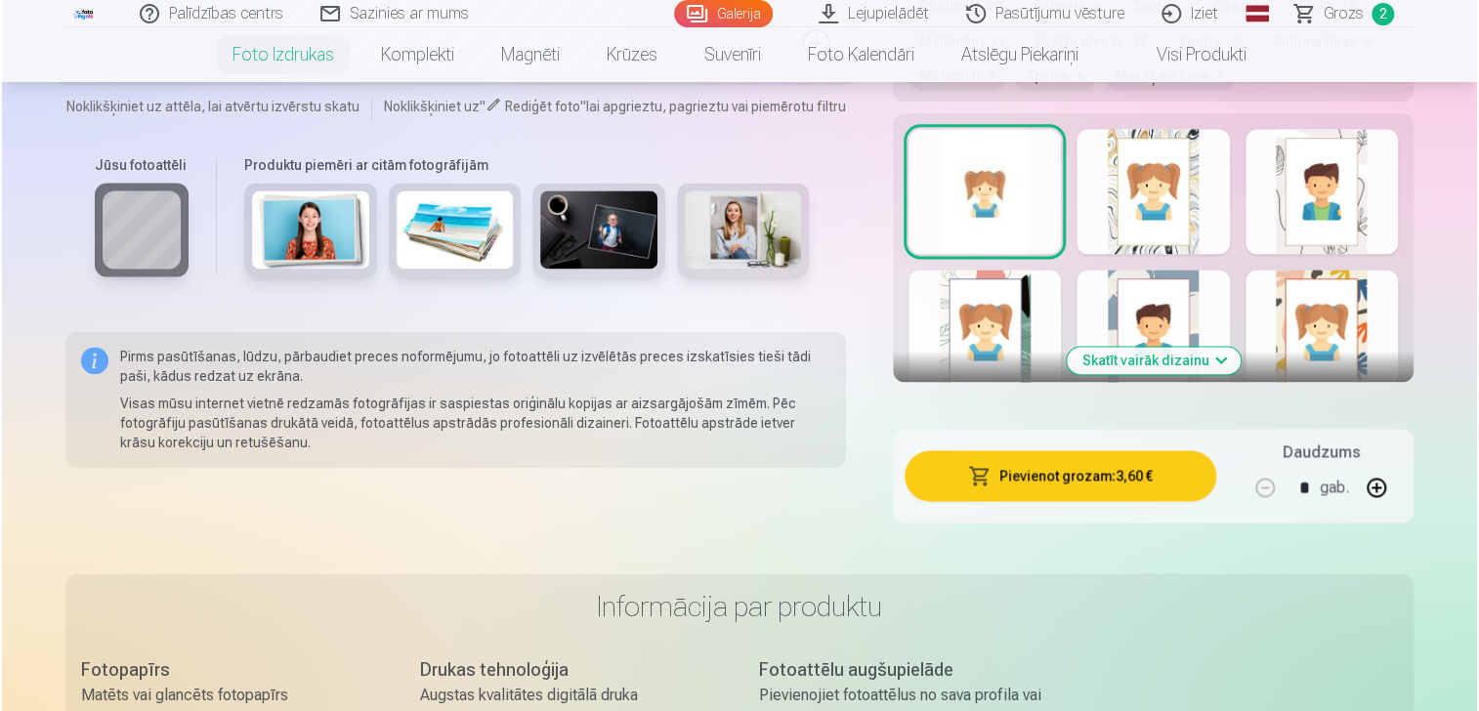
scroll to position [1270, 0]
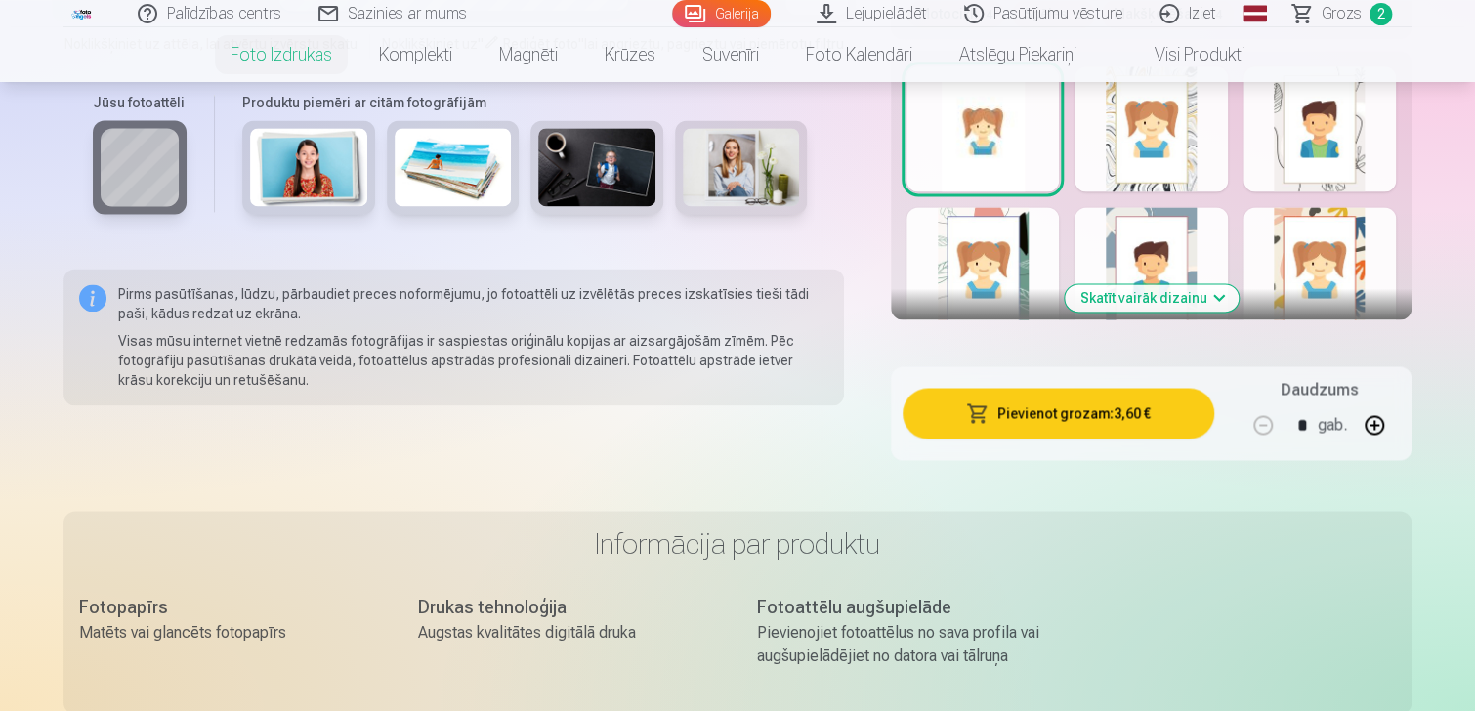
click at [1126, 429] on button "Pievienot grozam : 3,60 €" at bounding box center [1059, 413] width 312 height 51
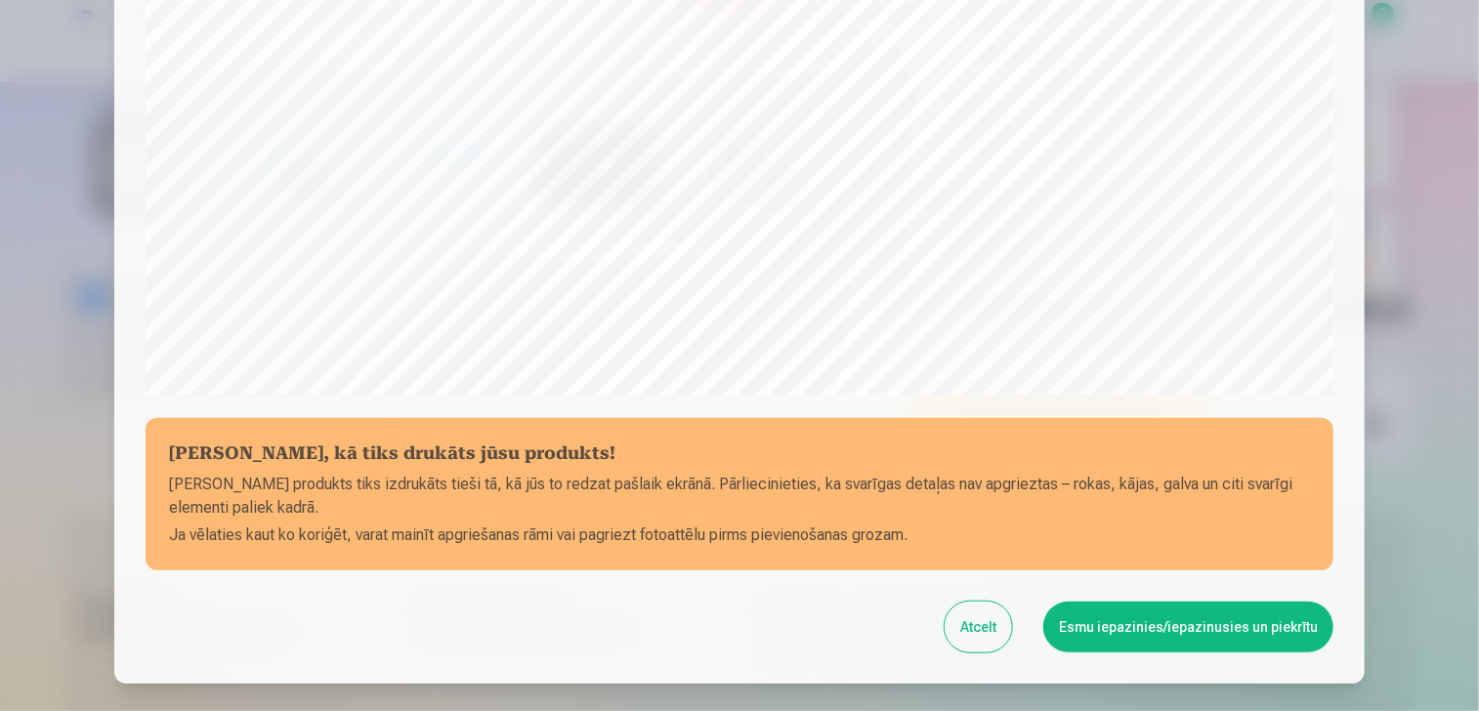
scroll to position [695, 0]
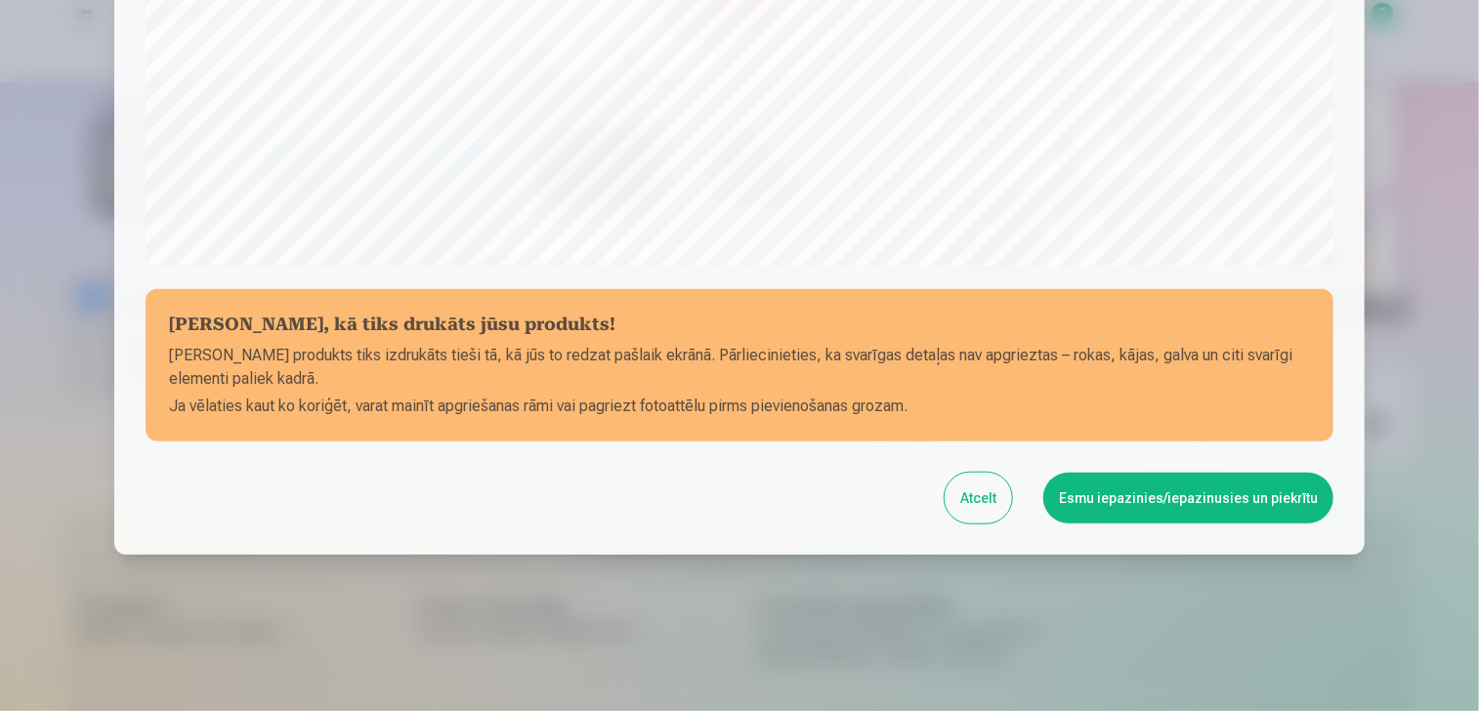
click at [1147, 495] on button "Esmu iepazinies/iepazinusies un piekrītu" at bounding box center [1188, 498] width 290 height 51
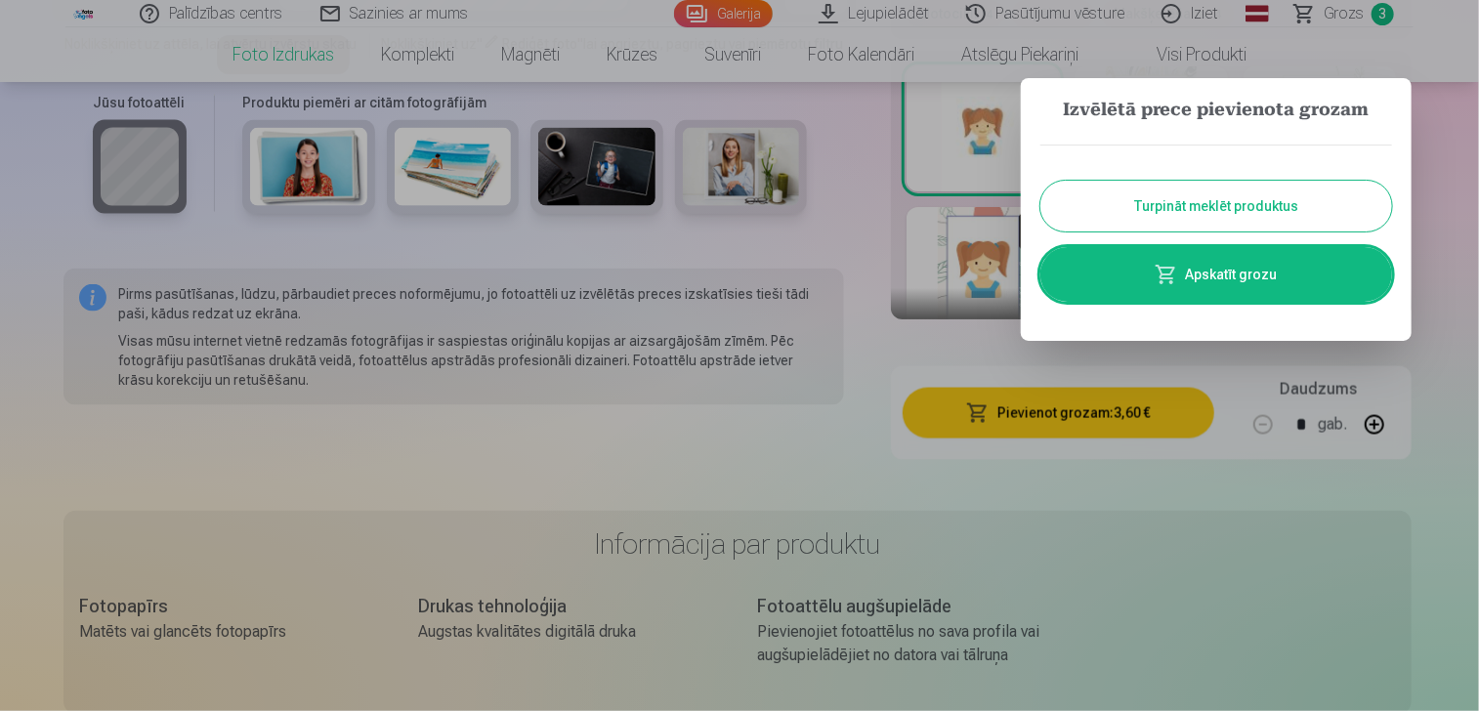
click at [1236, 282] on link "Apskatīt grozu" at bounding box center [1216, 274] width 352 height 55
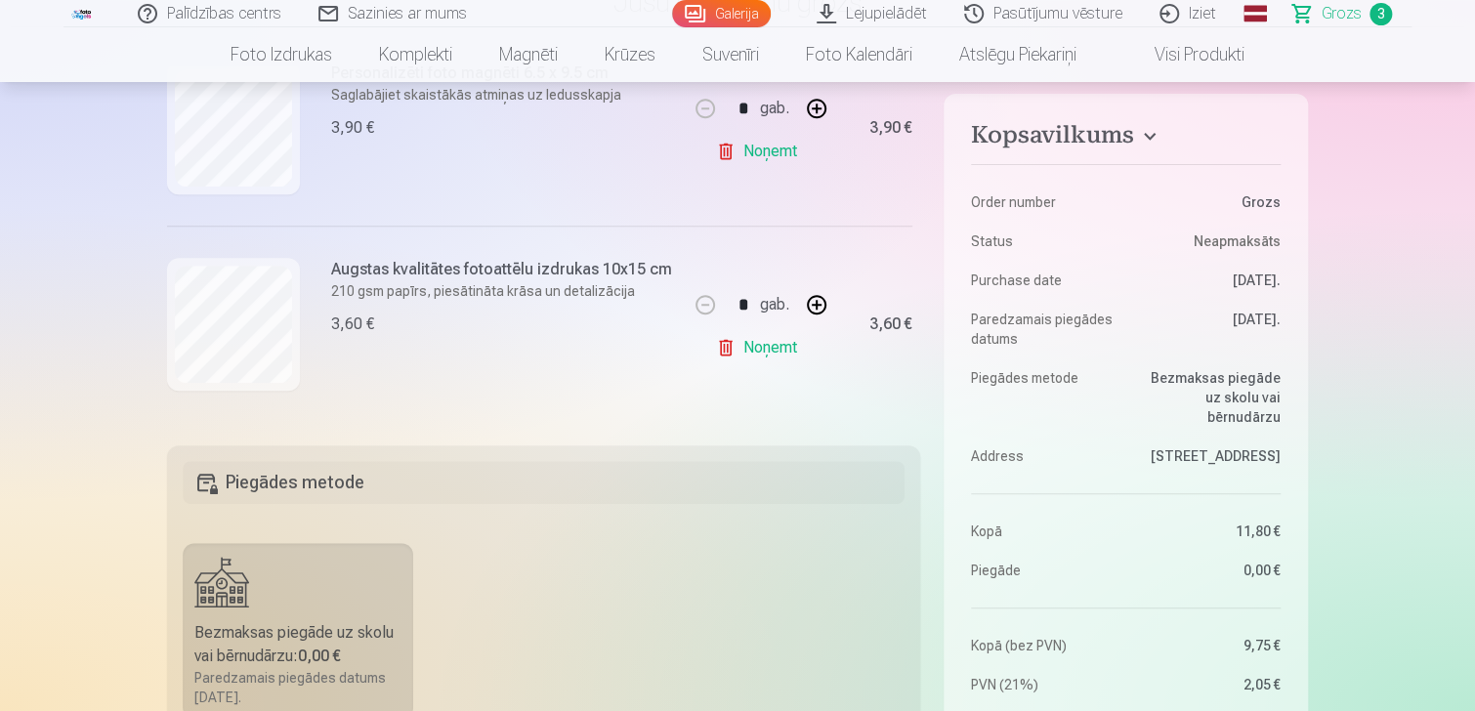
scroll to position [378, 0]
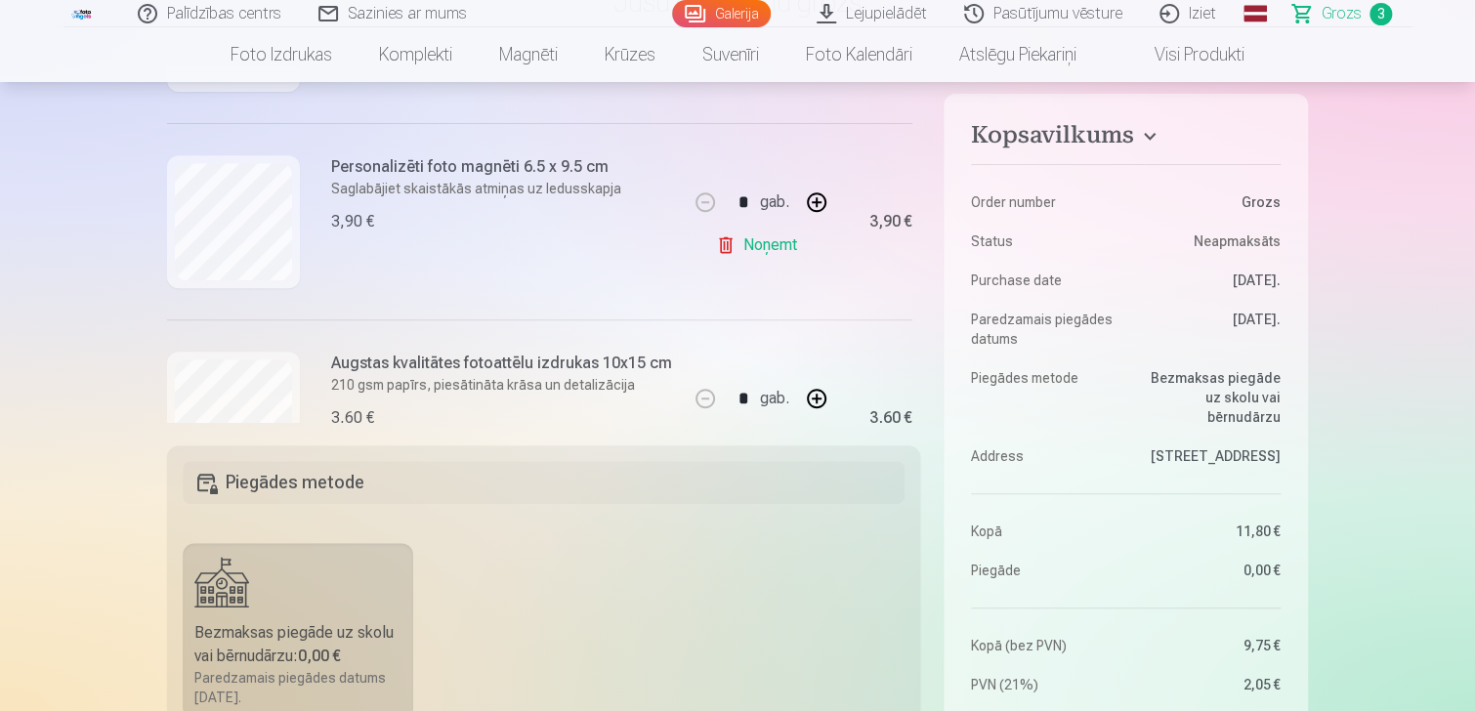
click at [820, 201] on button "button" at bounding box center [816, 202] width 47 height 47
type input "*"
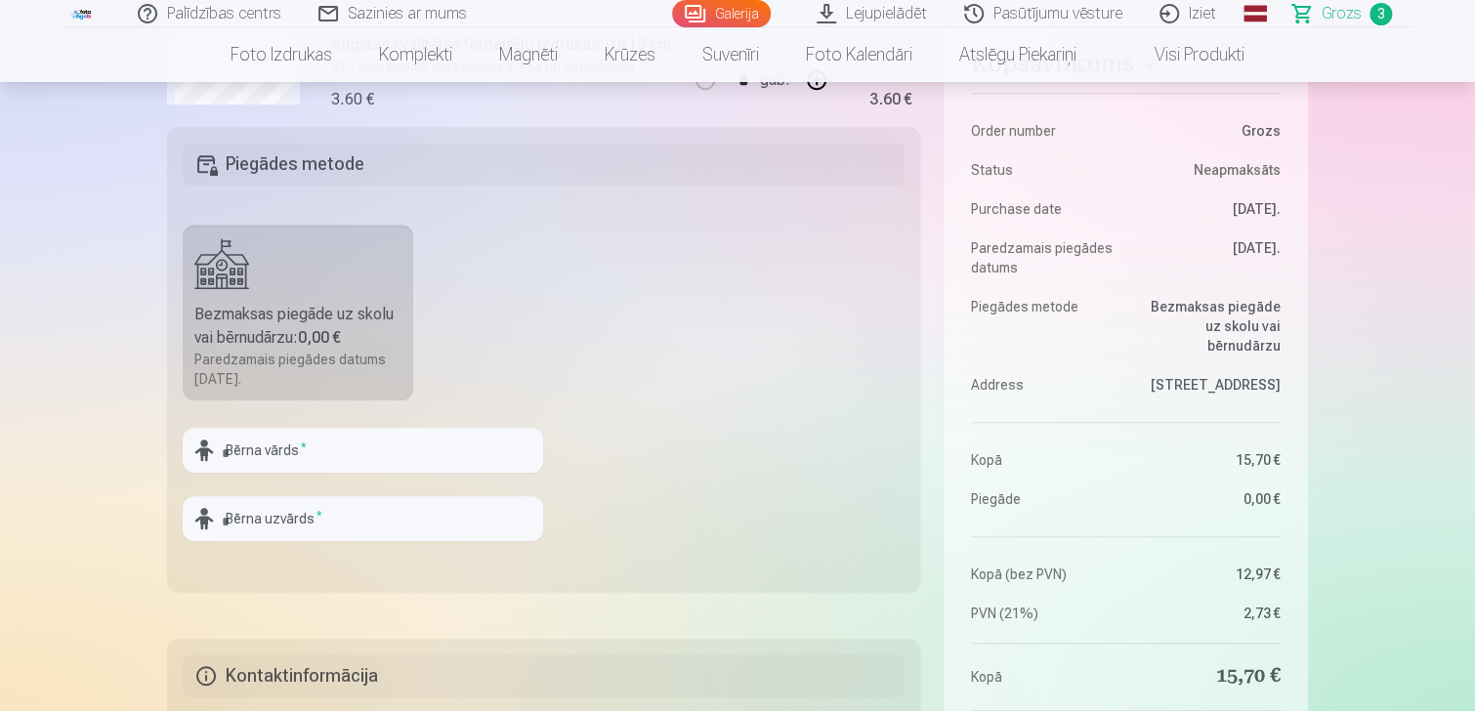
scroll to position [684, 0]
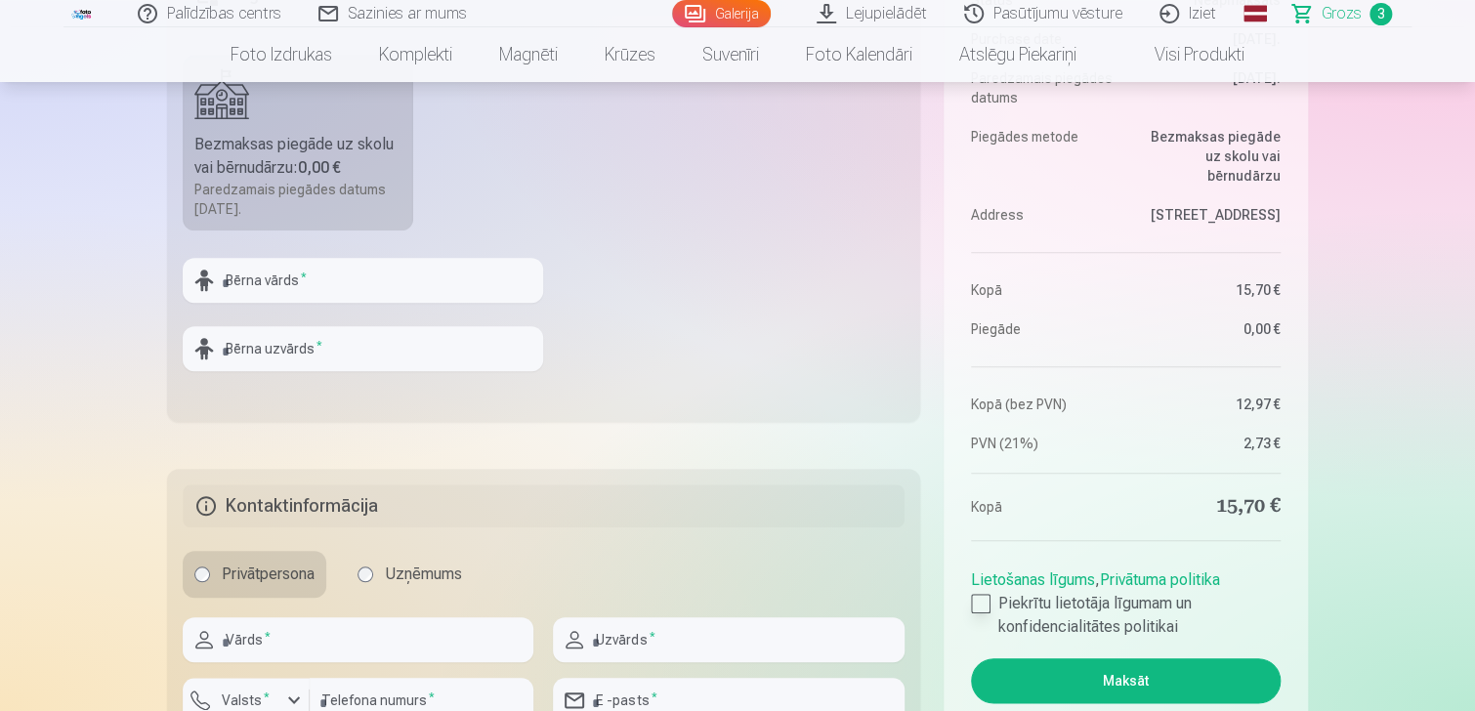
click at [985, 595] on div at bounding box center [981, 604] width 20 height 20
drag, startPoint x: 471, startPoint y: 272, endPoint x: 481, endPoint y: 266, distance: 11.4
click at [472, 272] on input "text" at bounding box center [363, 280] width 360 height 45
type input "*******"
click at [369, 342] on input "text" at bounding box center [363, 348] width 360 height 45
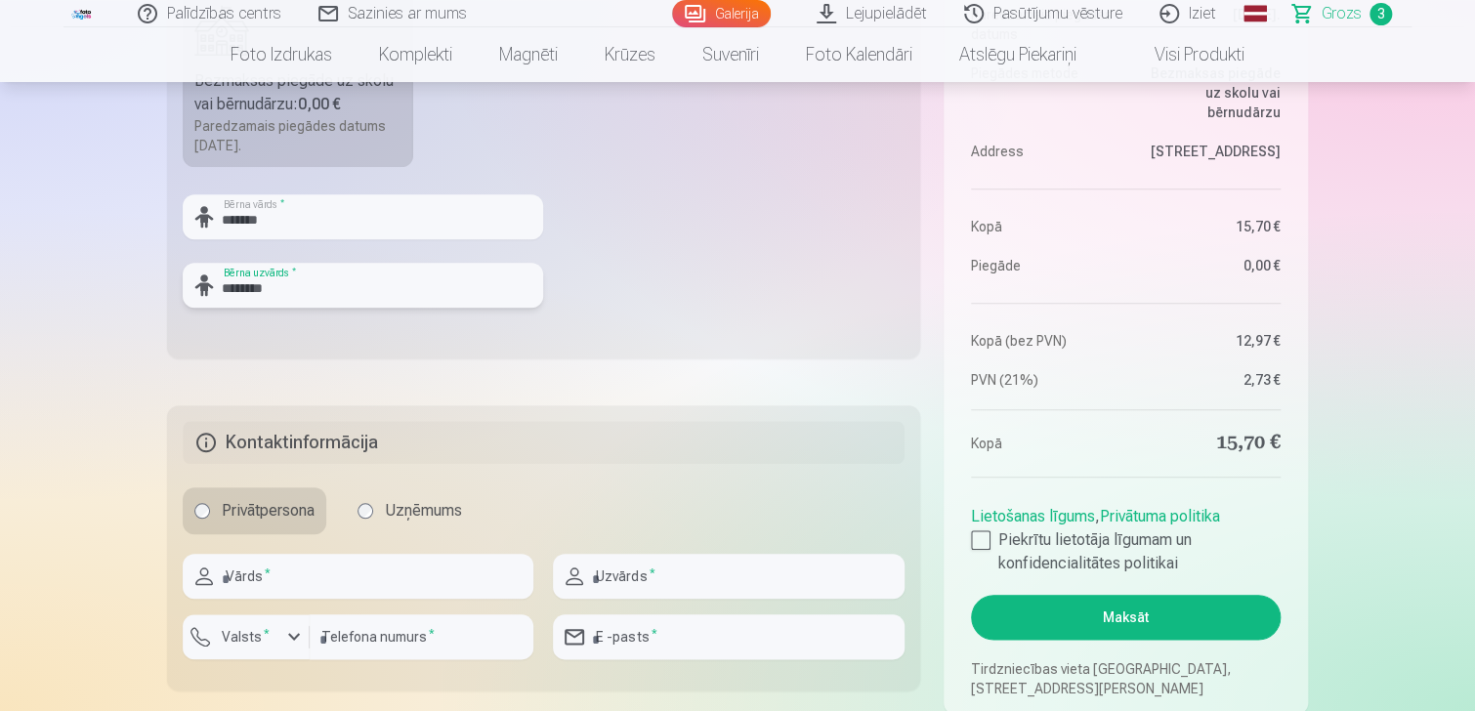
scroll to position [781, 0]
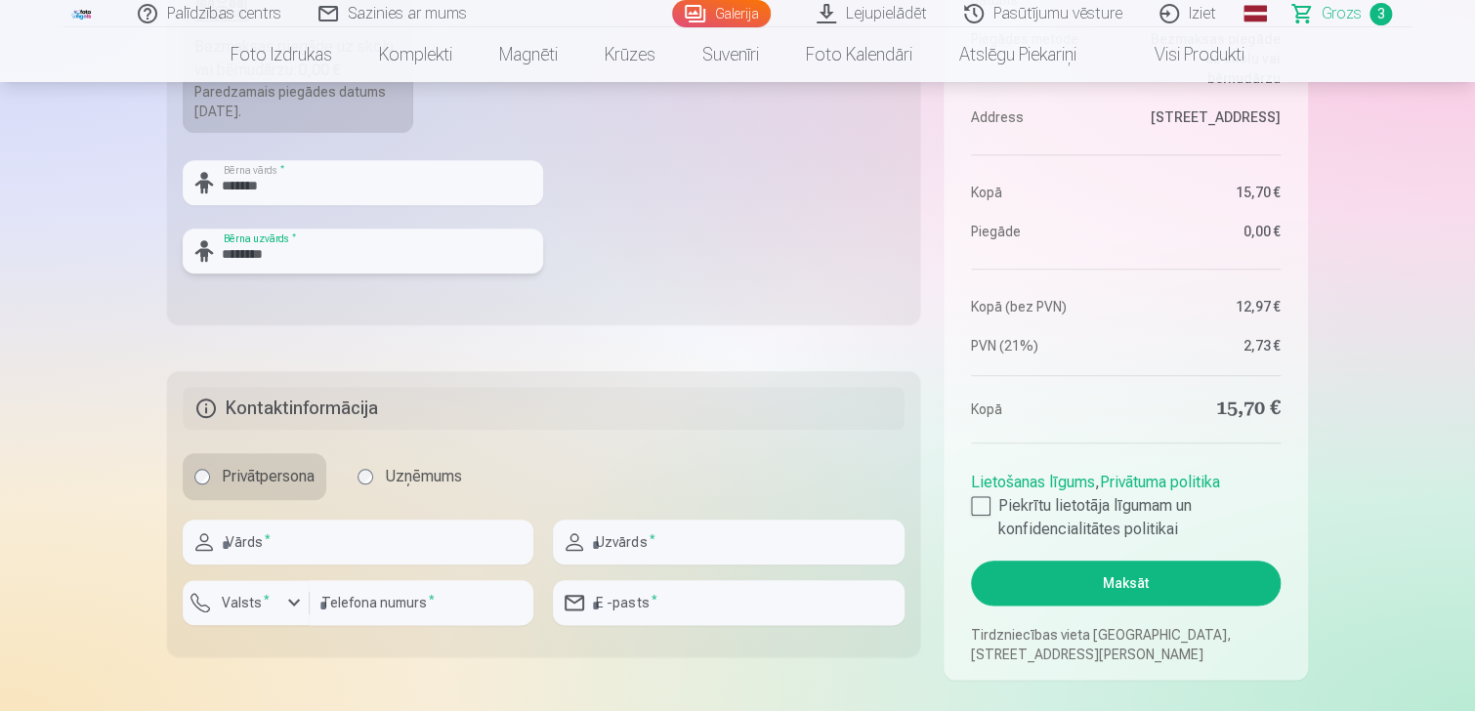
type input "********"
click at [328, 537] on input "text" at bounding box center [358, 542] width 351 height 45
type input "******"
type input "********"
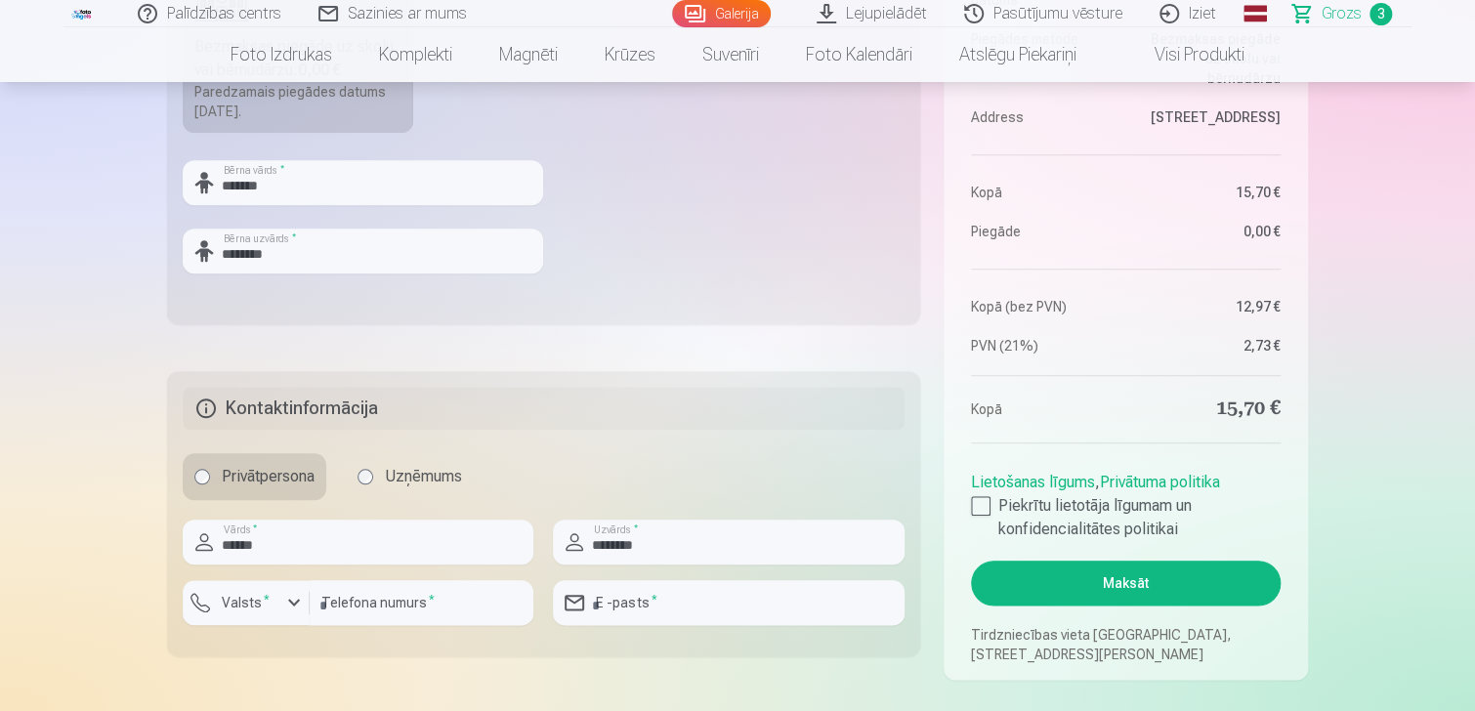
type input "**********"
click at [294, 598] on div "button" at bounding box center [293, 602] width 23 height 23
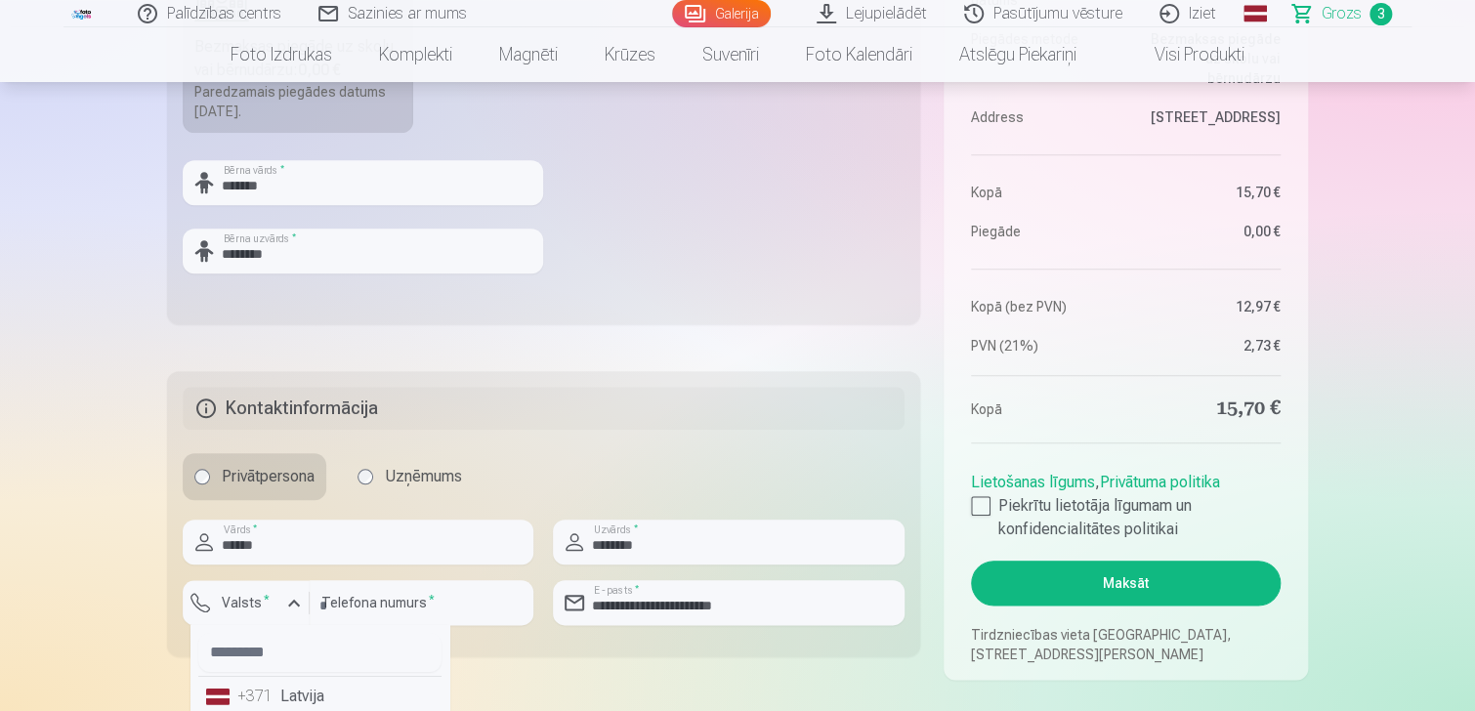
click at [256, 694] on div "+371" at bounding box center [256, 696] width 39 height 23
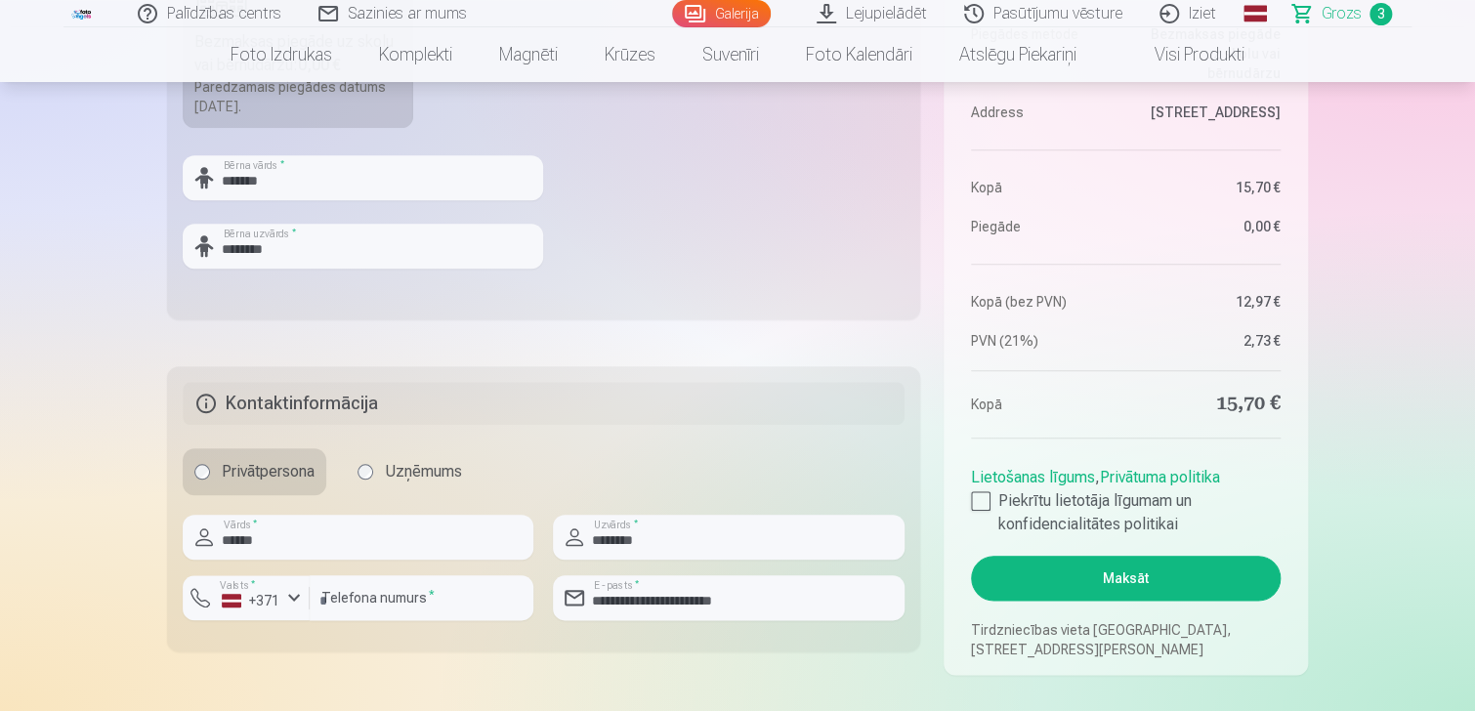
click at [1051, 579] on button "Maksāt" at bounding box center [1126, 578] width 310 height 45
